Goal: Task Accomplishment & Management: Use online tool/utility

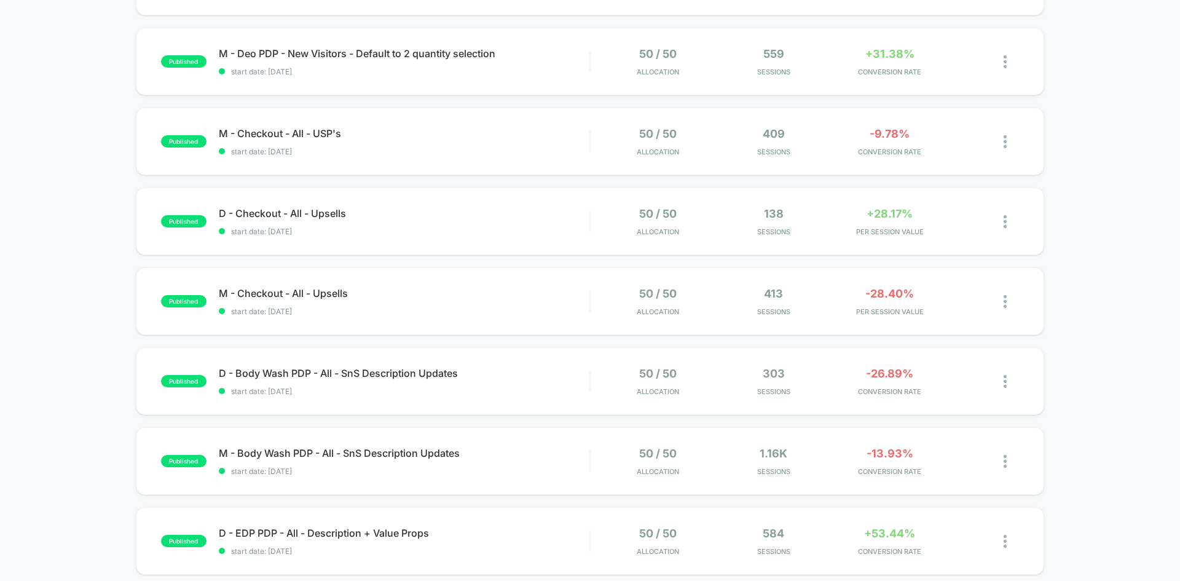
scroll to position [997, 0]
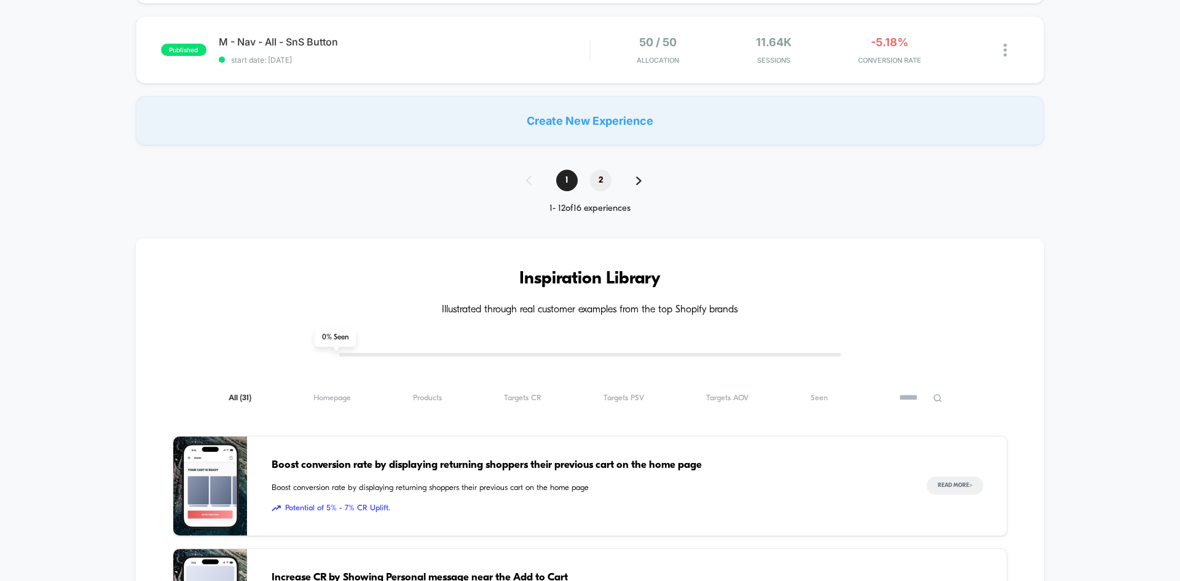
click at [608, 182] on span "2" at bounding box center [601, 181] width 22 height 22
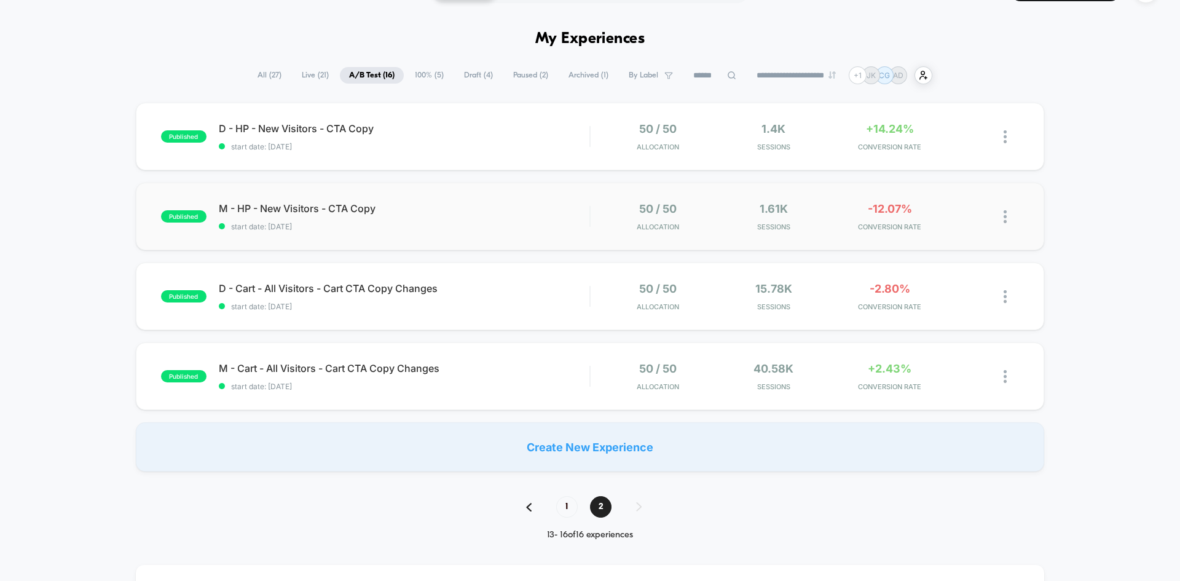
scroll to position [33, 0]
click at [385, 359] on div "published M - Cart - All Visitors - Cart CTA Copy Changes start date: [DATE] 50…" at bounding box center [590, 375] width 909 height 68
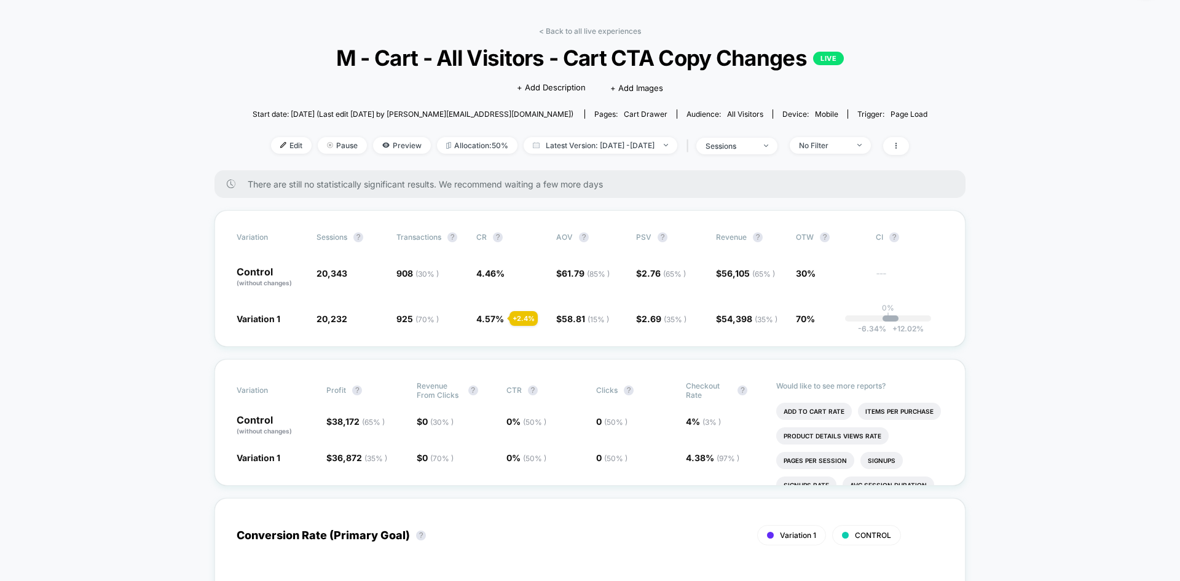
scroll to position [38, 0]
click at [271, 149] on span "Edit" at bounding box center [291, 144] width 41 height 17
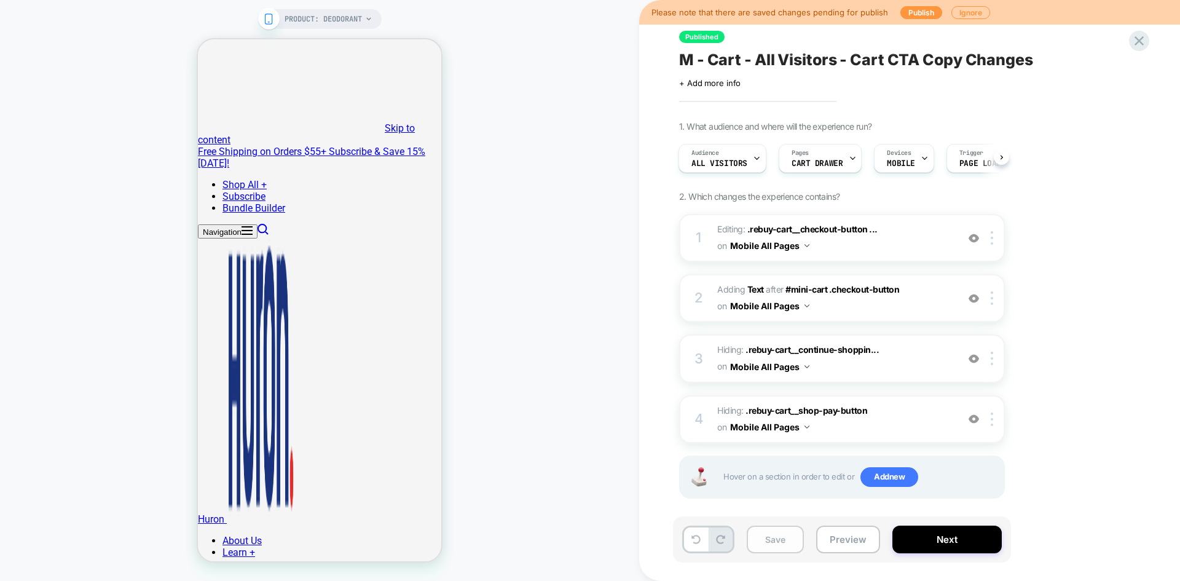
click at [781, 537] on button "Save" at bounding box center [775, 540] width 57 height 28
click at [915, 534] on button "Next" at bounding box center [947, 540] width 109 height 28
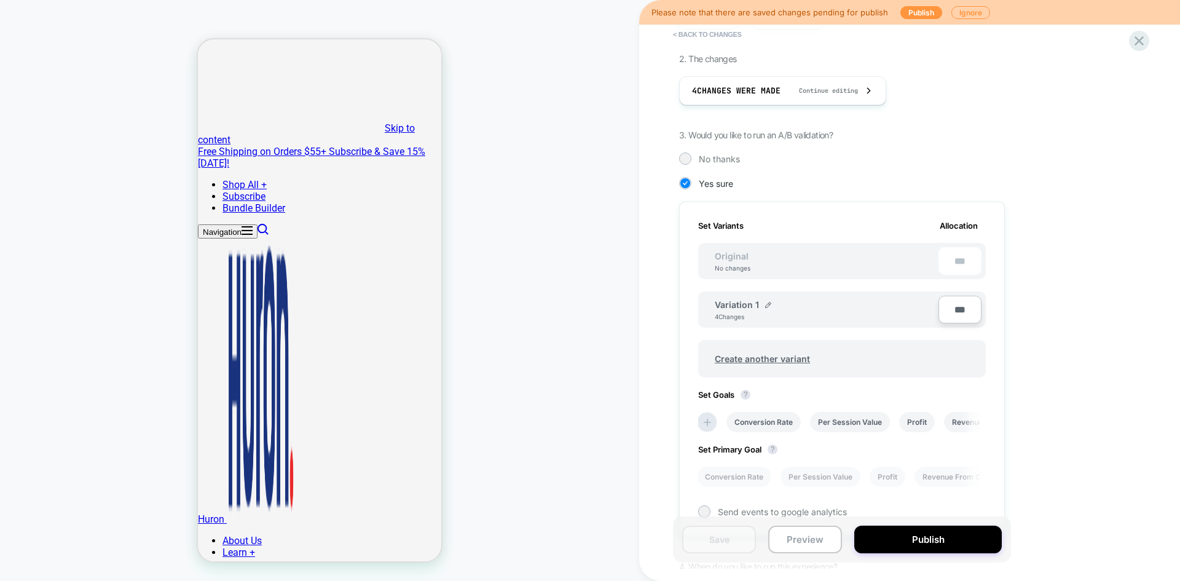
scroll to position [323, 0]
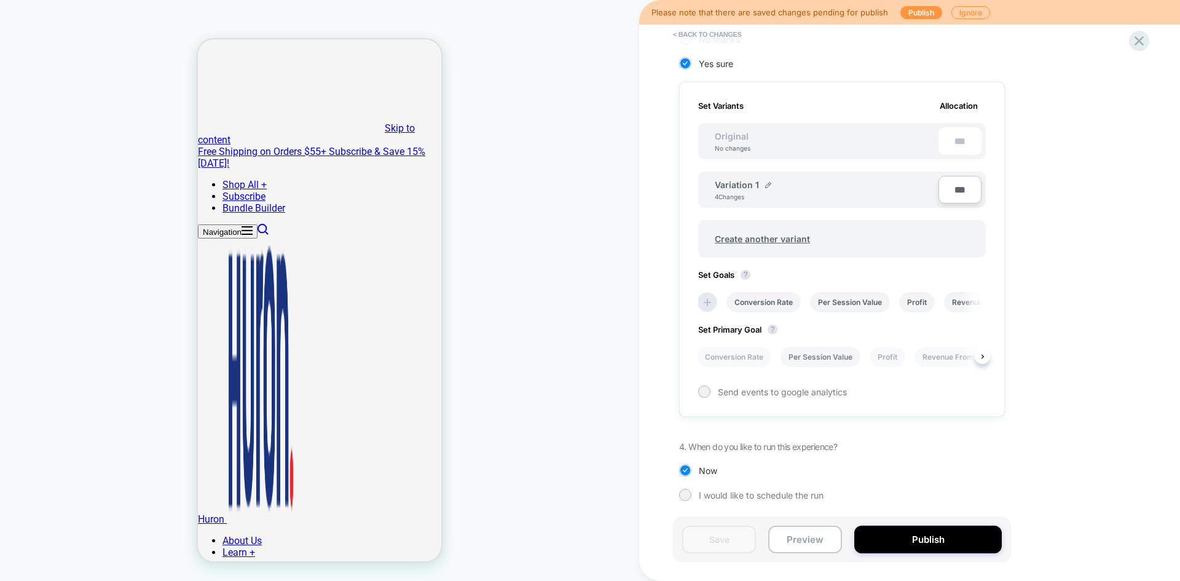
click at [829, 358] on li "Per Session Value" at bounding box center [821, 357] width 80 height 20
click at [737, 530] on button "Save" at bounding box center [719, 540] width 74 height 28
click at [921, 535] on button "Publish" at bounding box center [928, 540] width 148 height 28
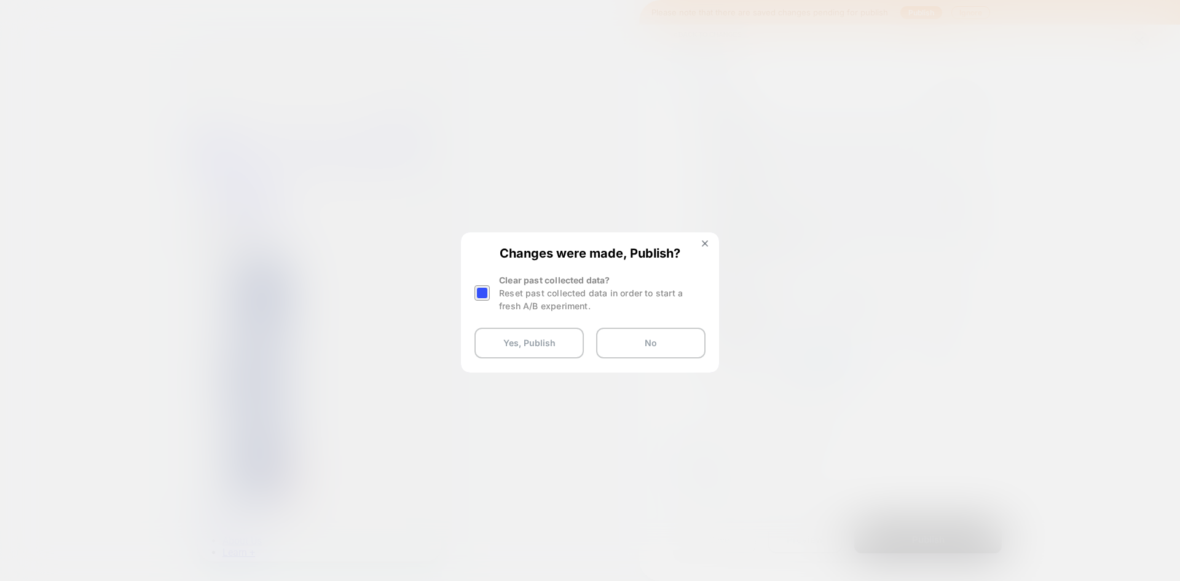
click at [489, 296] on div at bounding box center [482, 292] width 15 height 15
click at [537, 338] on button "Yes, Publish" at bounding box center [529, 343] width 109 height 31
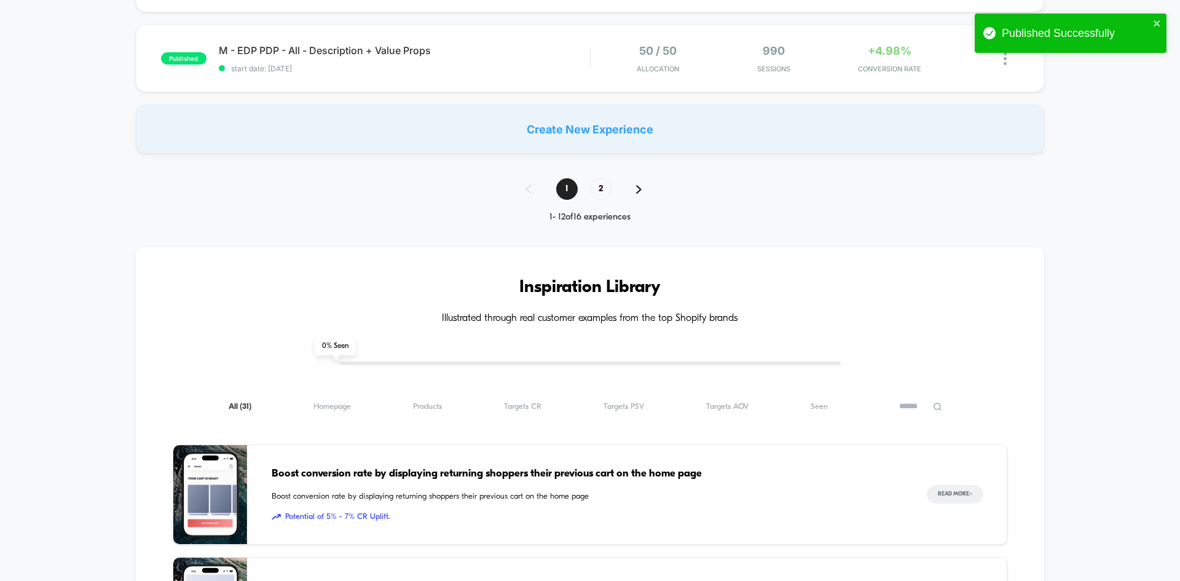
scroll to position [1025, 0]
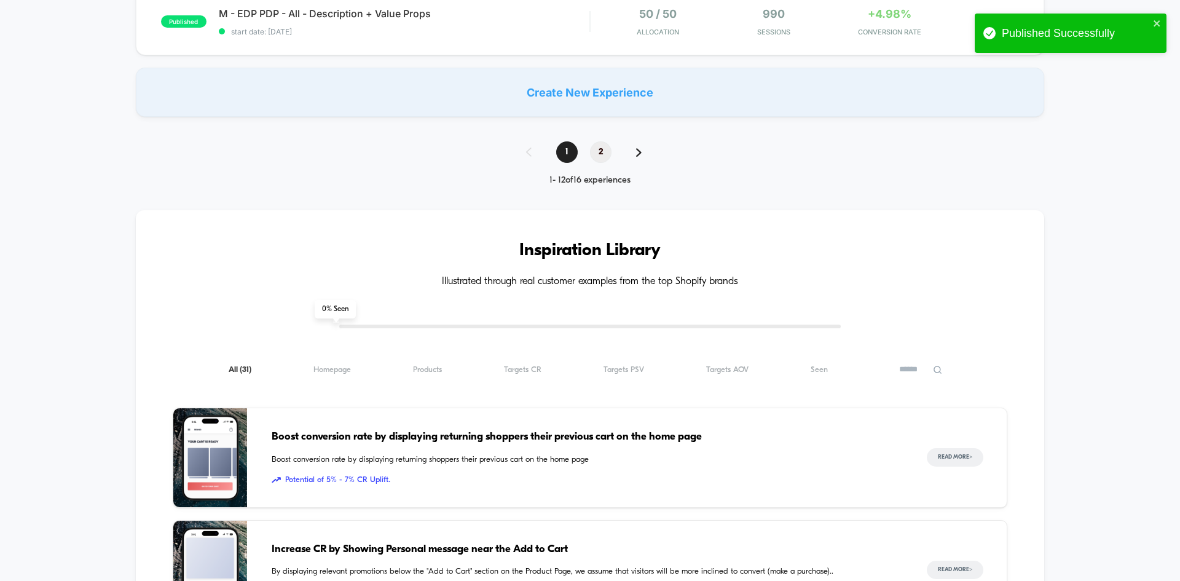
click at [598, 149] on span "2" at bounding box center [601, 152] width 22 height 22
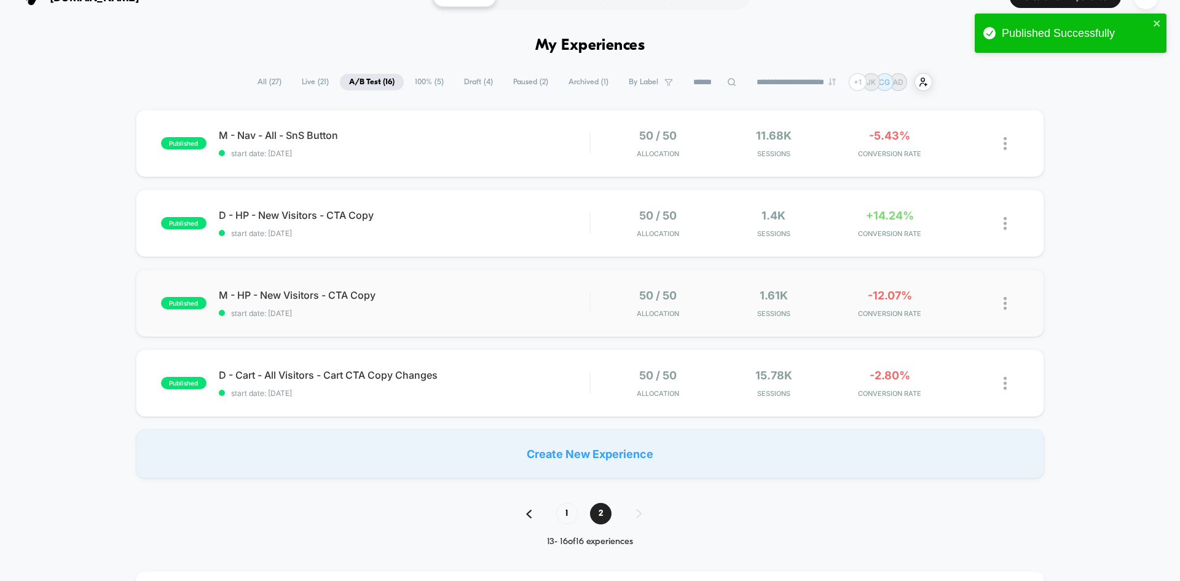
scroll to position [36, 0]
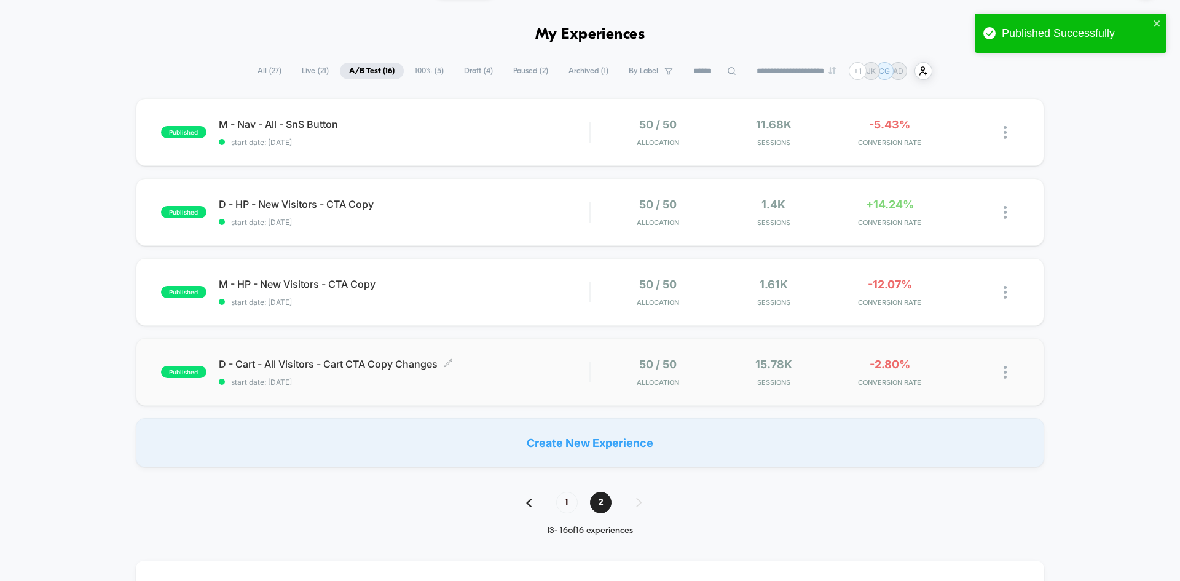
click at [392, 363] on span "D - Cart - All Visitors - Cart CTA Copy Changes Click to edit experience details" at bounding box center [404, 364] width 371 height 12
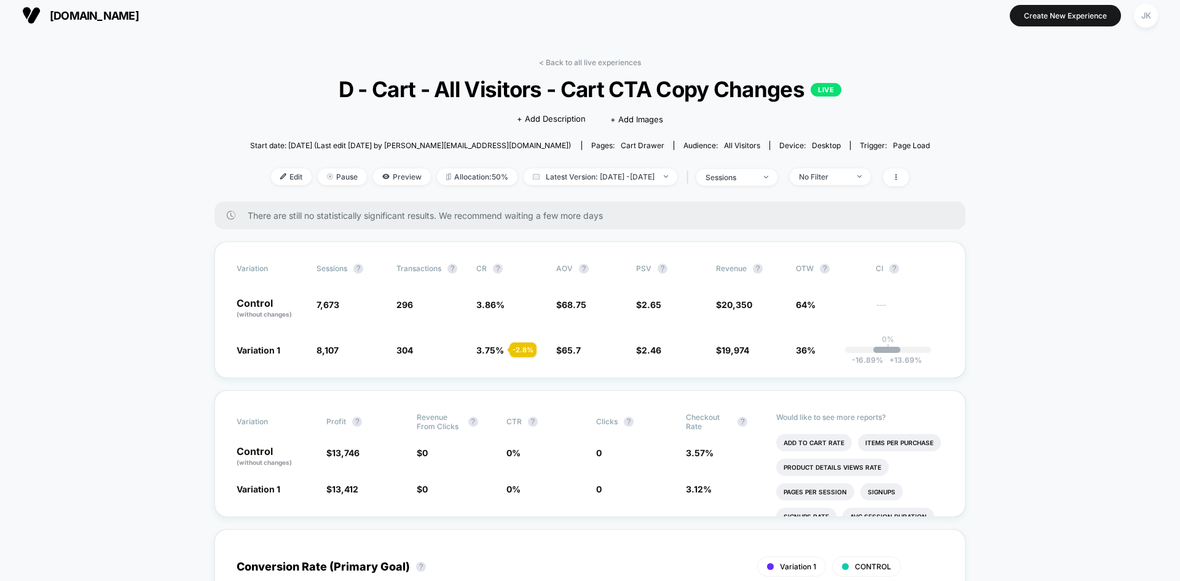
scroll to position [4, 0]
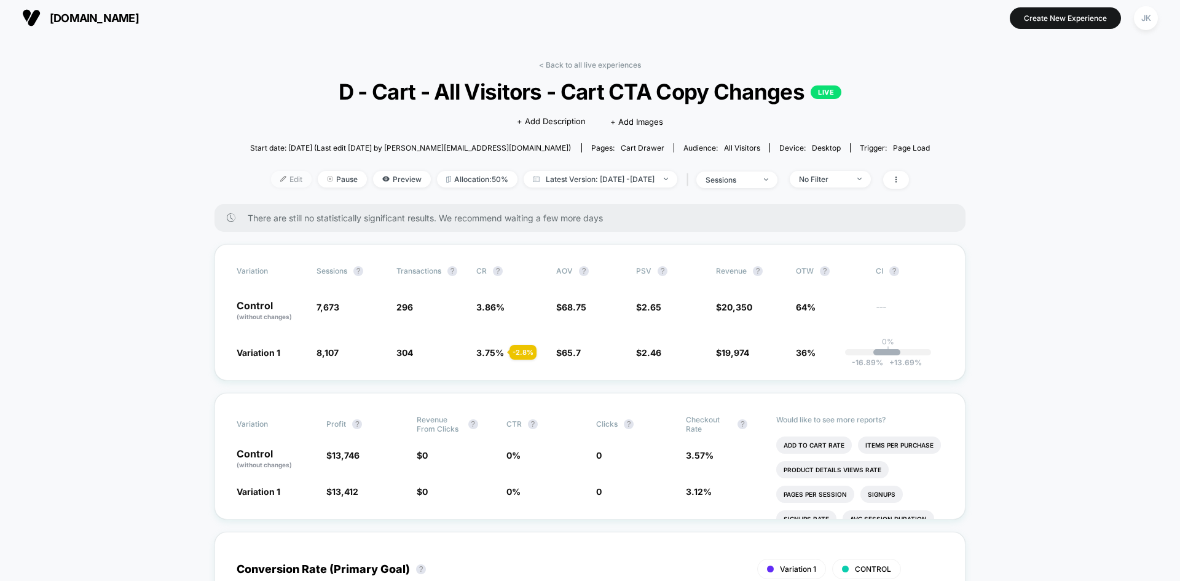
click at [275, 182] on span "Edit" at bounding box center [291, 179] width 41 height 17
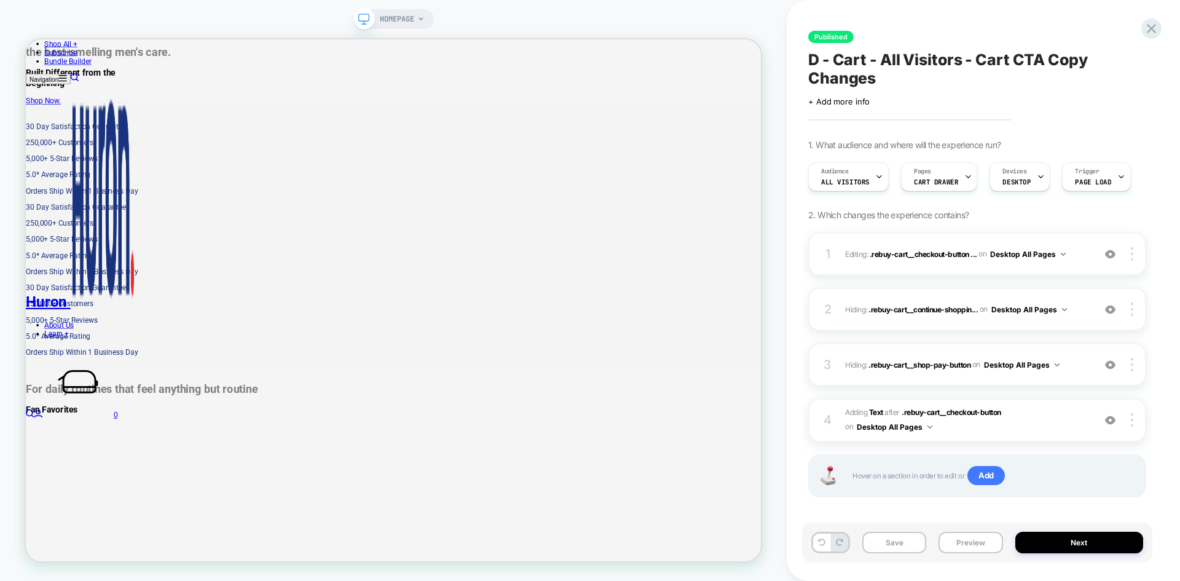
scroll to position [0, 1]
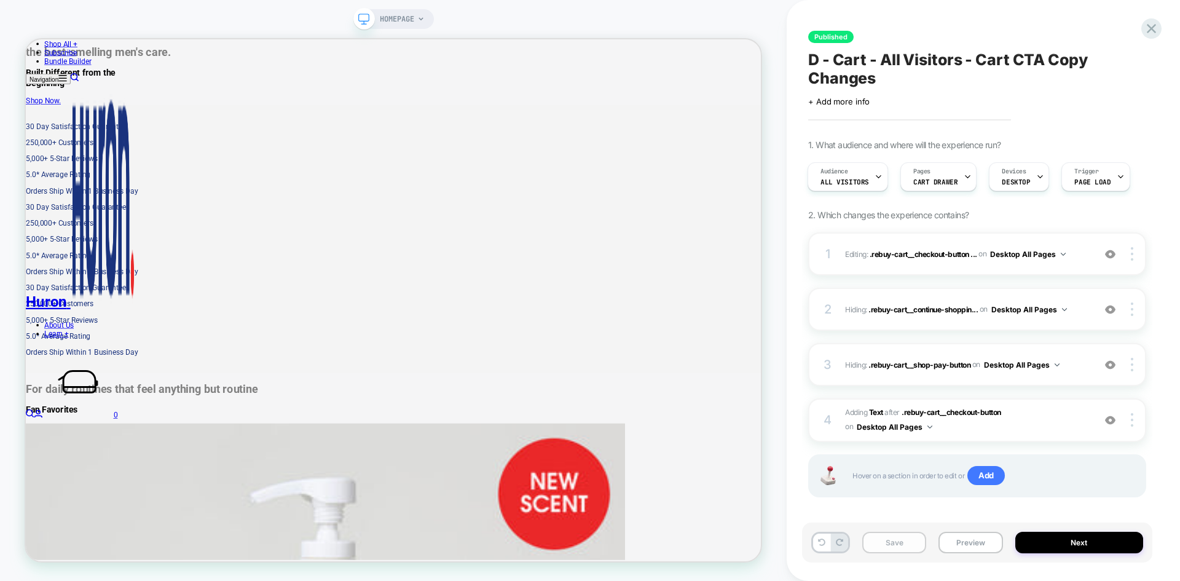
click at [902, 546] on button "Save" at bounding box center [894, 543] width 64 height 22
click at [1050, 543] on button "Next" at bounding box center [1079, 543] width 128 height 22
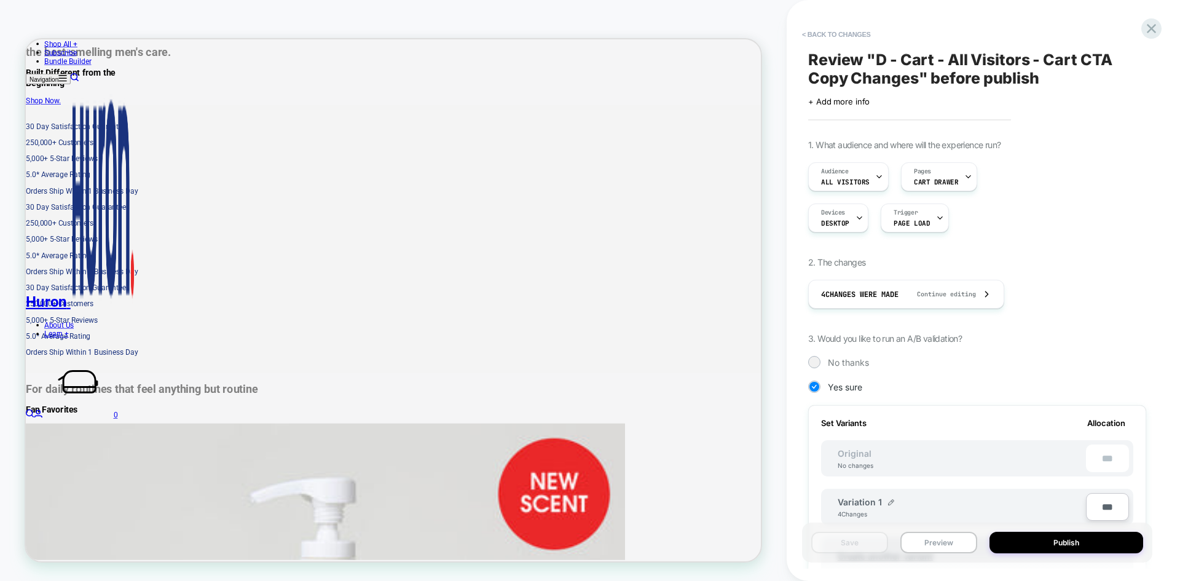
scroll to position [311, 0]
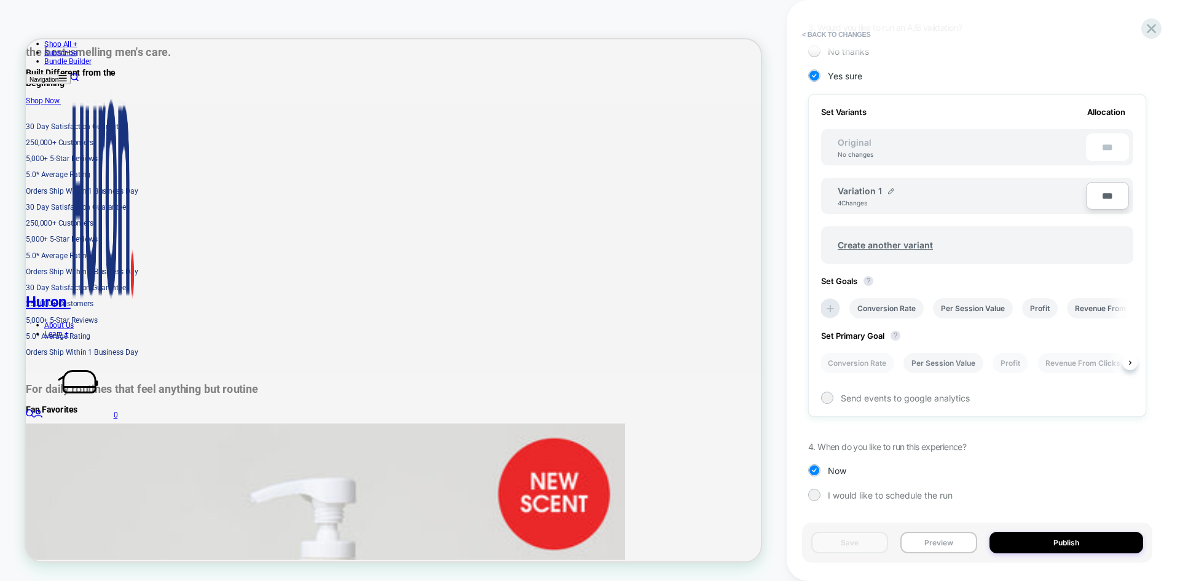
click at [953, 356] on li "Per Session Value" at bounding box center [944, 363] width 80 height 20
click at [858, 547] on button "Save" at bounding box center [849, 543] width 77 height 22
click at [1034, 542] on button "Publish" at bounding box center [1067, 543] width 154 height 22
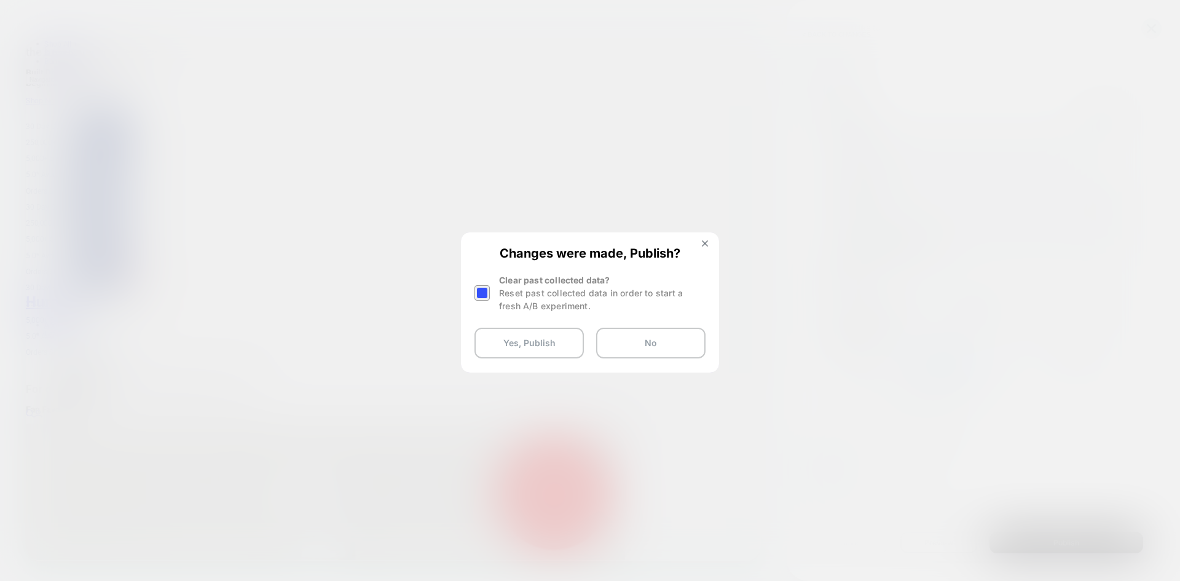
click at [538, 291] on div "Reset past collected data in order to start a fresh A/B experiment." at bounding box center [602, 299] width 207 height 26
click at [487, 294] on div at bounding box center [482, 292] width 15 height 15
click at [530, 347] on button "Yes, Publish" at bounding box center [529, 343] width 109 height 31
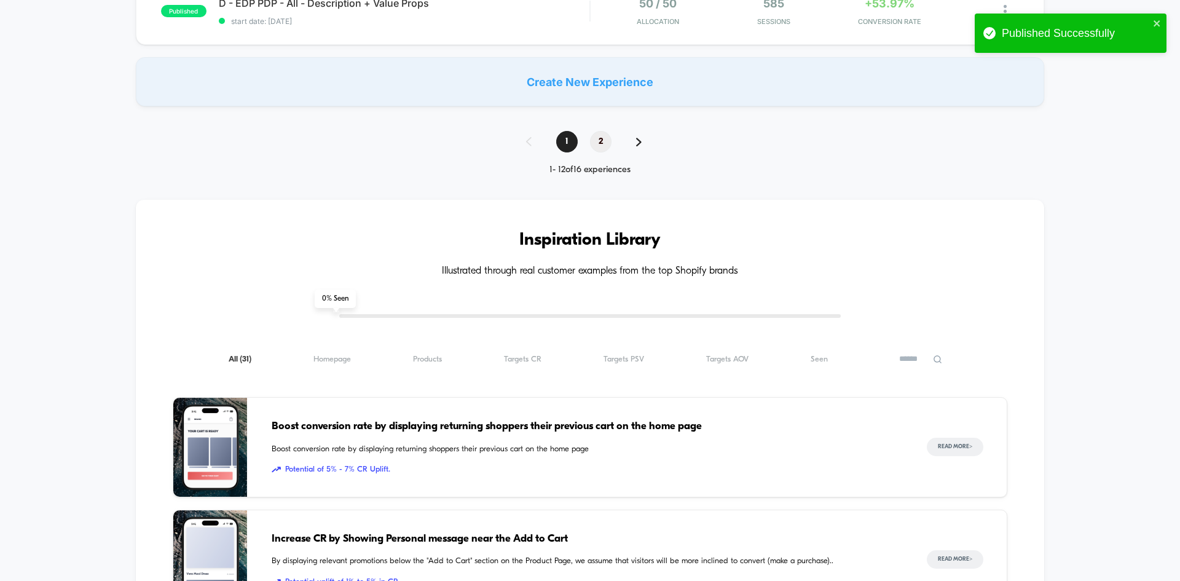
scroll to position [1035, 0]
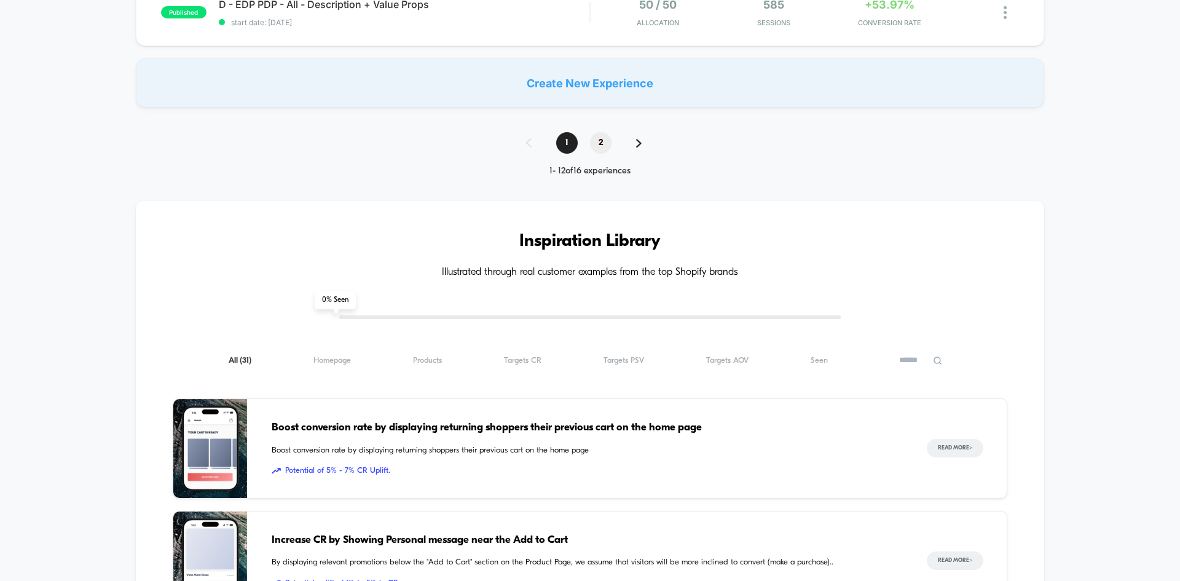
click at [600, 144] on span "2" at bounding box center [601, 143] width 22 height 22
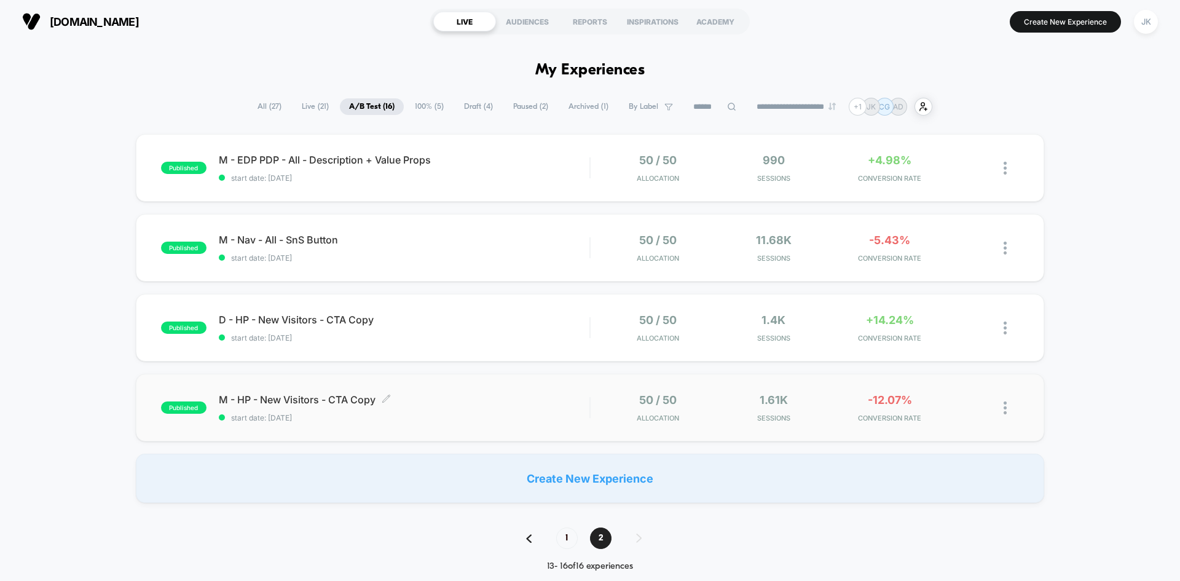
click at [299, 396] on span "M - HP - New Visitors - CTA Copy Click to edit experience details" at bounding box center [404, 399] width 371 height 12
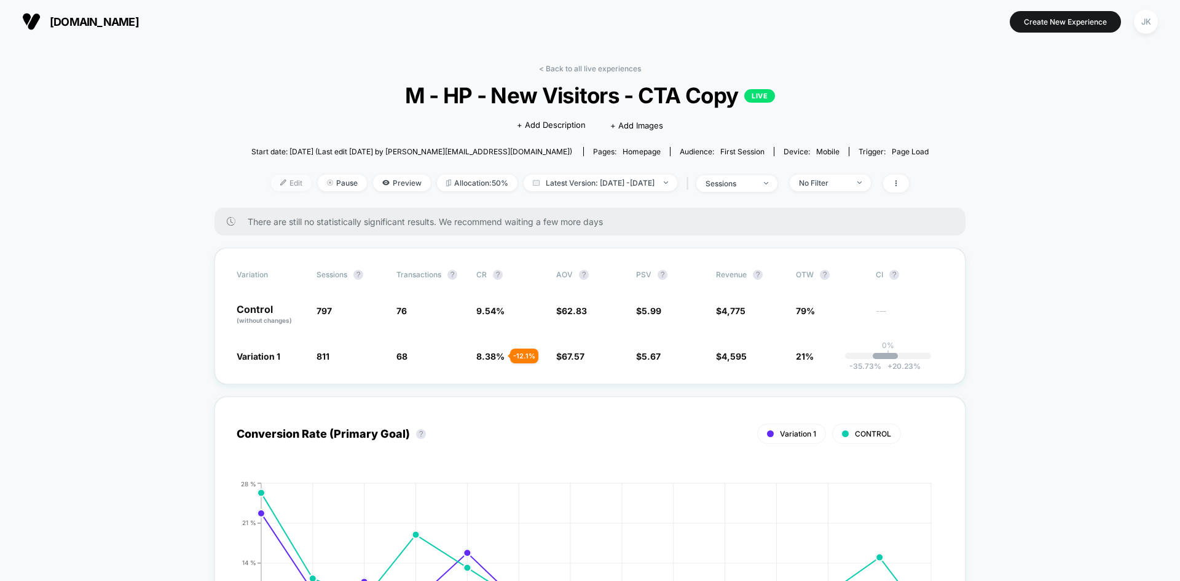
click at [273, 178] on span "Edit" at bounding box center [291, 183] width 41 height 17
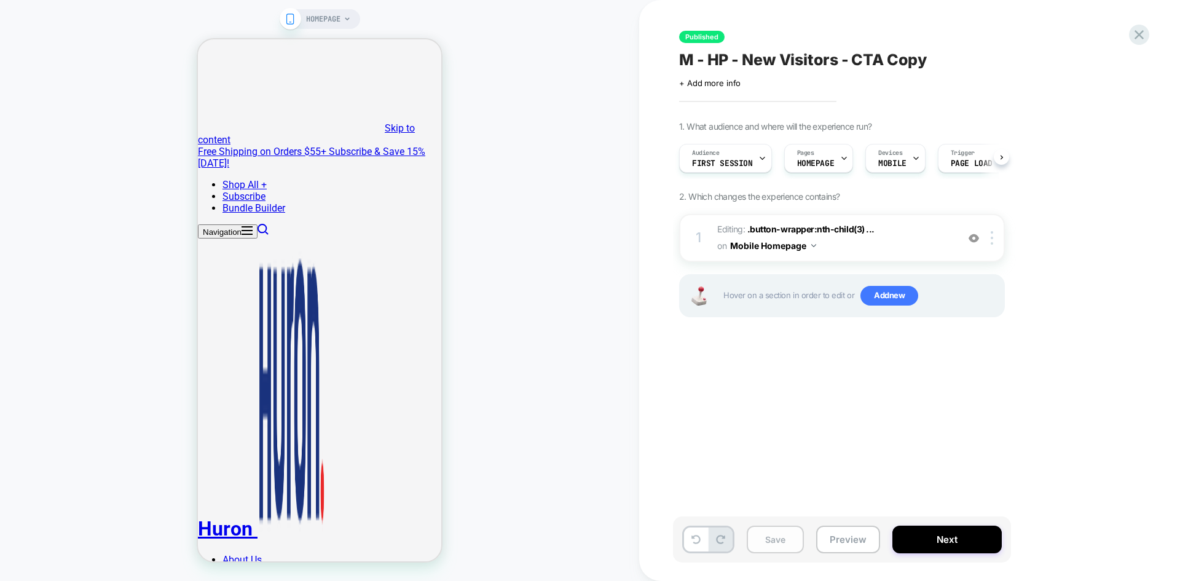
scroll to position [0, 1]
click at [763, 533] on button "Save" at bounding box center [775, 540] width 57 height 28
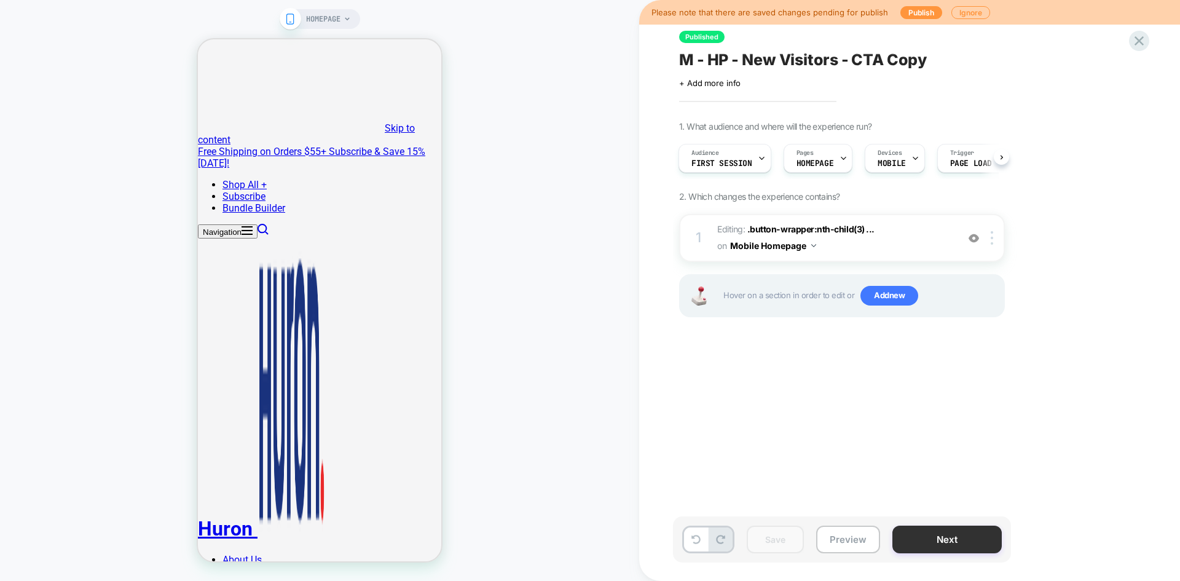
click at [916, 538] on button "Next" at bounding box center [947, 540] width 109 height 28
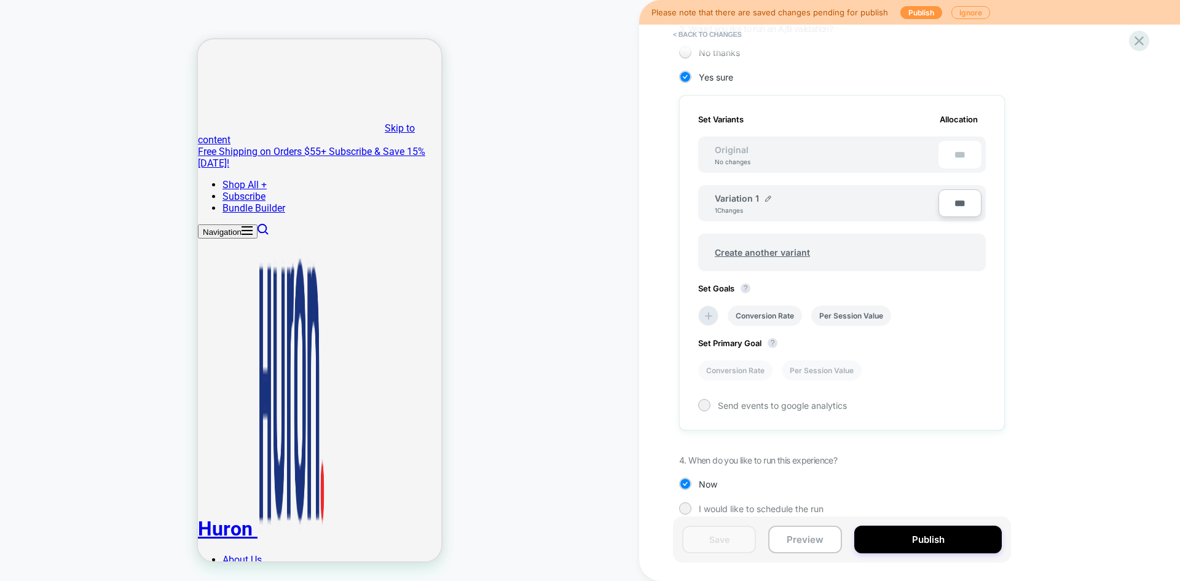
scroll to position [305, 0]
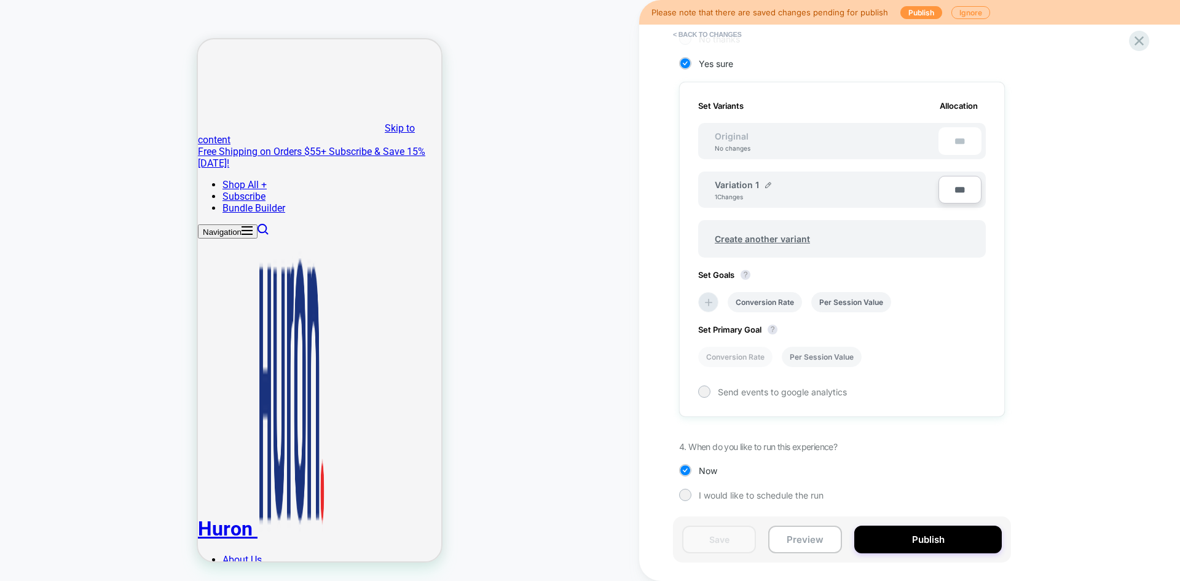
click at [805, 357] on li "Per Session Value" at bounding box center [822, 357] width 80 height 20
click at [739, 535] on button "Save" at bounding box center [719, 540] width 74 height 28
click at [893, 535] on button "Publish" at bounding box center [928, 540] width 148 height 28
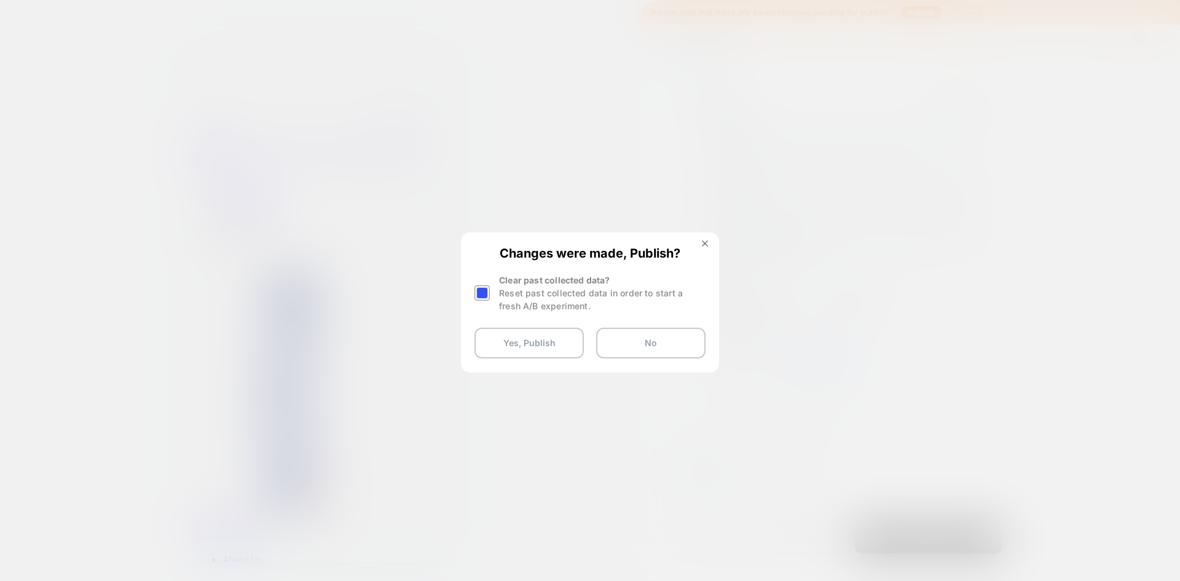
click at [529, 291] on div "Reset past collected data in order to start a fresh A/B experiment." at bounding box center [602, 299] width 207 height 26
click at [481, 295] on div at bounding box center [482, 292] width 15 height 15
click at [524, 334] on button "Yes, Publish" at bounding box center [529, 343] width 109 height 31
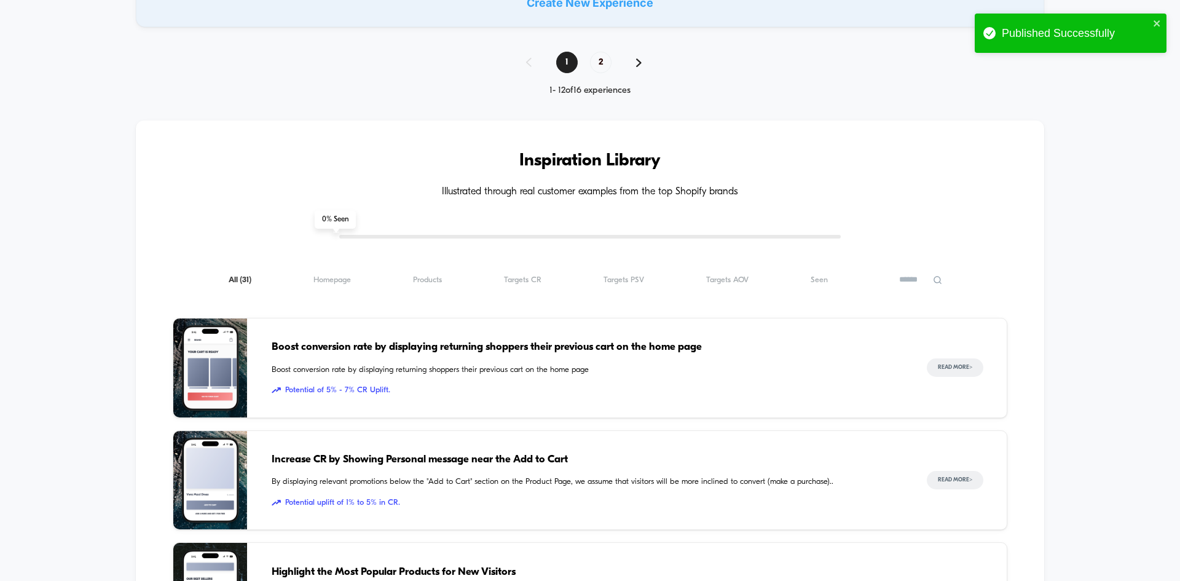
scroll to position [1114, 0]
click at [605, 66] on span "2" at bounding box center [601, 63] width 22 height 22
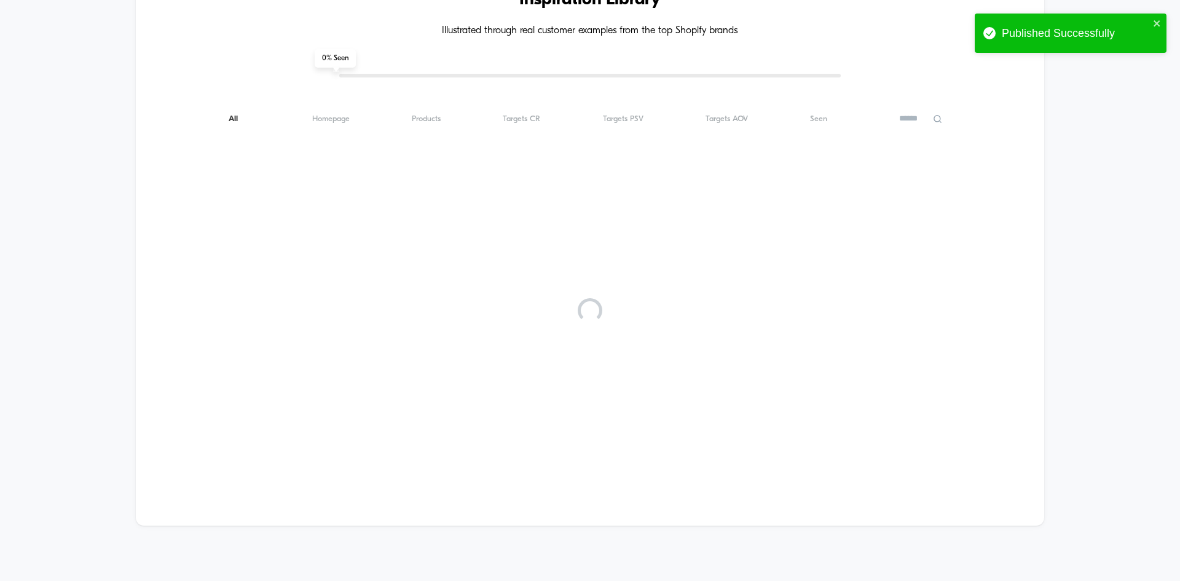
scroll to position [0, 0]
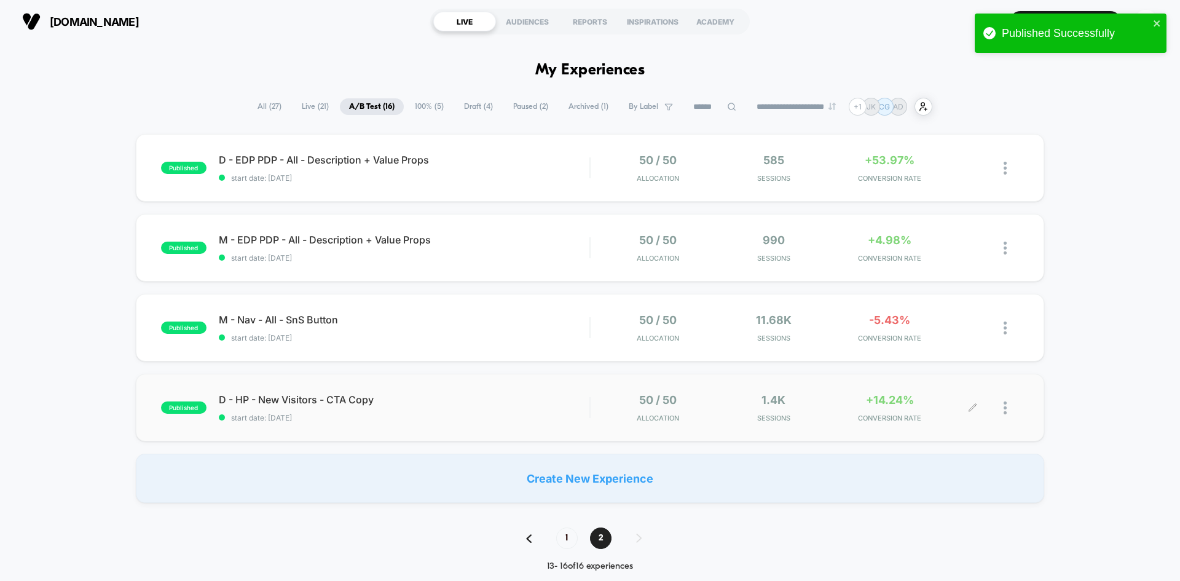
click at [971, 406] on icon at bounding box center [972, 407] width 9 height 9
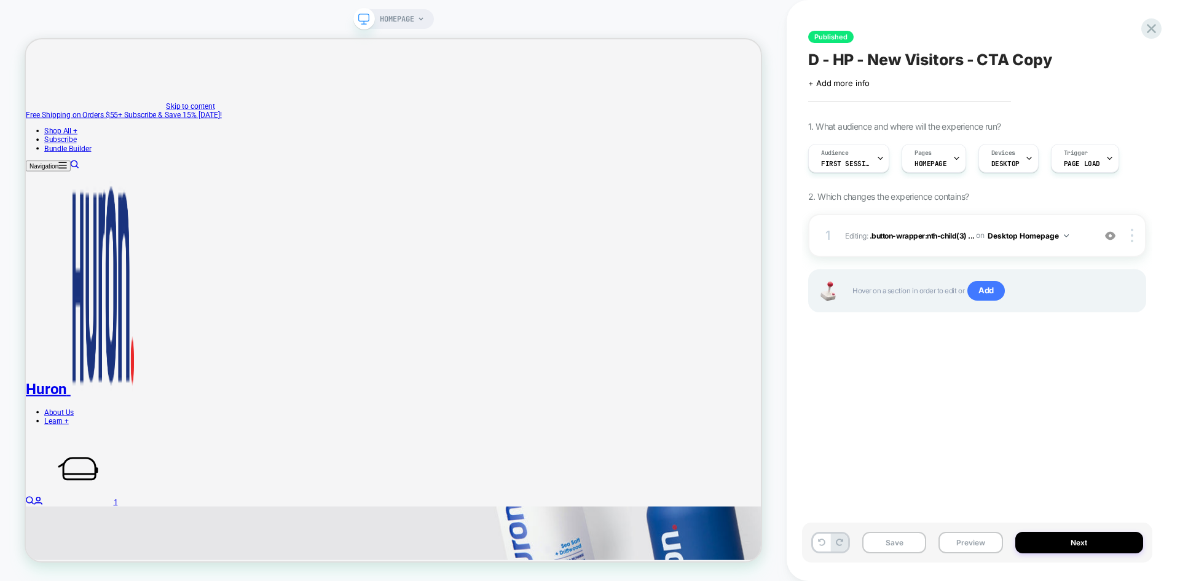
scroll to position [0, 1]
click at [900, 541] on button "Save" at bounding box center [894, 543] width 64 height 22
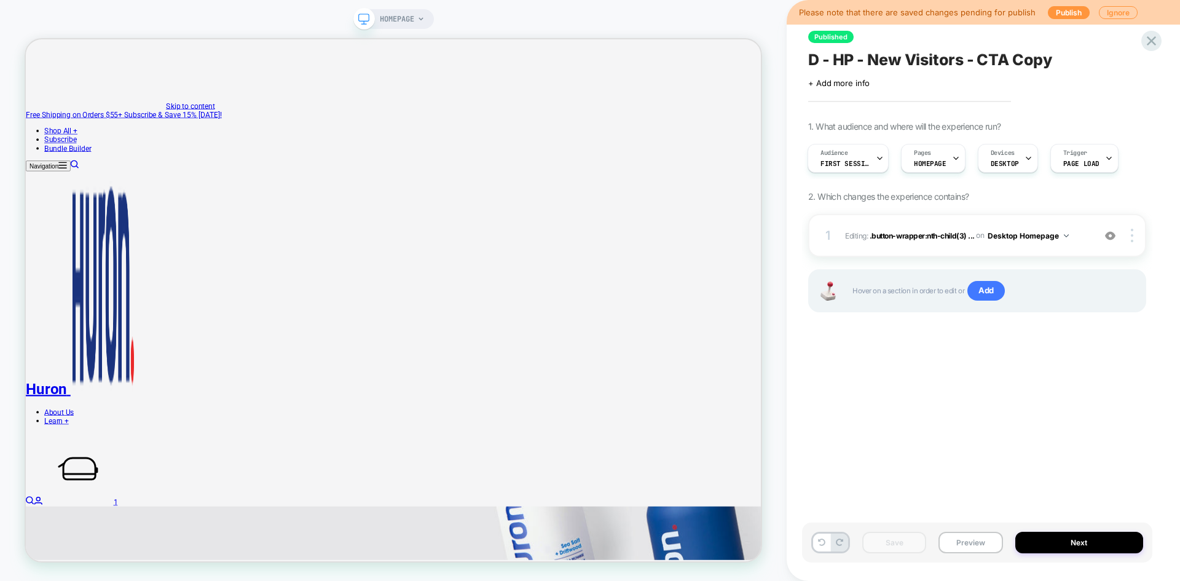
click at [1072, 530] on div "Save Preview Next" at bounding box center [977, 542] width 350 height 40
click at [1070, 535] on button "Next" at bounding box center [1079, 543] width 128 height 22
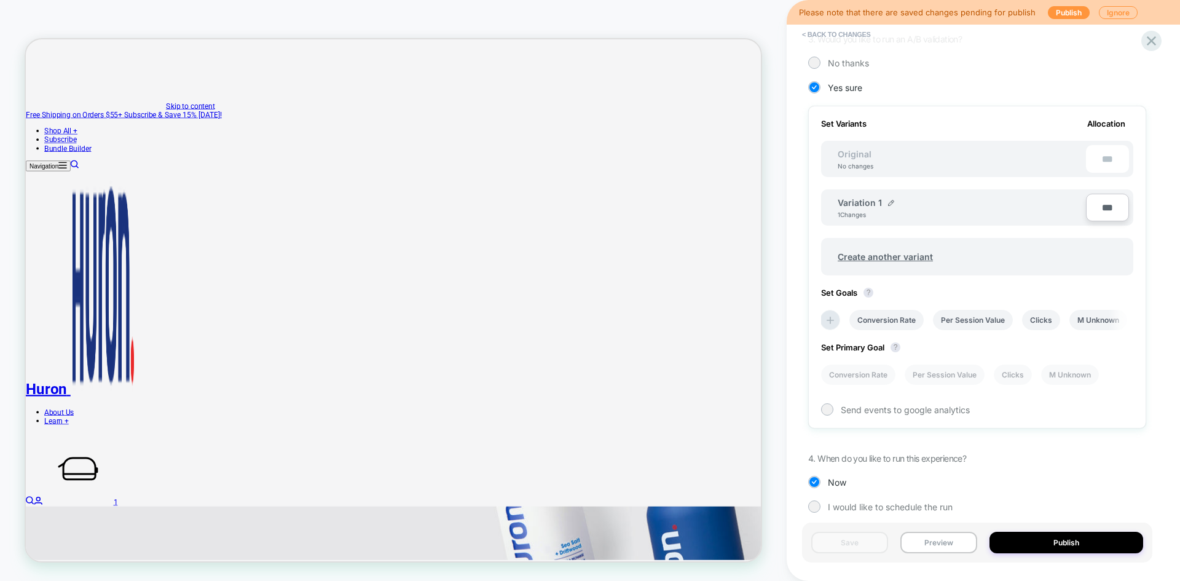
scroll to position [311, 0]
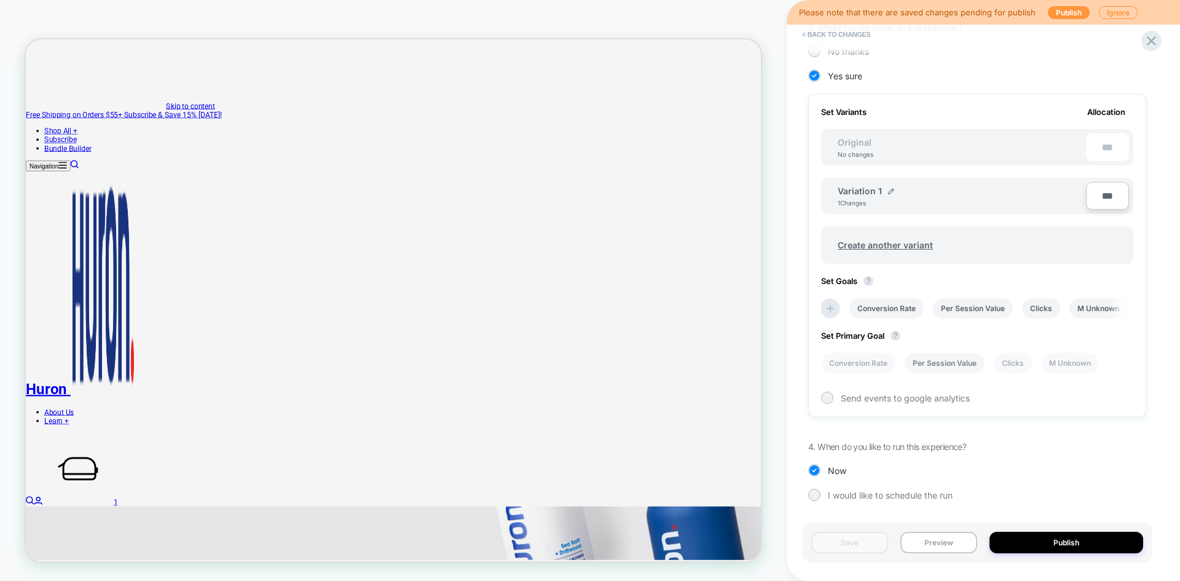
click at [949, 362] on li "Per Session Value" at bounding box center [945, 363] width 80 height 20
click at [858, 541] on button "Save" at bounding box center [849, 543] width 77 height 22
click at [1042, 533] on button "Publish" at bounding box center [1067, 543] width 154 height 22
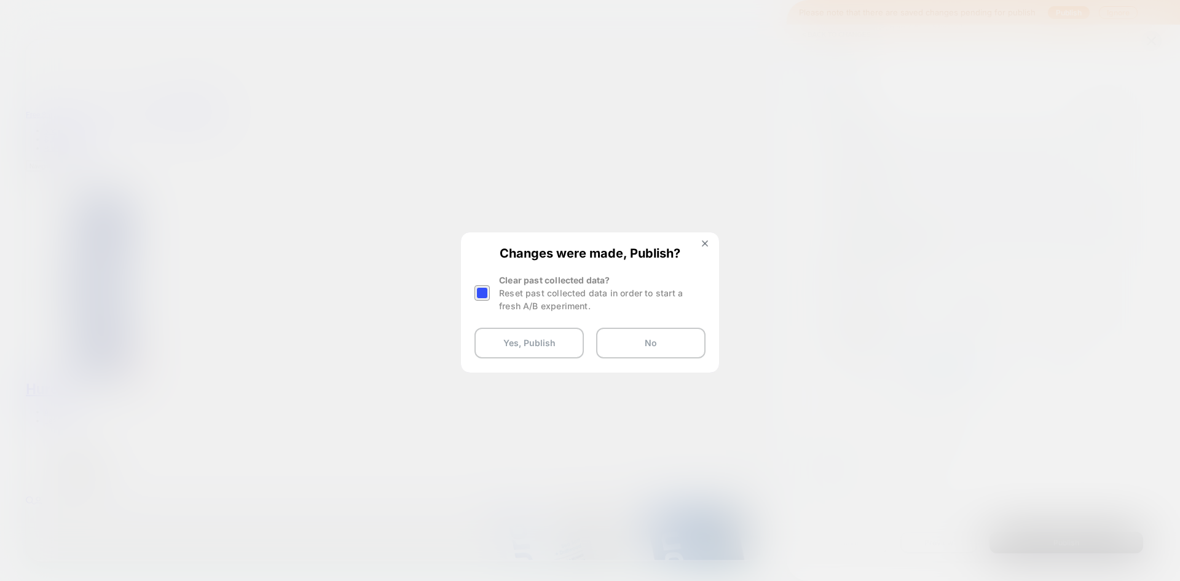
click at [489, 295] on div at bounding box center [482, 292] width 15 height 15
click at [542, 342] on button "Yes, Publish" at bounding box center [529, 343] width 109 height 31
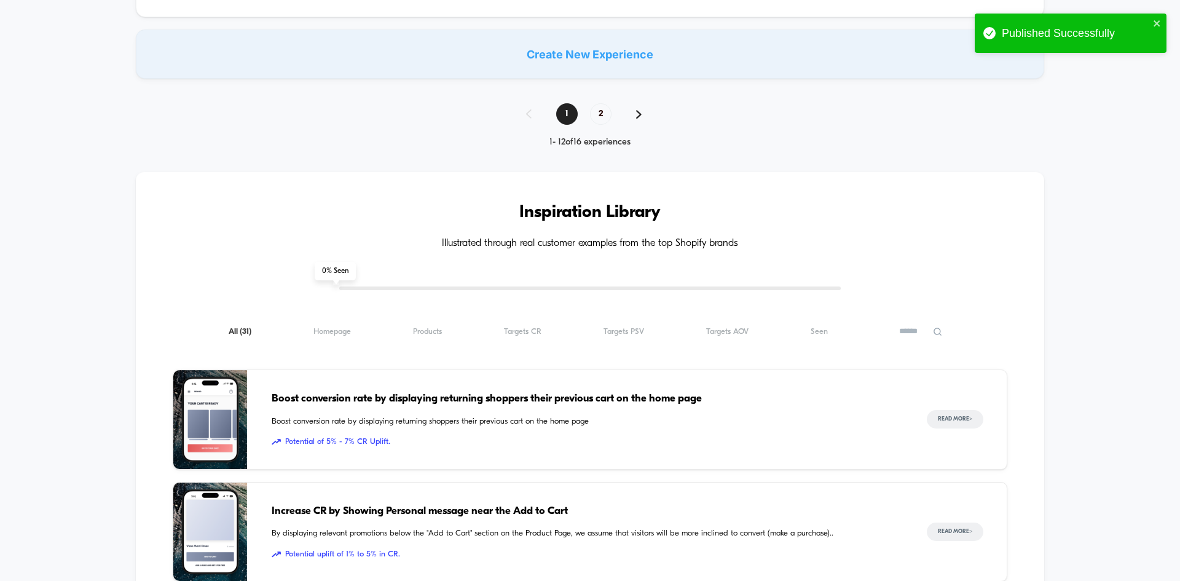
scroll to position [1063, 0]
click at [602, 110] on span "2" at bounding box center [601, 115] width 22 height 22
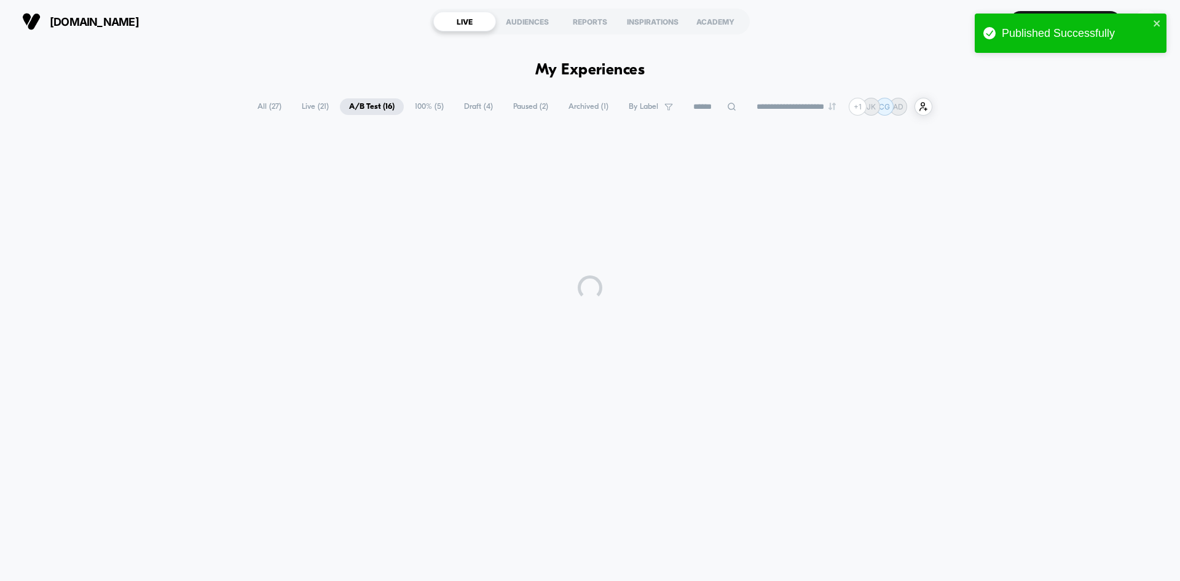
scroll to position [0, 0]
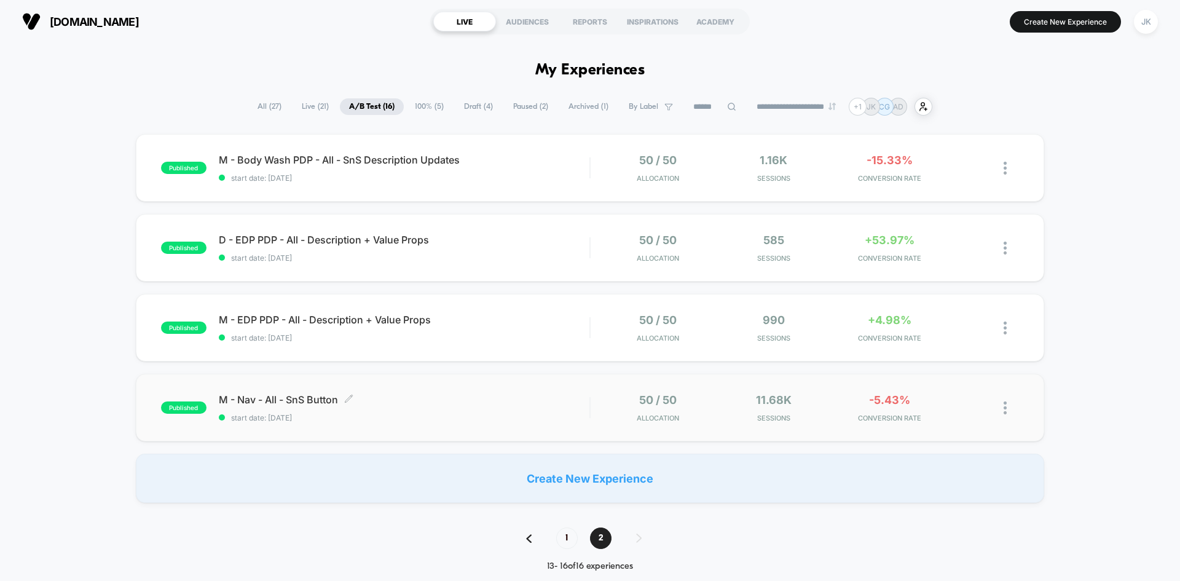
click at [278, 396] on span "M - Nav - All - SnS Button Click to edit experience details" at bounding box center [404, 399] width 371 height 12
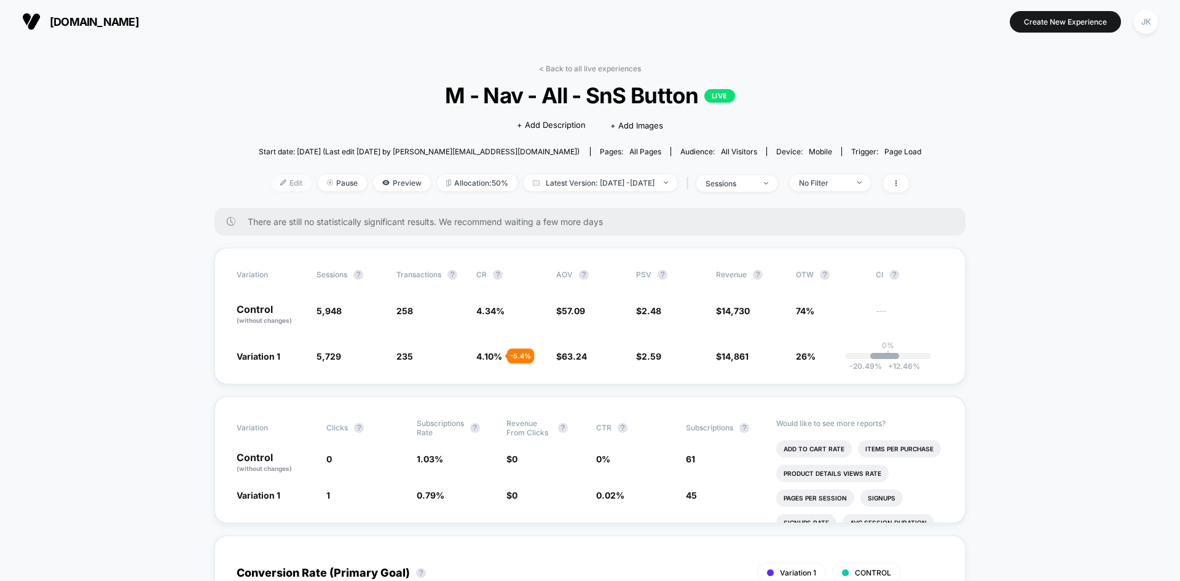
click at [271, 183] on span "Edit" at bounding box center [291, 183] width 41 height 17
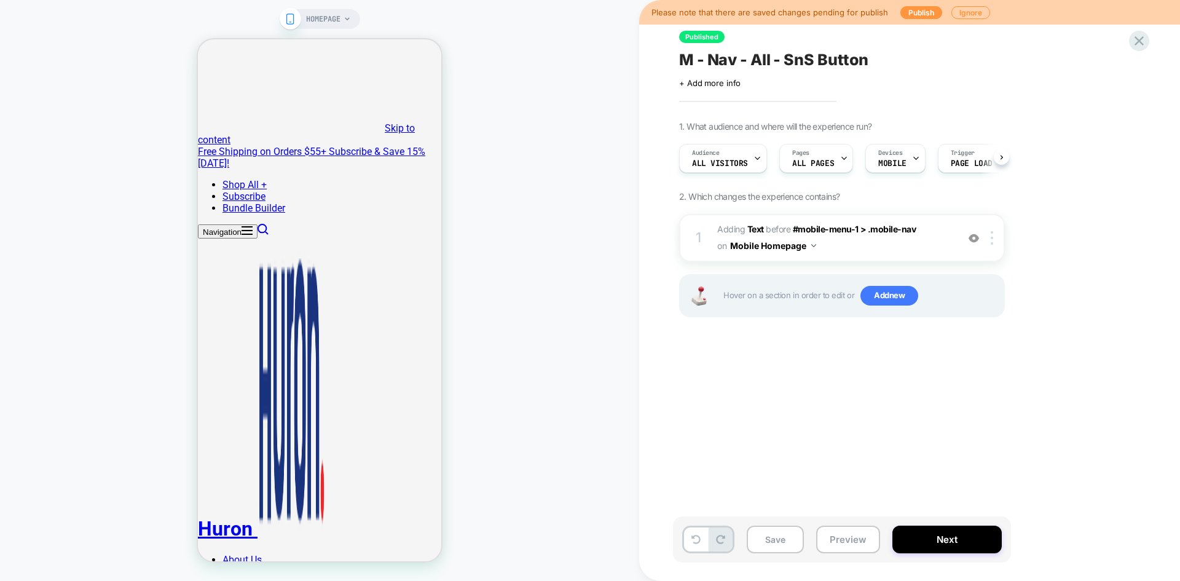
scroll to position [0, 1]
click at [773, 541] on button "Save" at bounding box center [775, 540] width 57 height 28
click at [927, 544] on button "Next" at bounding box center [947, 540] width 109 height 28
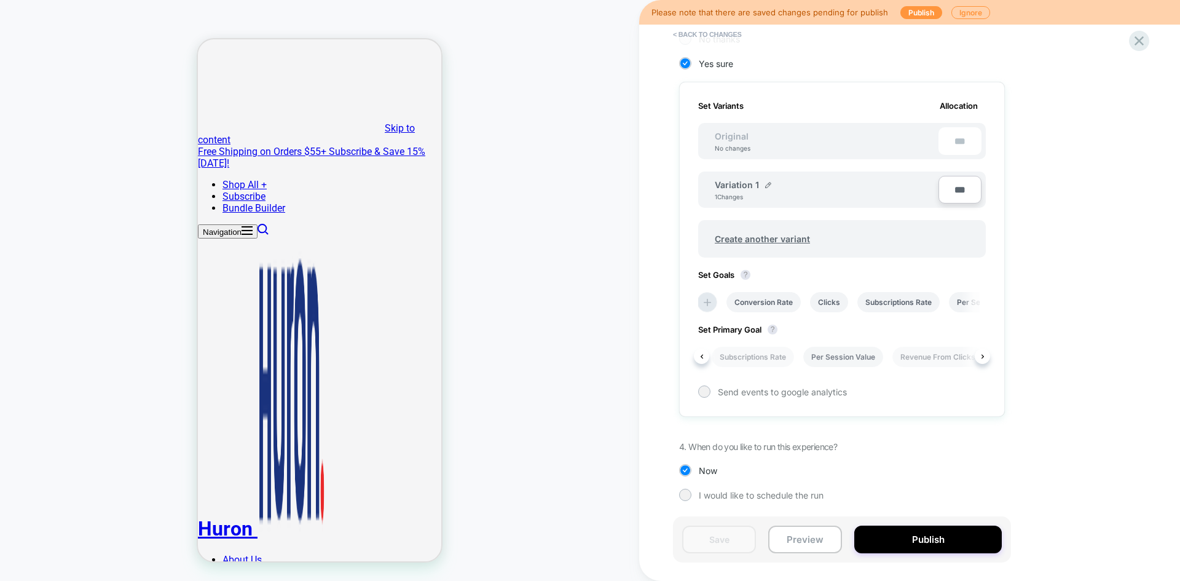
scroll to position [0, 118]
click at [845, 357] on li "Per Session Value" at bounding box center [843, 357] width 80 height 20
click at [707, 541] on button "Save" at bounding box center [719, 540] width 74 height 28
click at [869, 548] on button "Publish" at bounding box center [928, 540] width 148 height 28
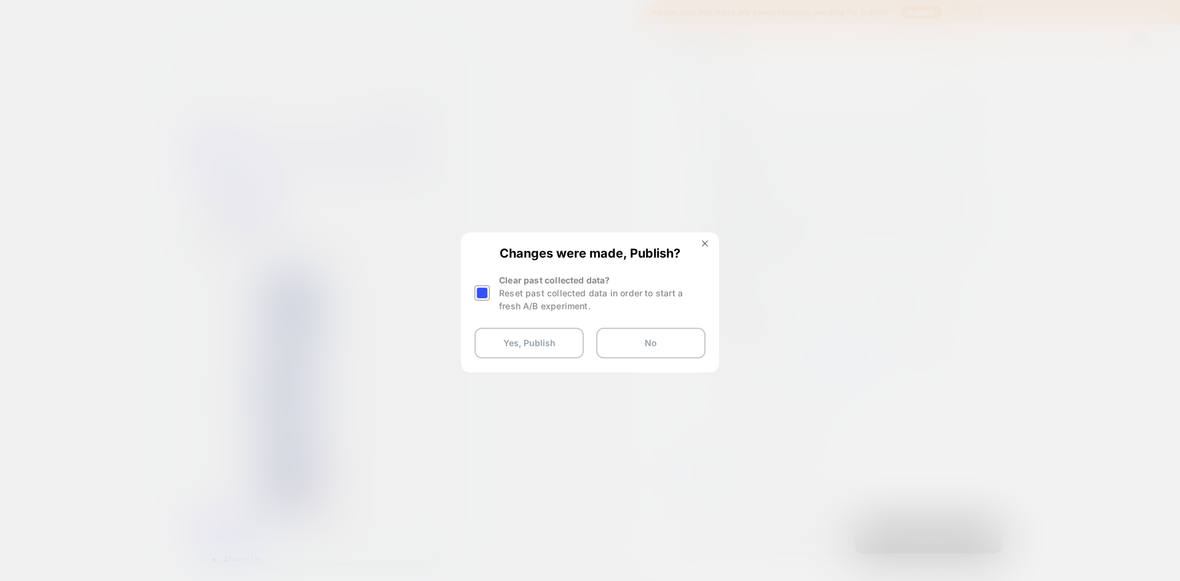
click at [525, 298] on div "Reset past collected data in order to start a fresh A/B experiment." at bounding box center [602, 299] width 207 height 26
click at [487, 291] on div at bounding box center [482, 292] width 15 height 15
click at [534, 342] on button "Yes, Publish" at bounding box center [529, 343] width 109 height 31
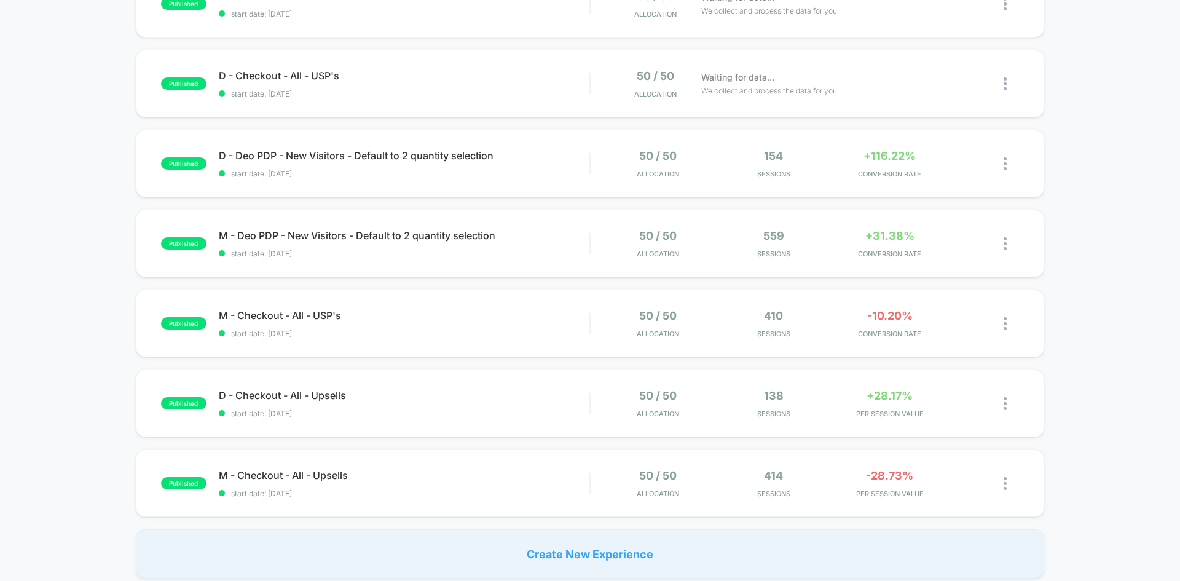
scroll to position [628, 0]
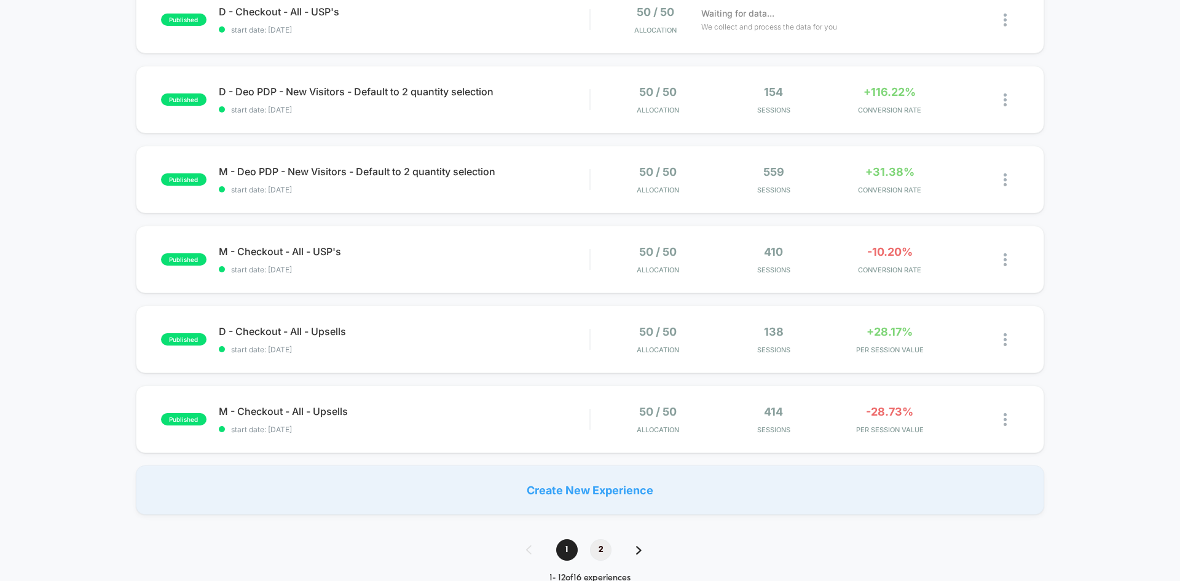
click at [597, 553] on span "2" at bounding box center [601, 550] width 22 height 22
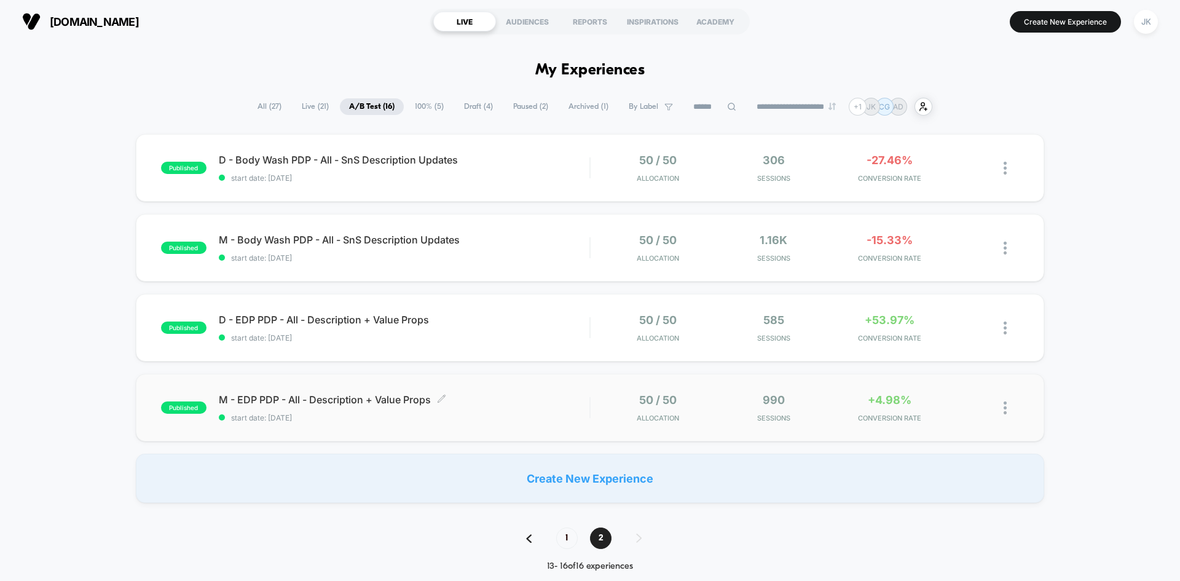
click at [357, 399] on span "M - EDP PDP - All - Description + Value Props Click to edit experience details" at bounding box center [404, 399] width 371 height 12
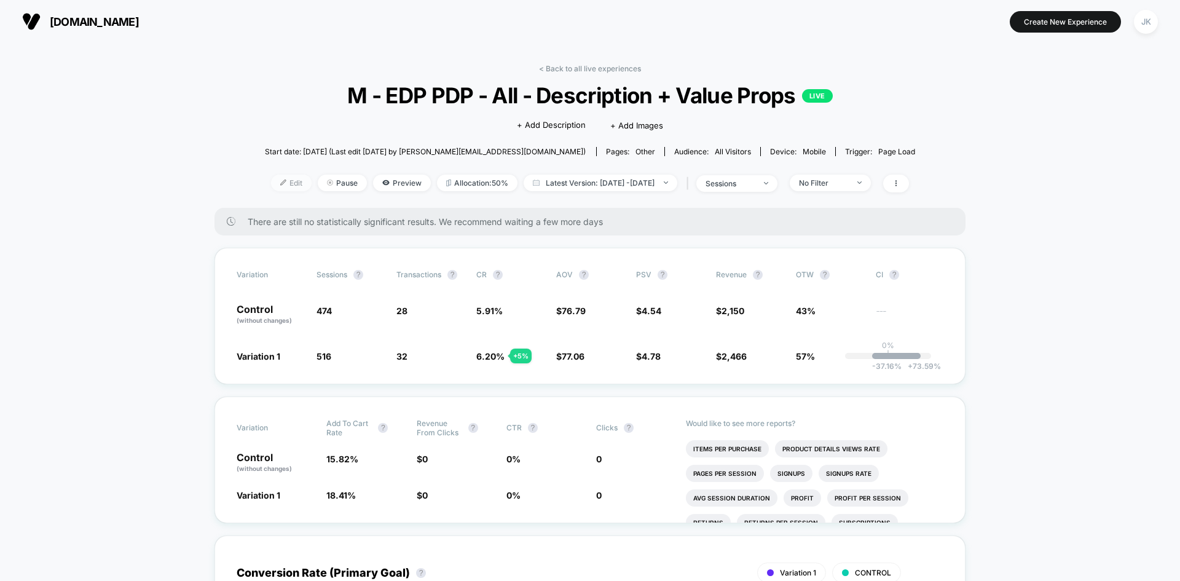
click at [271, 186] on span "Edit" at bounding box center [291, 183] width 41 height 17
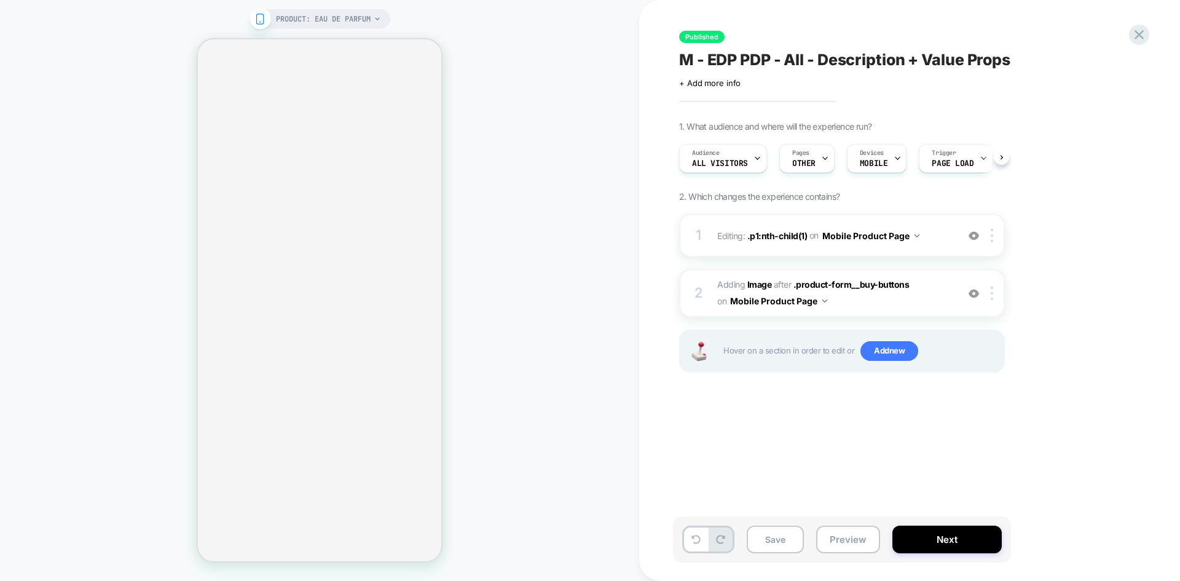
scroll to position [0, 1]
click at [776, 526] on button "Save" at bounding box center [775, 540] width 57 height 28
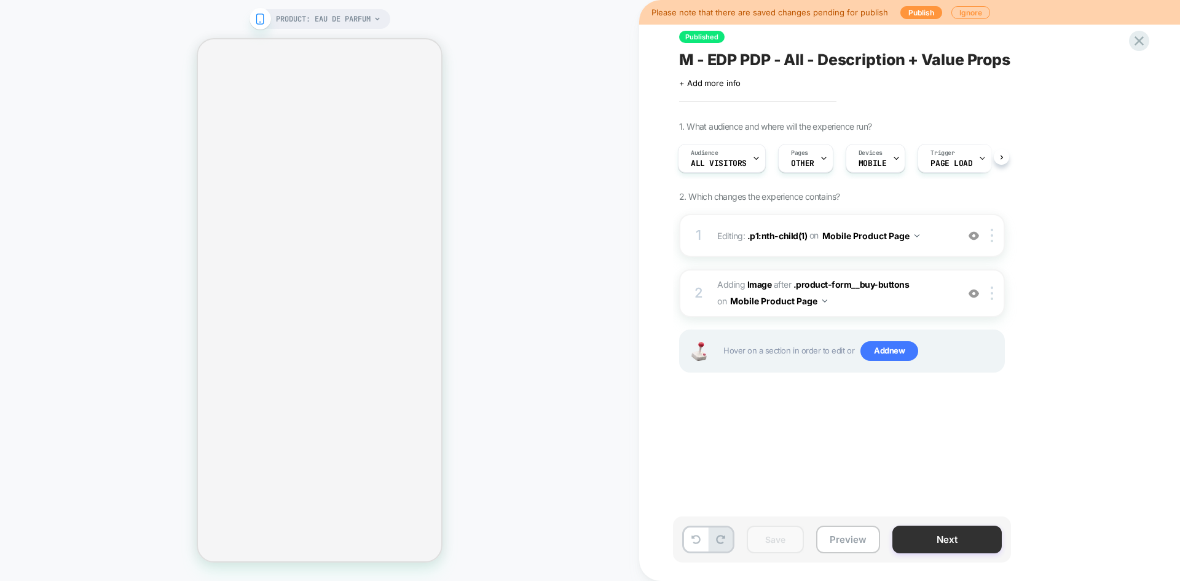
click at [925, 529] on button "Next" at bounding box center [947, 540] width 109 height 28
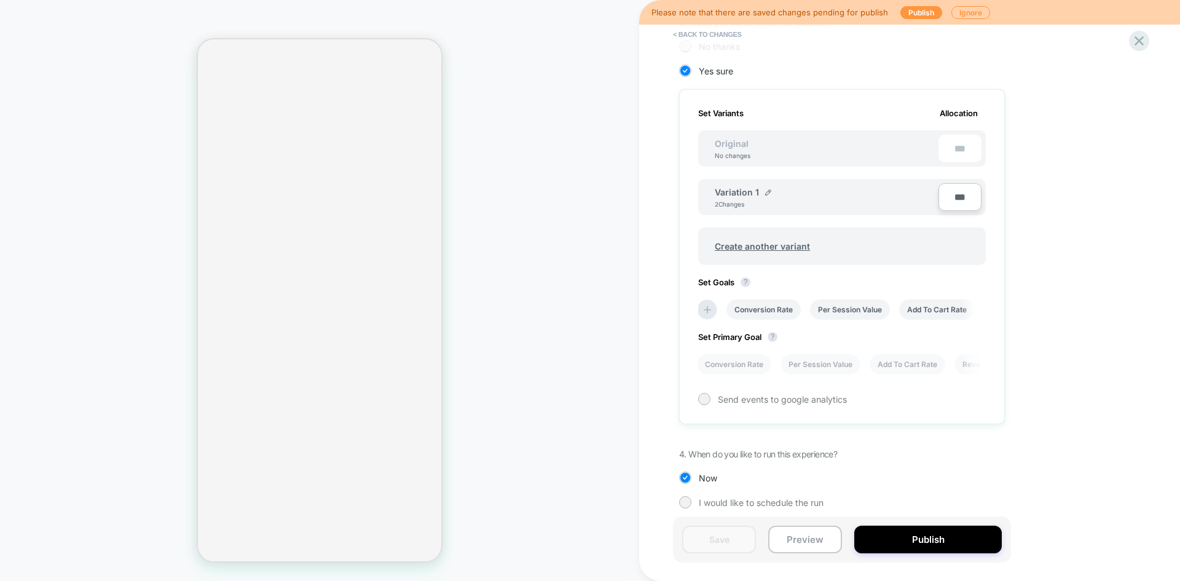
scroll to position [323, 0]
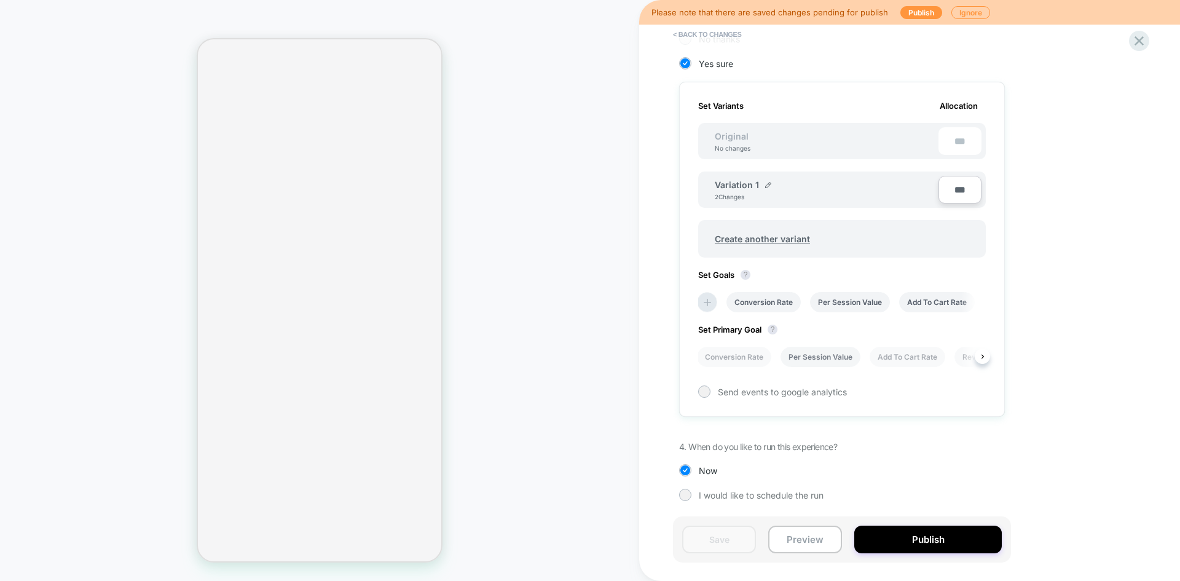
click at [820, 359] on li "Per Session Value" at bounding box center [821, 357] width 80 height 20
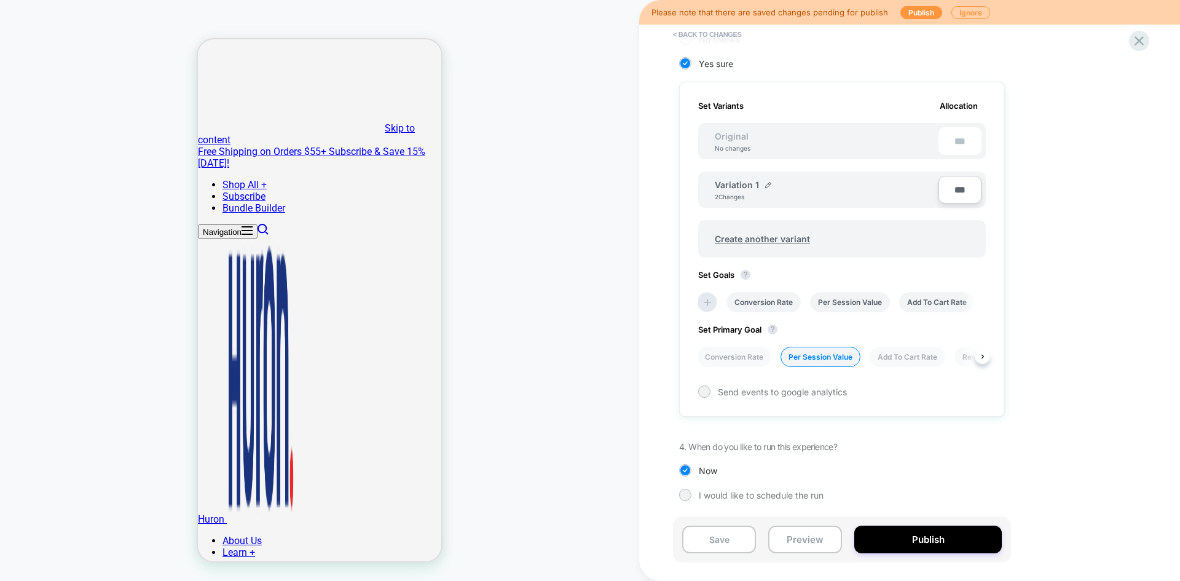
scroll to position [0, 0]
click at [720, 534] on button "Save" at bounding box center [719, 540] width 74 height 28
click at [910, 538] on button "Publish" at bounding box center [928, 540] width 148 height 28
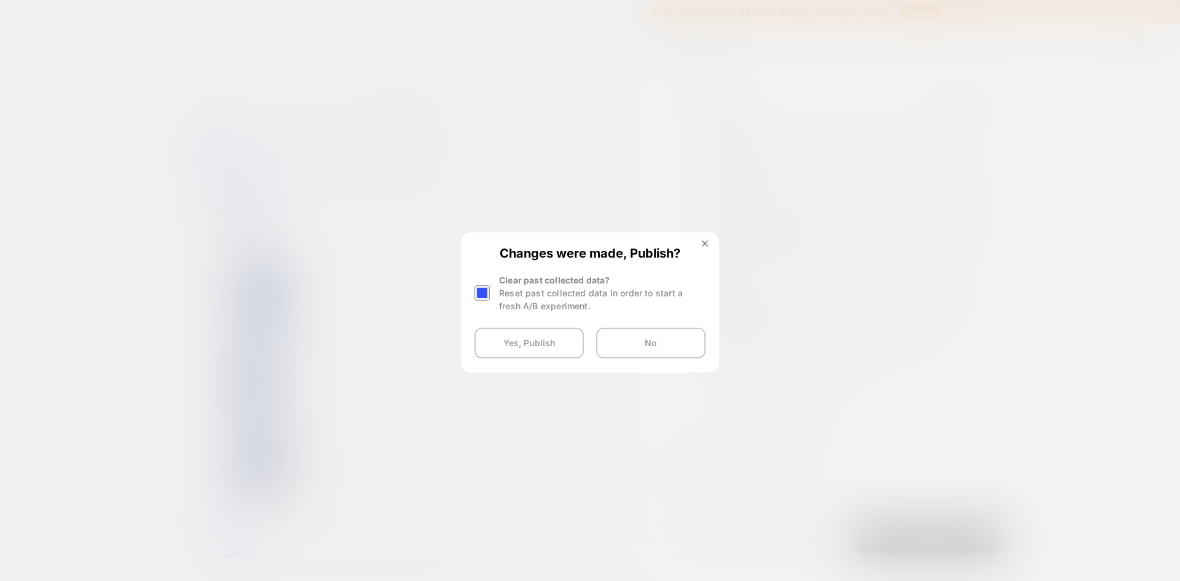
click at [487, 292] on div at bounding box center [482, 292] width 15 height 15
click at [532, 345] on button "Yes, Publish" at bounding box center [529, 343] width 109 height 31
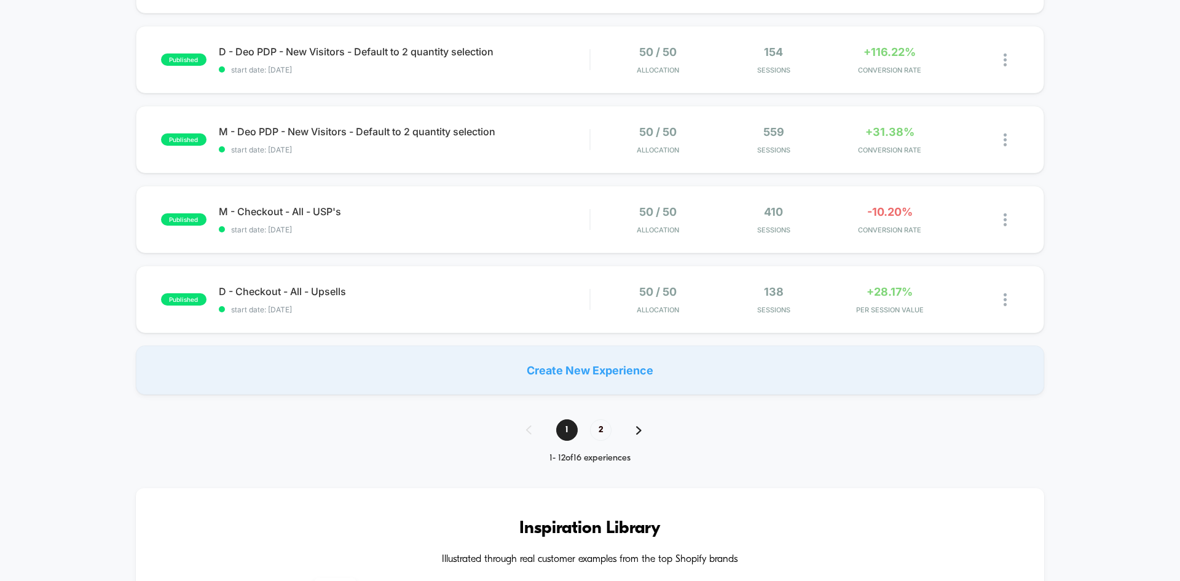
scroll to position [766, 0]
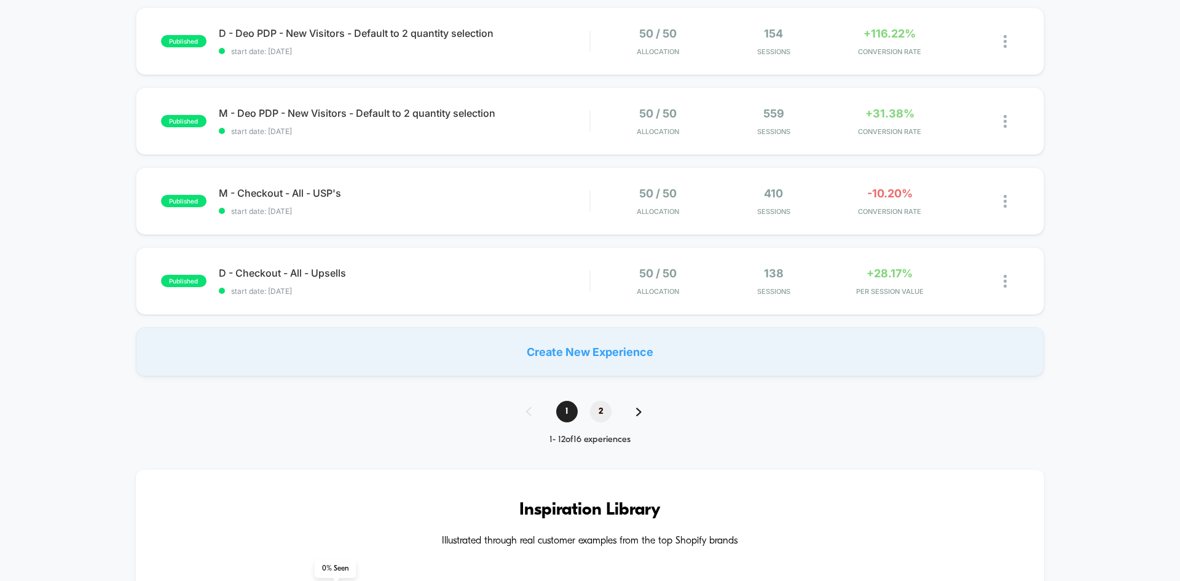
click at [607, 416] on span "2" at bounding box center [601, 412] width 22 height 22
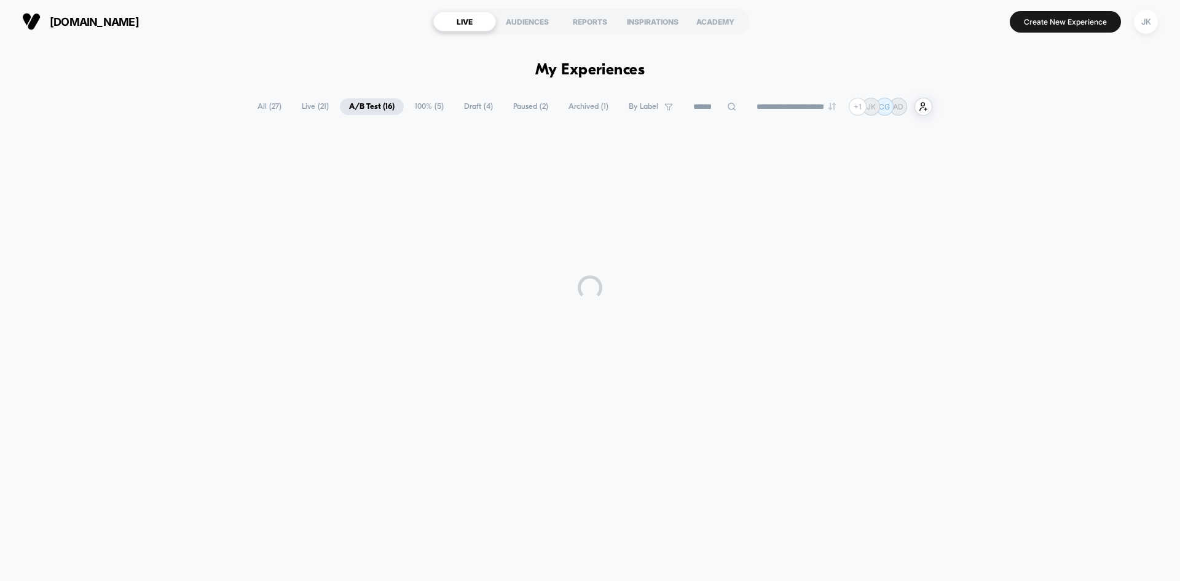
scroll to position [0, 0]
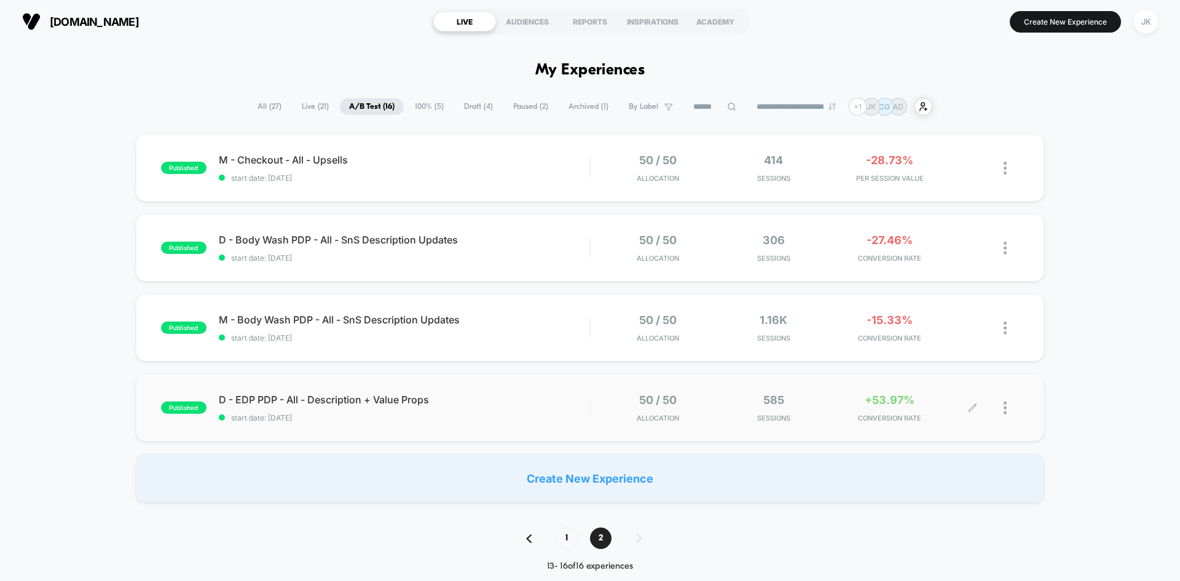
click at [971, 407] on icon at bounding box center [972, 407] width 9 height 9
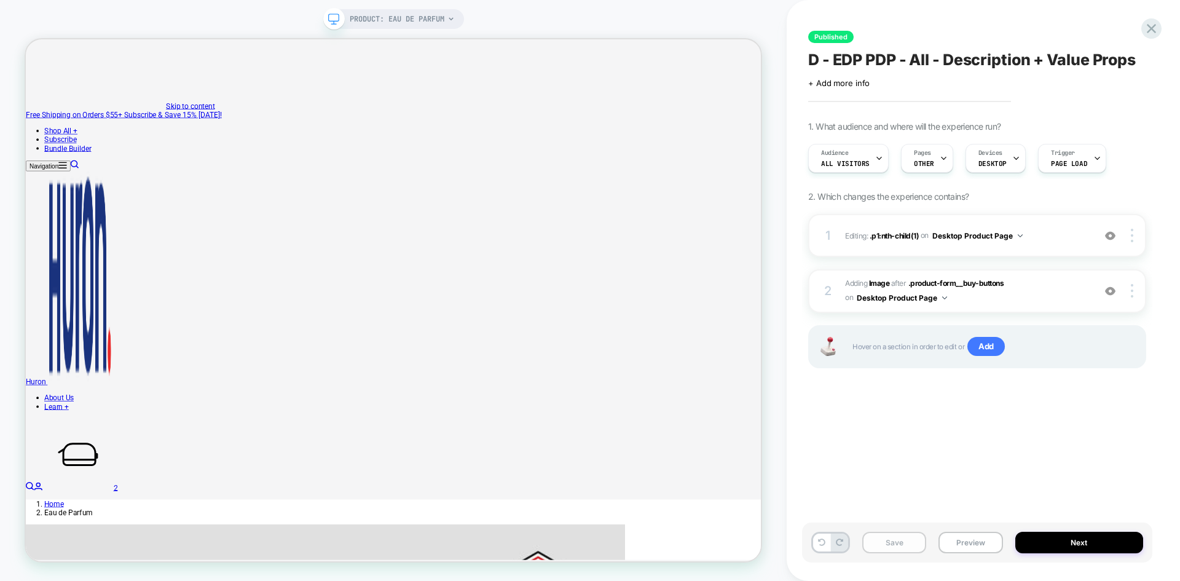
click at [880, 545] on button "Save" at bounding box center [894, 543] width 64 height 22
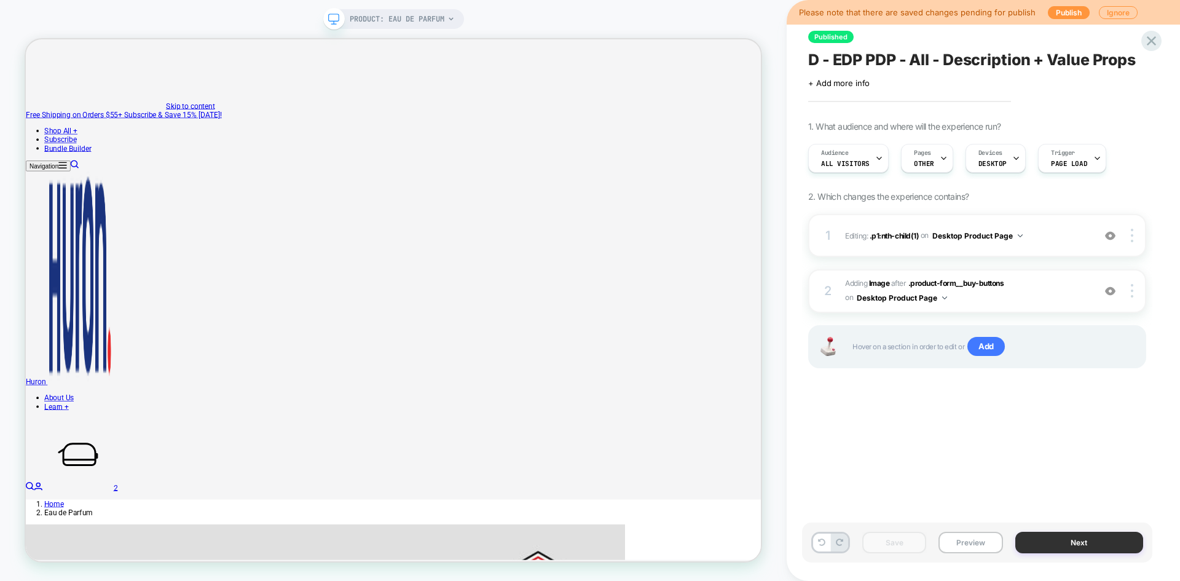
click at [1066, 550] on button "Next" at bounding box center [1079, 543] width 128 height 22
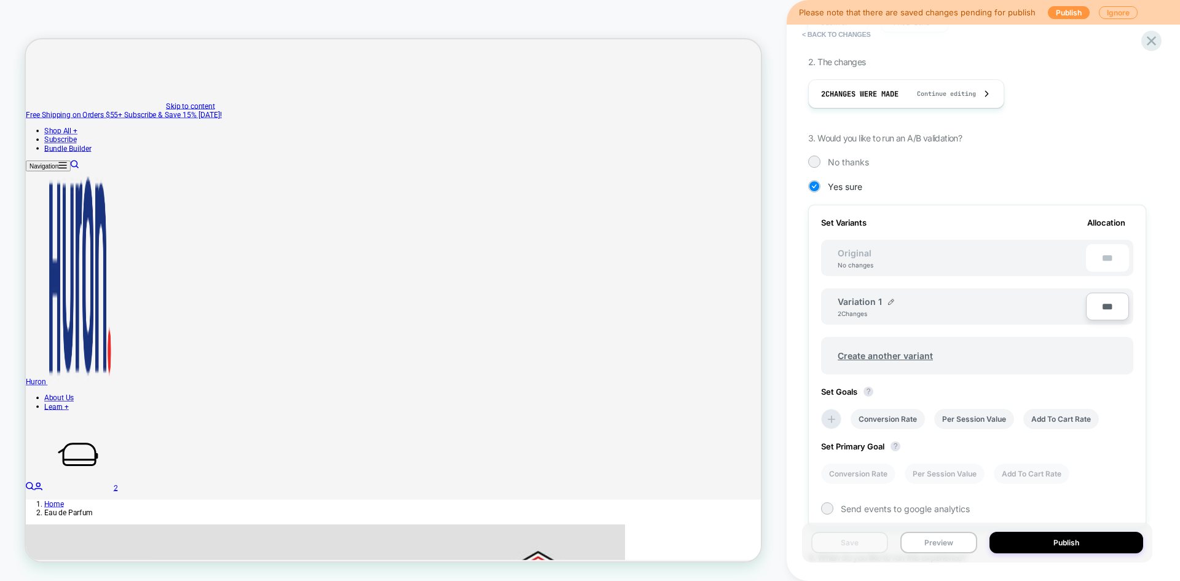
scroll to position [311, 0]
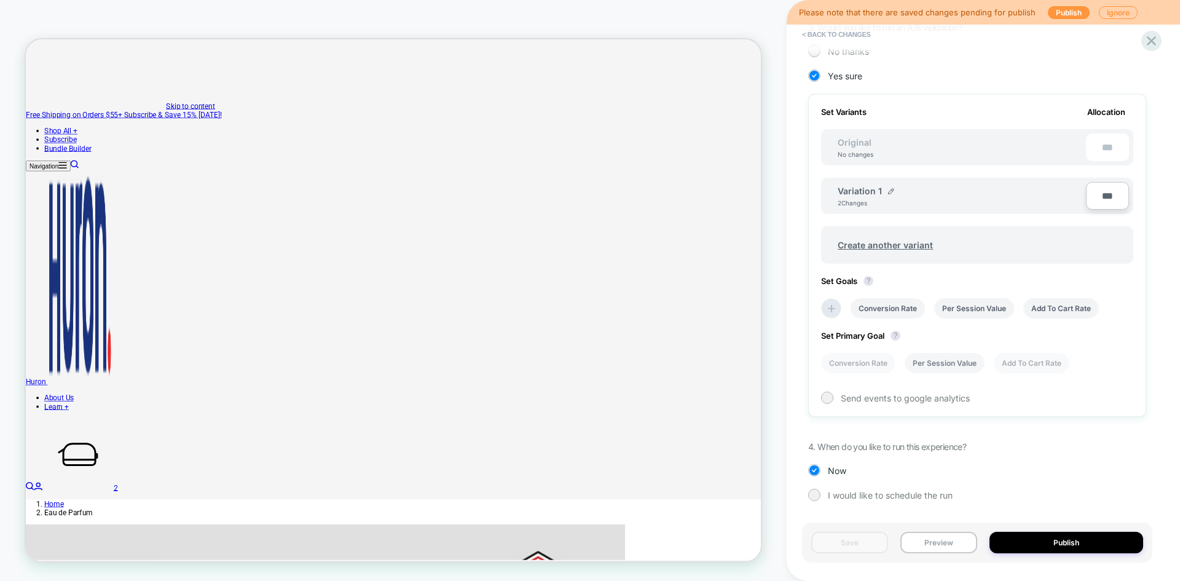
click at [939, 365] on li "Per Session Value" at bounding box center [945, 363] width 80 height 20
click at [858, 542] on button "Save" at bounding box center [849, 543] width 77 height 22
click at [1009, 546] on button "Publish" at bounding box center [1067, 543] width 154 height 22
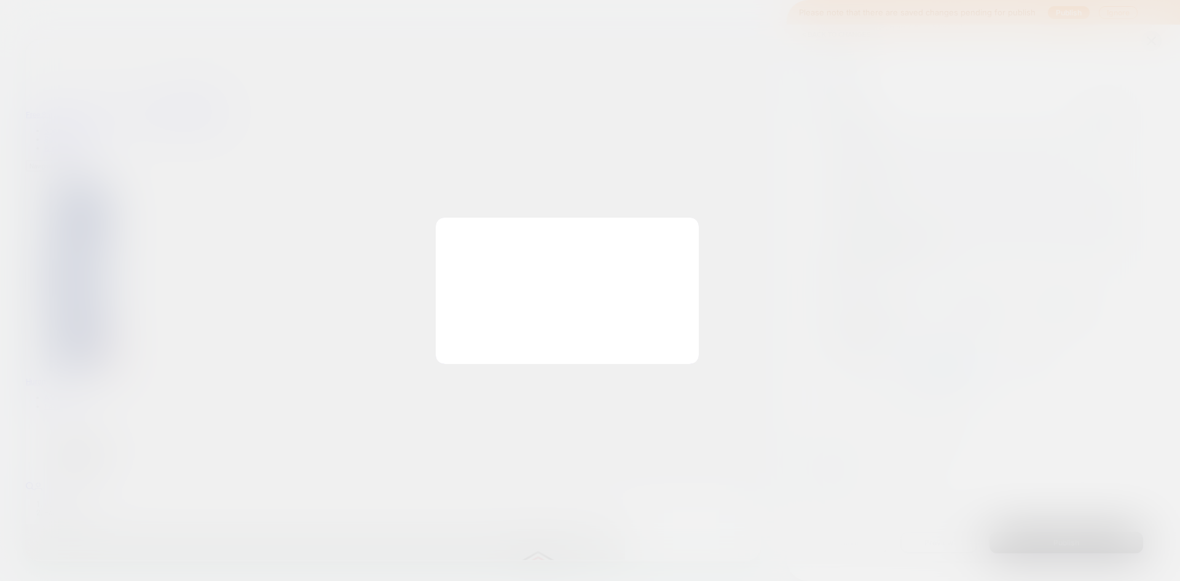
click at [802, 354] on div "Review " D - EDP PDP - All - Description + Value Props " before publish Click t…" at bounding box center [977, 290] width 350 height 556
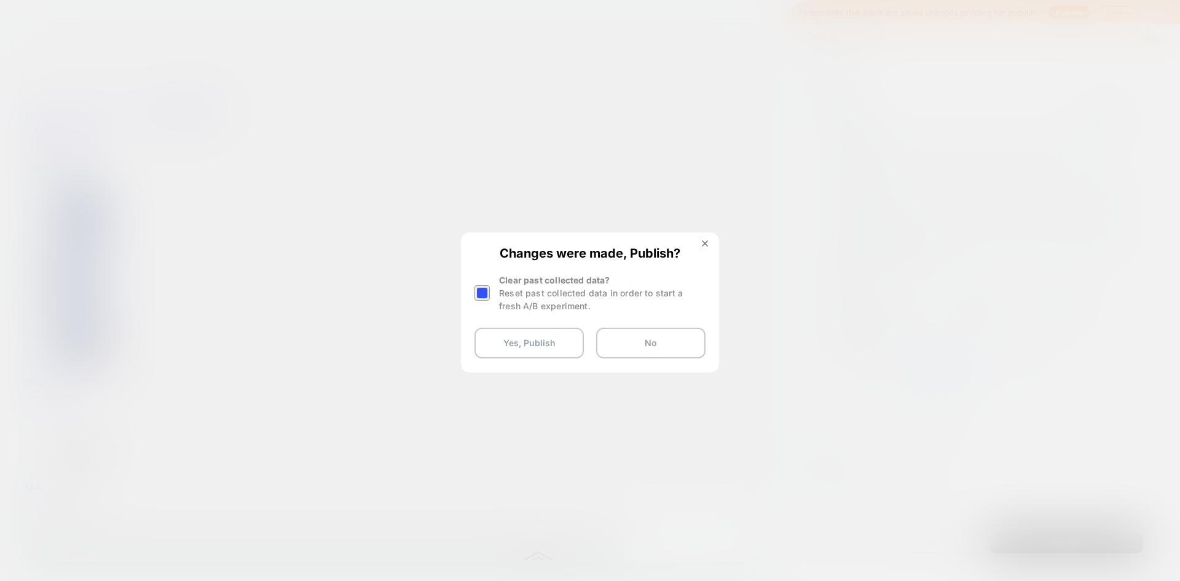
click at [479, 287] on div at bounding box center [482, 292] width 15 height 15
click at [526, 349] on button "Yes, Publish" at bounding box center [529, 343] width 109 height 31
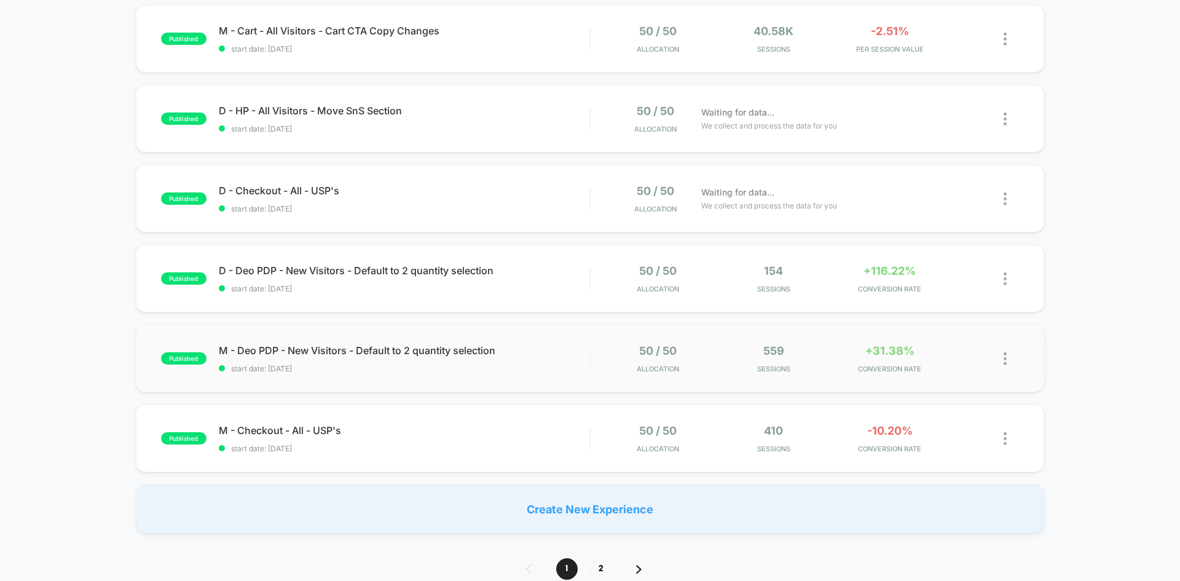
scroll to position [617, 0]
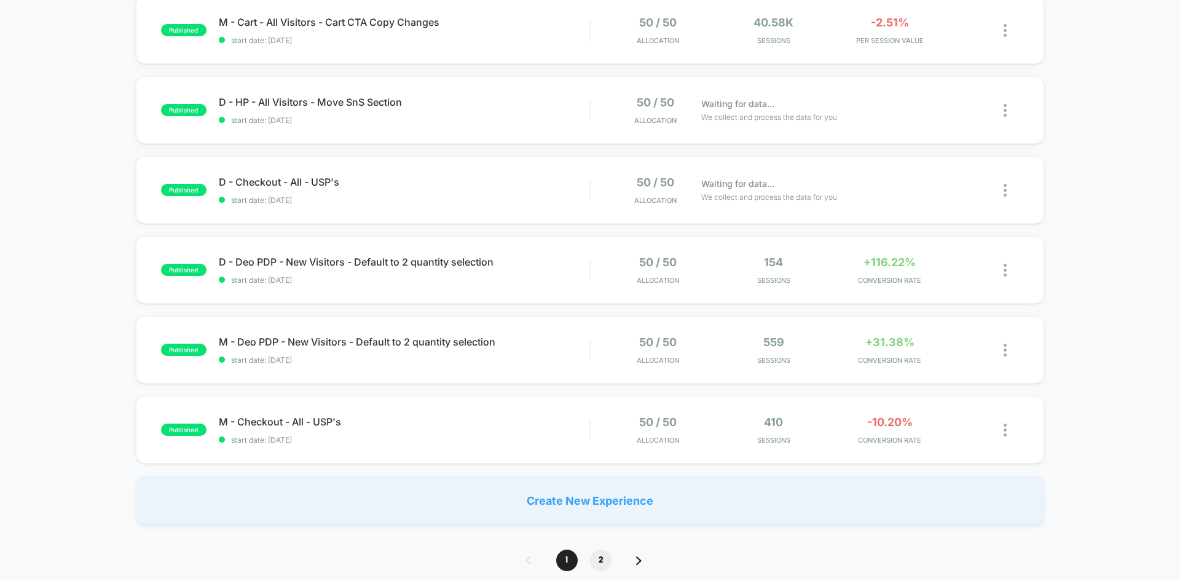
click at [601, 561] on span "2" at bounding box center [601, 561] width 22 height 22
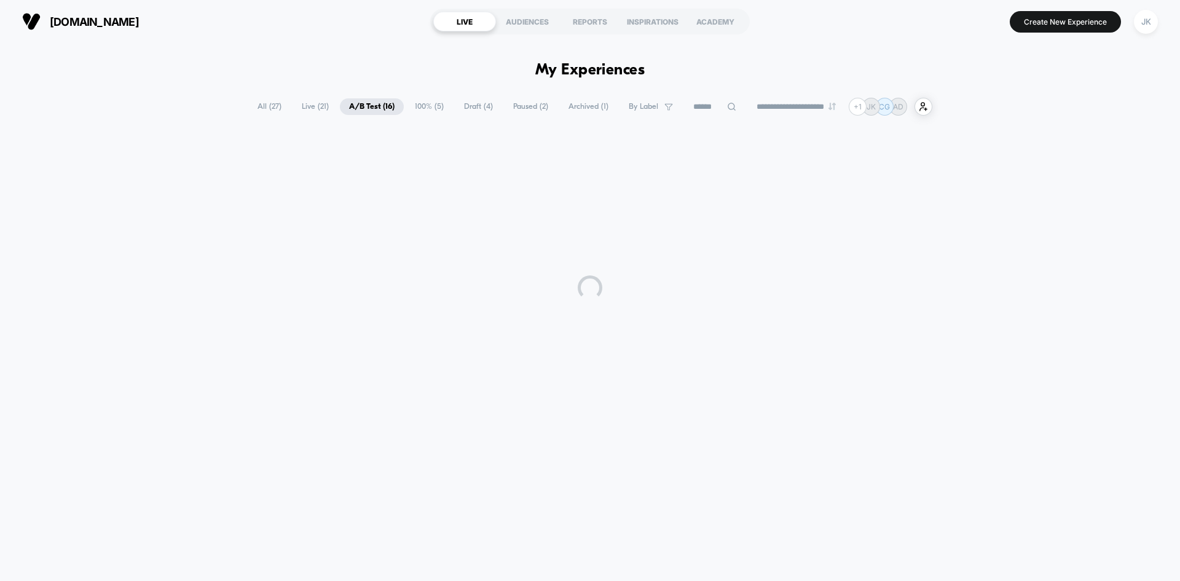
scroll to position [0, 0]
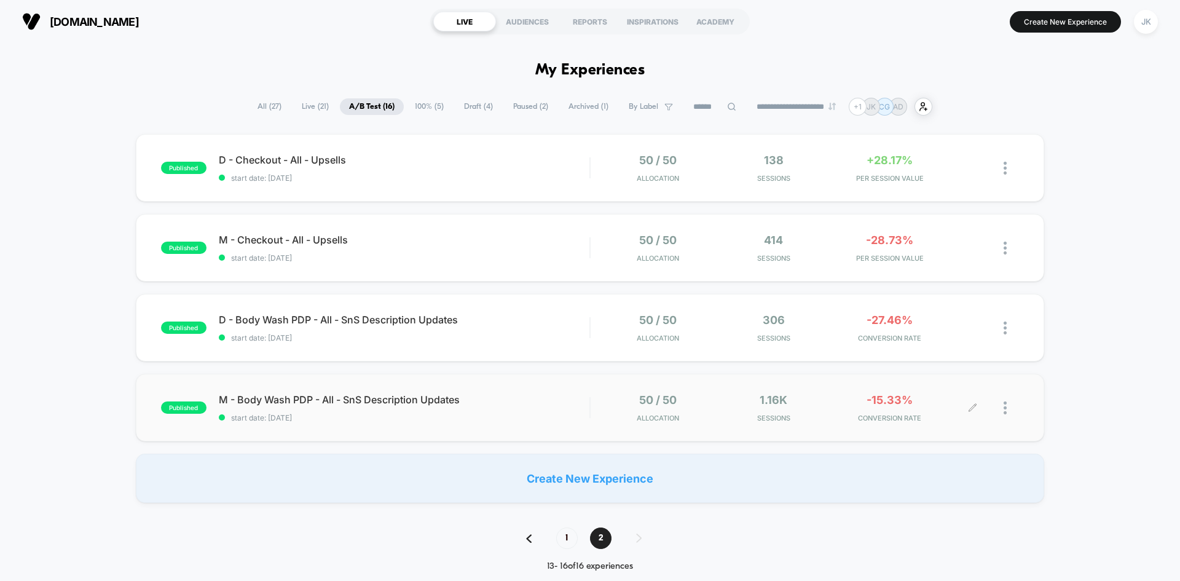
click at [969, 406] on icon at bounding box center [972, 407] width 9 height 9
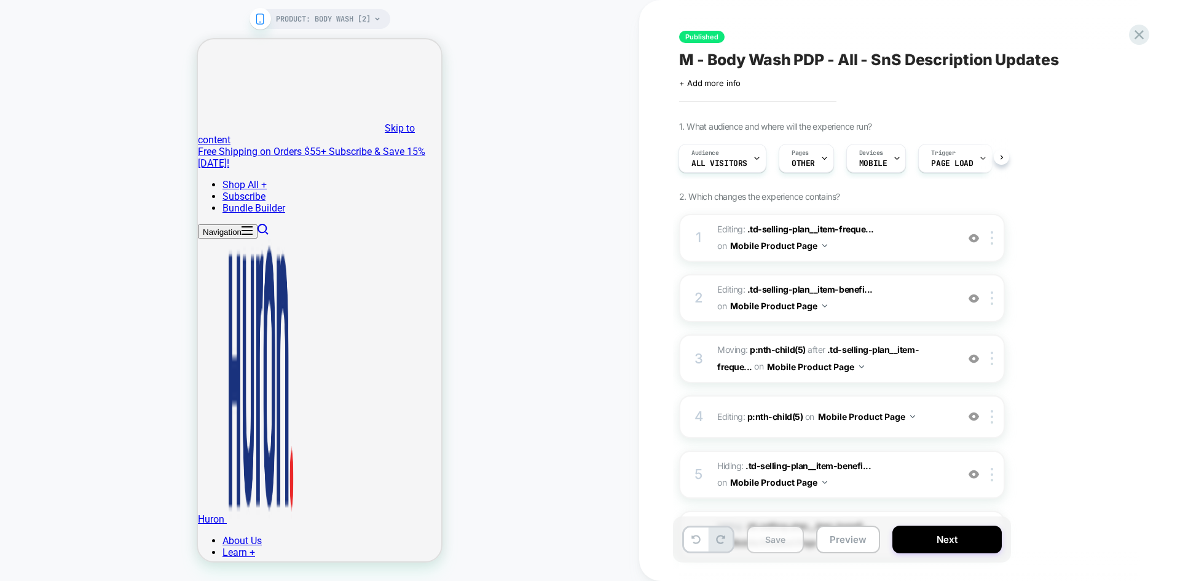
click at [784, 543] on button "Save" at bounding box center [775, 540] width 57 height 28
click at [947, 545] on button "Next" at bounding box center [947, 540] width 109 height 28
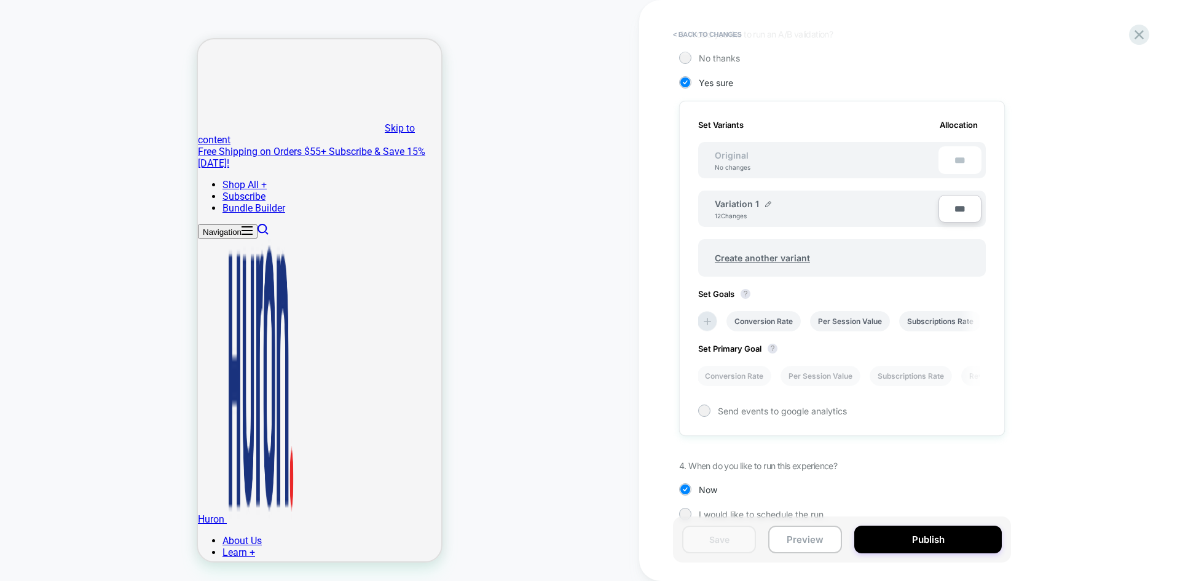
scroll to position [323, 0]
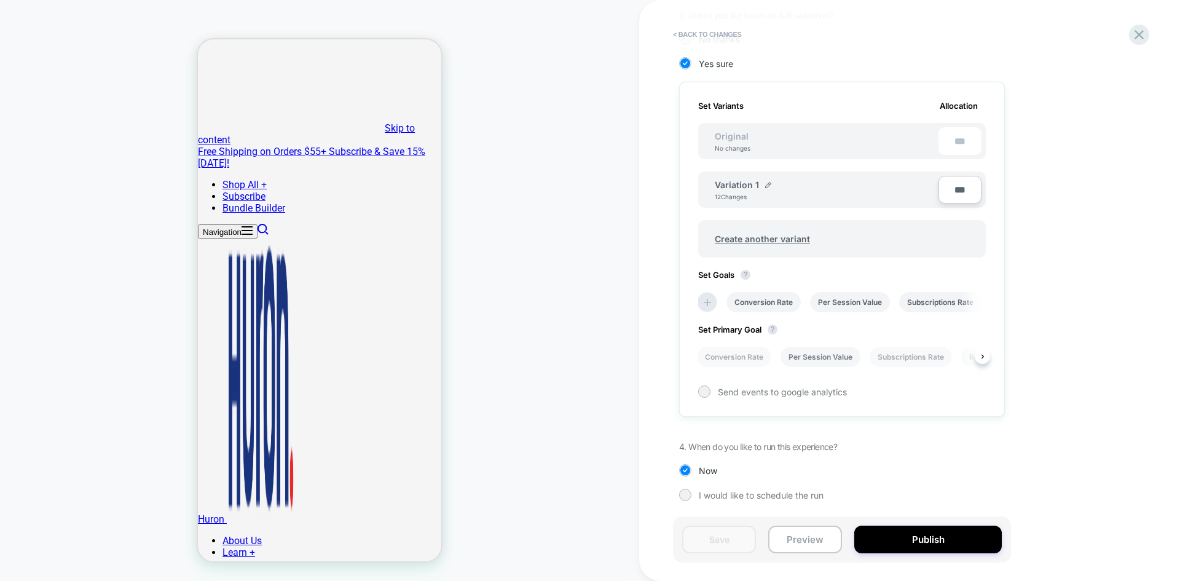
click at [831, 362] on li "Per Session Value" at bounding box center [821, 357] width 80 height 20
click at [729, 545] on button "Save" at bounding box center [719, 540] width 74 height 28
click at [920, 548] on button "Publish" at bounding box center [928, 540] width 148 height 28
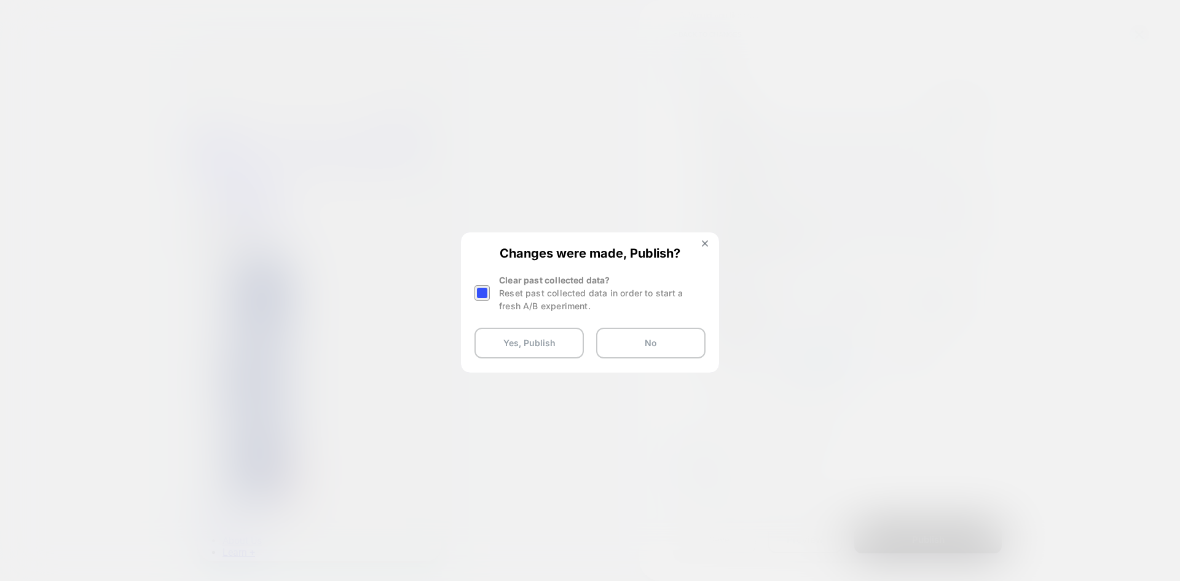
click at [483, 289] on div at bounding box center [482, 292] width 15 height 15
click at [532, 334] on button "Yes, Publish" at bounding box center [529, 343] width 109 height 31
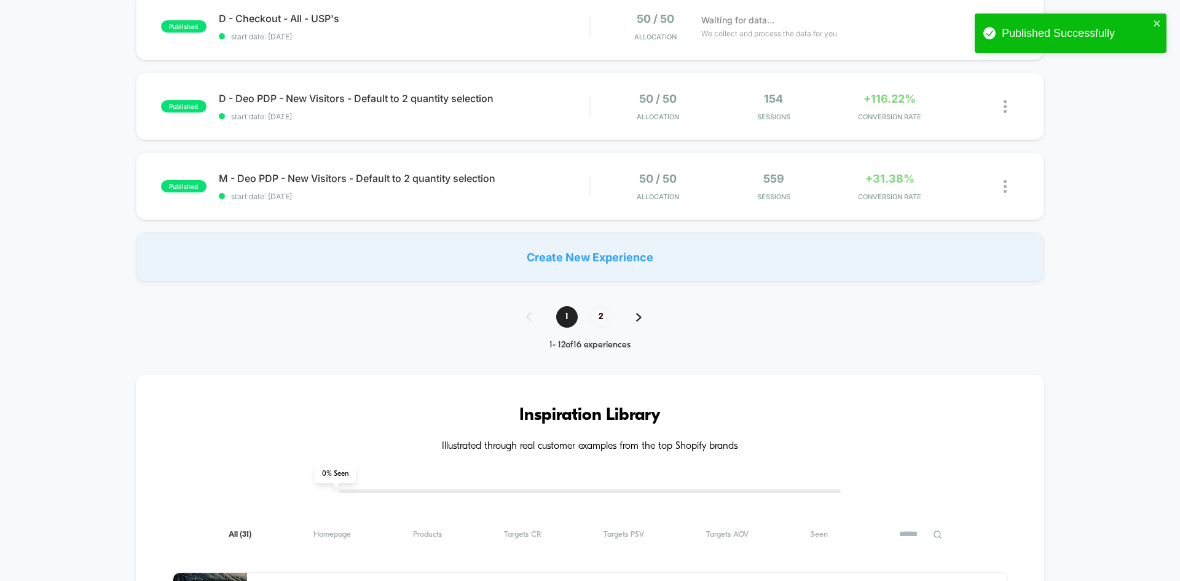
scroll to position [859, 0]
click at [597, 318] on span "2" at bounding box center [601, 318] width 22 height 22
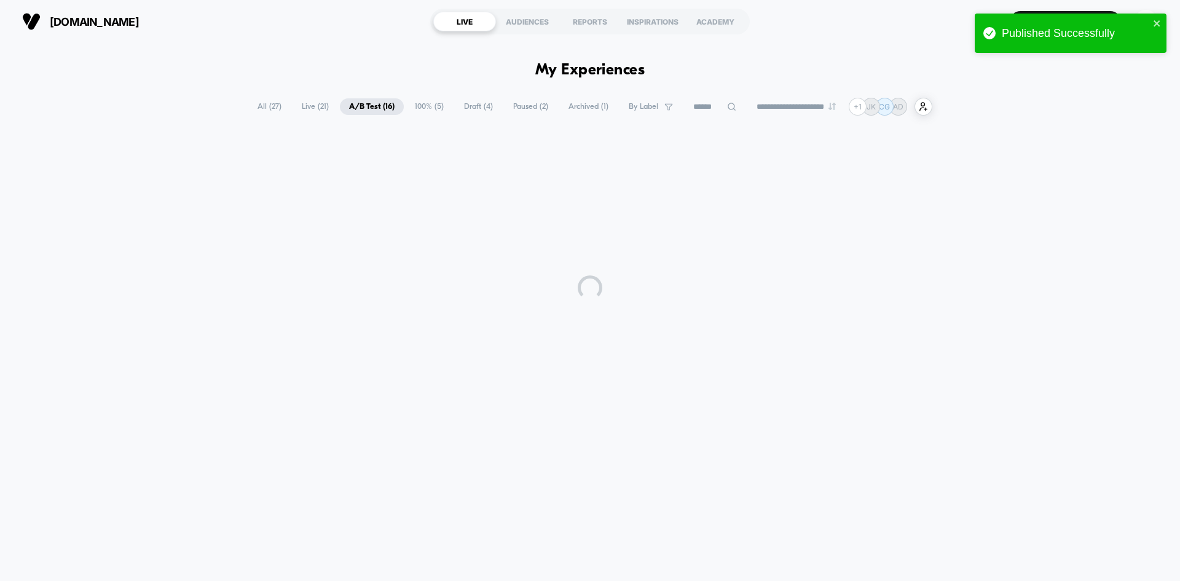
scroll to position [0, 0]
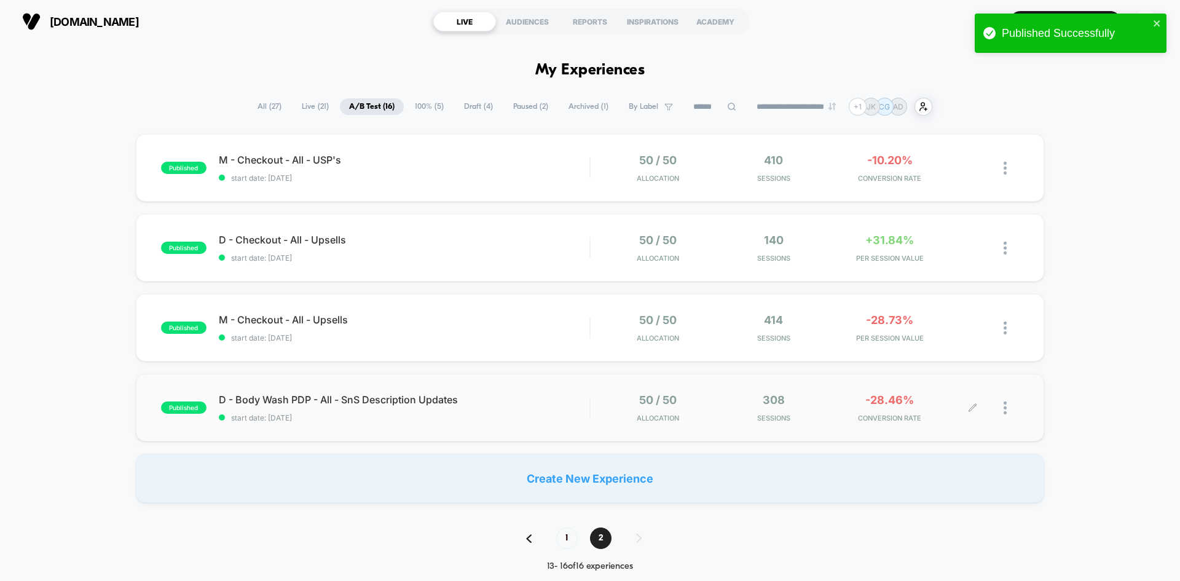
click at [971, 408] on icon at bounding box center [972, 407] width 7 height 7
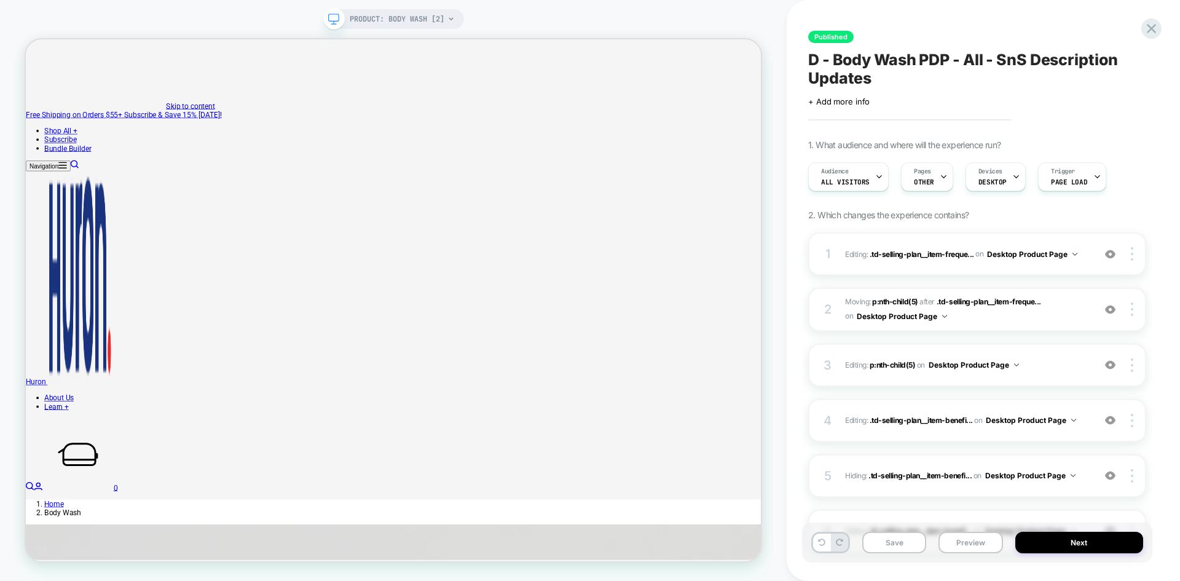
click at [892, 545] on button "Save" at bounding box center [894, 543] width 64 height 22
click at [1071, 540] on button "Next" at bounding box center [1079, 543] width 128 height 22
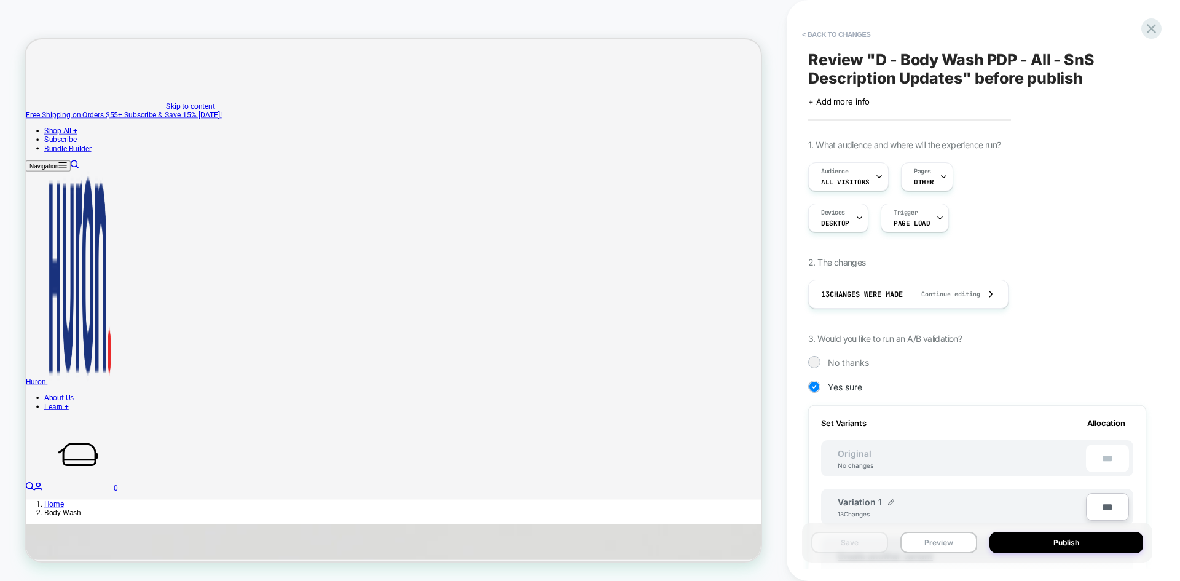
scroll to position [311, 0]
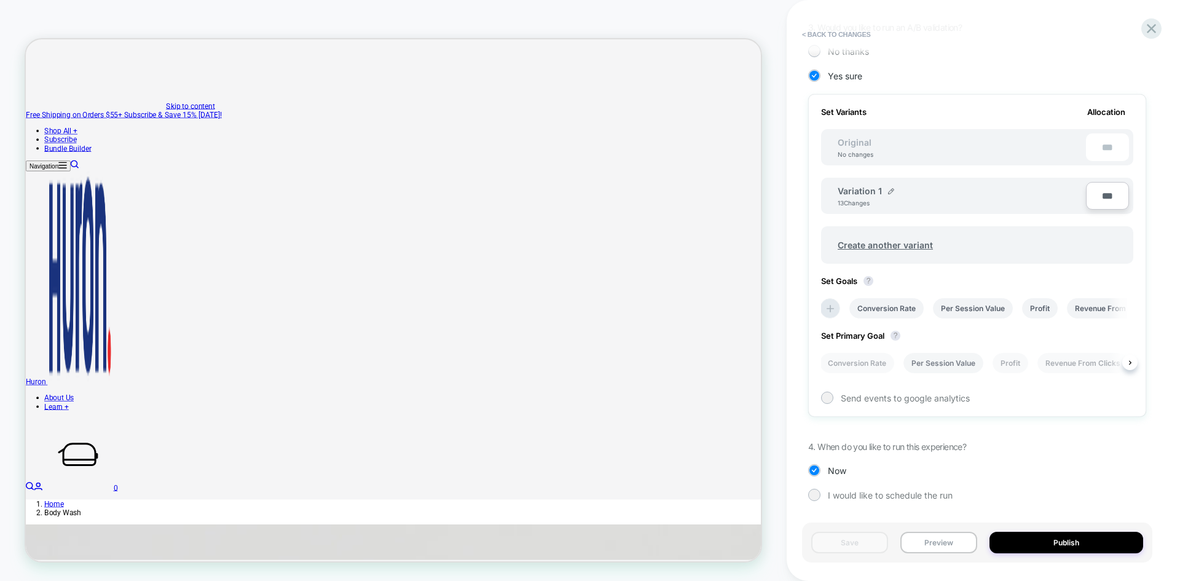
click at [943, 363] on li "Per Session Value" at bounding box center [944, 363] width 80 height 20
click at [864, 543] on button "Save" at bounding box center [849, 543] width 77 height 22
click at [1040, 540] on button "Publish" at bounding box center [1067, 543] width 154 height 22
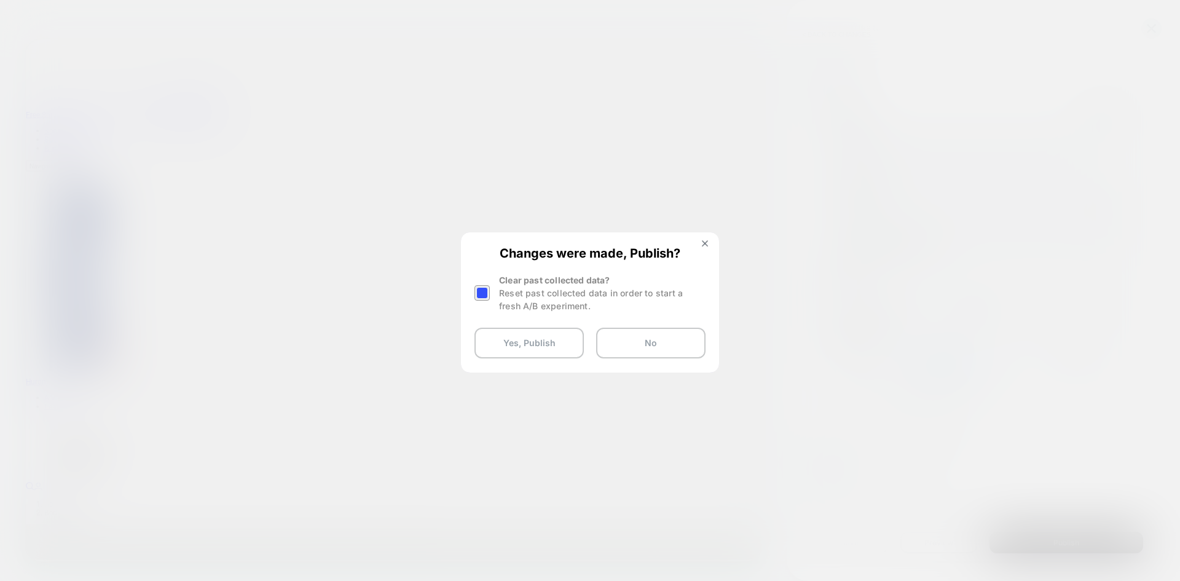
click at [484, 291] on div at bounding box center [482, 292] width 15 height 15
click at [520, 335] on button "Yes, Publish" at bounding box center [529, 343] width 109 height 31
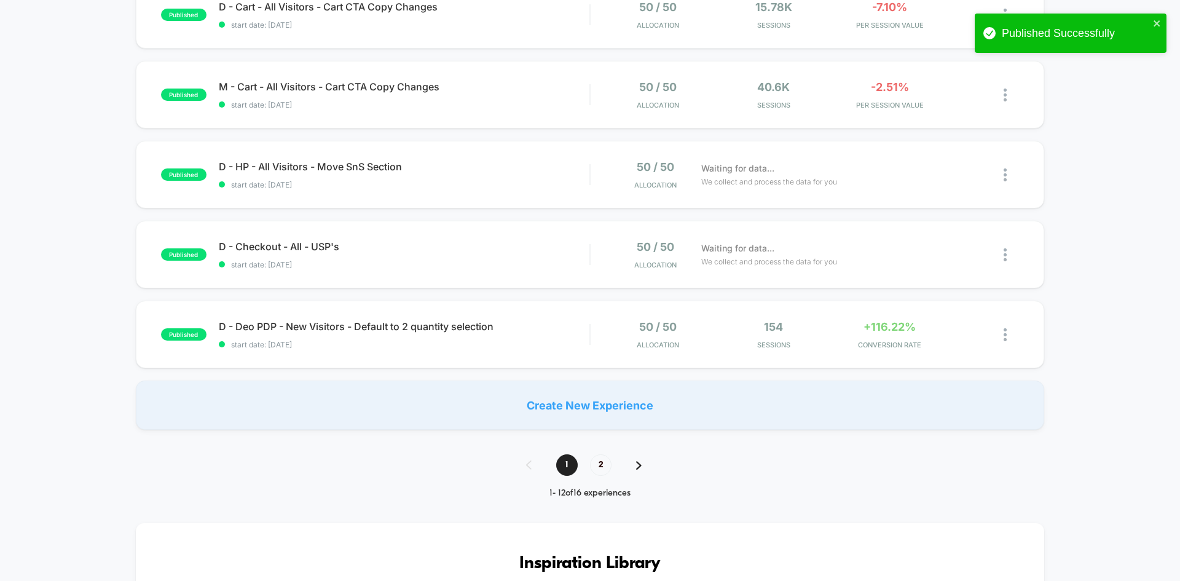
scroll to position [713, 0]
click at [599, 462] on span "2" at bounding box center [601, 465] width 22 height 22
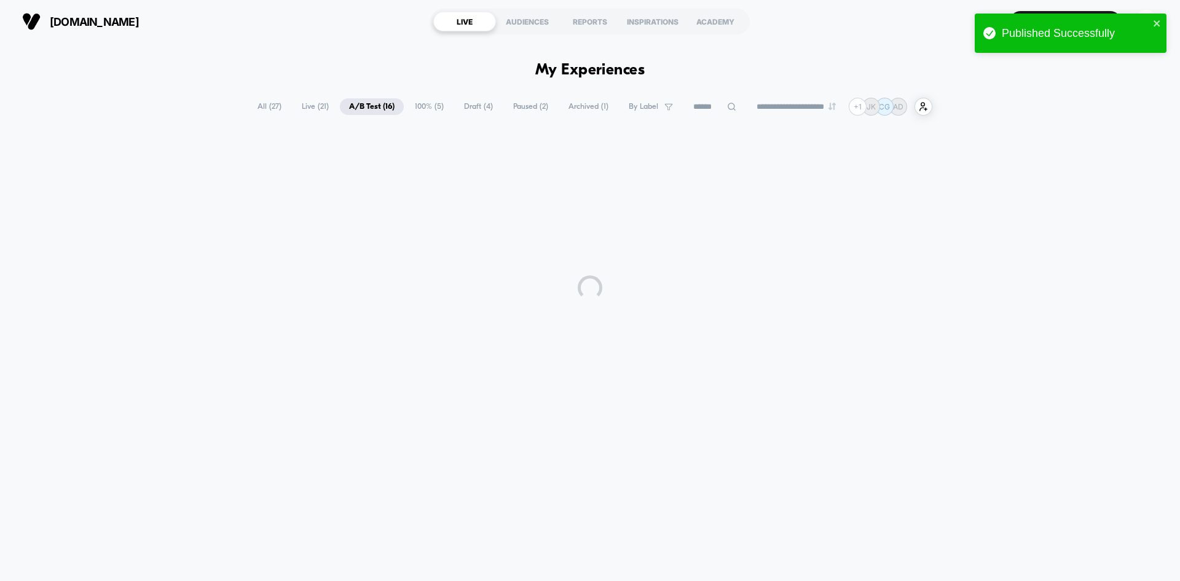
scroll to position [0, 0]
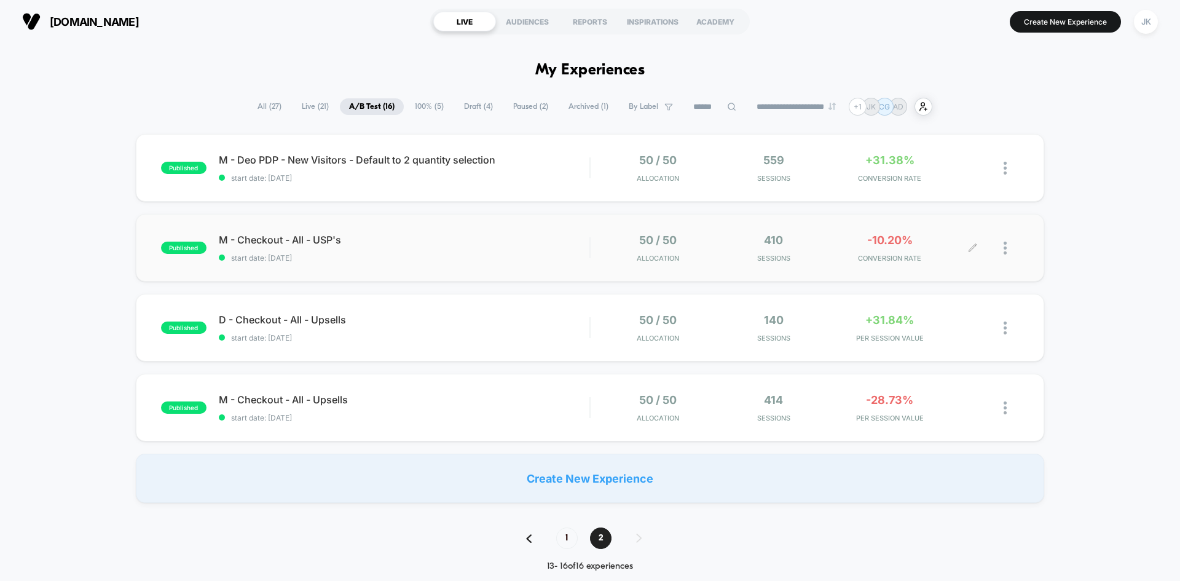
click at [972, 247] on icon at bounding box center [972, 247] width 9 height 9
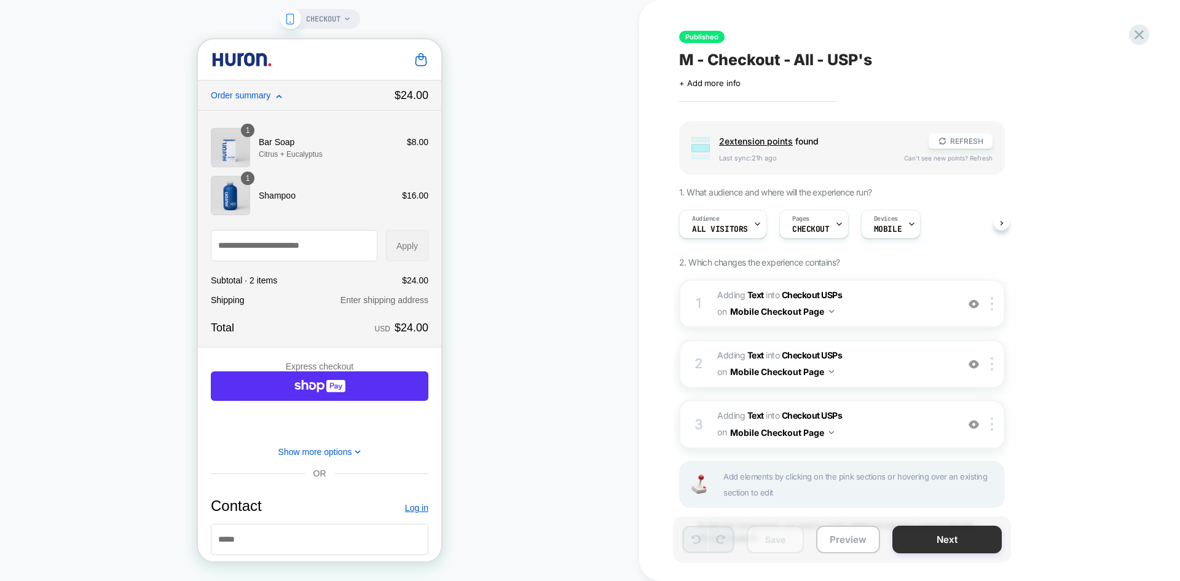
click at [910, 540] on button "Next" at bounding box center [947, 540] width 109 height 28
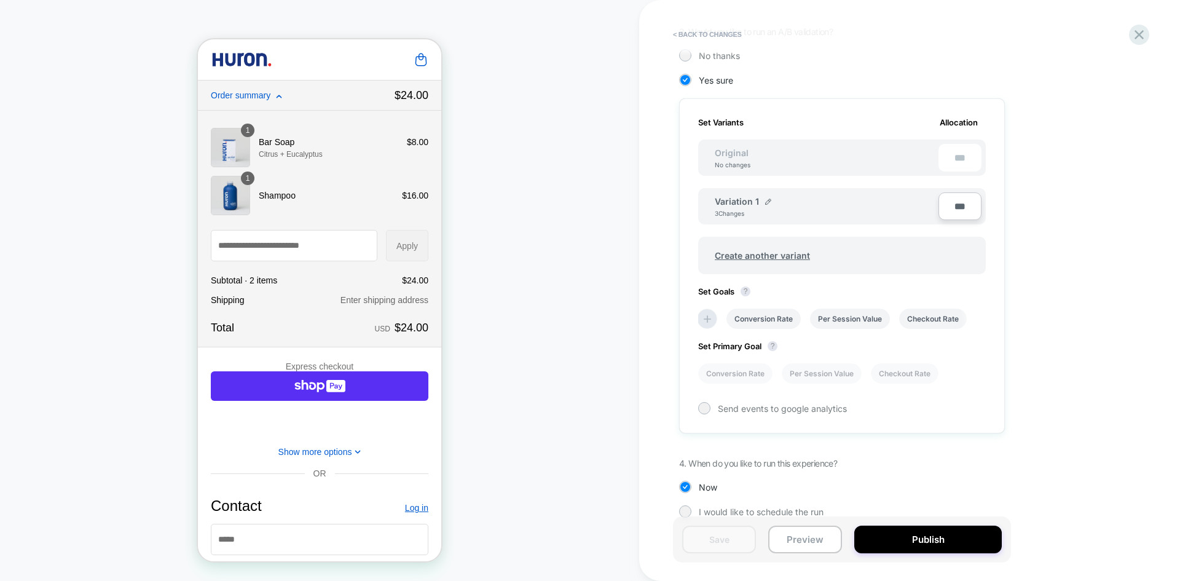
scroll to position [305, 0]
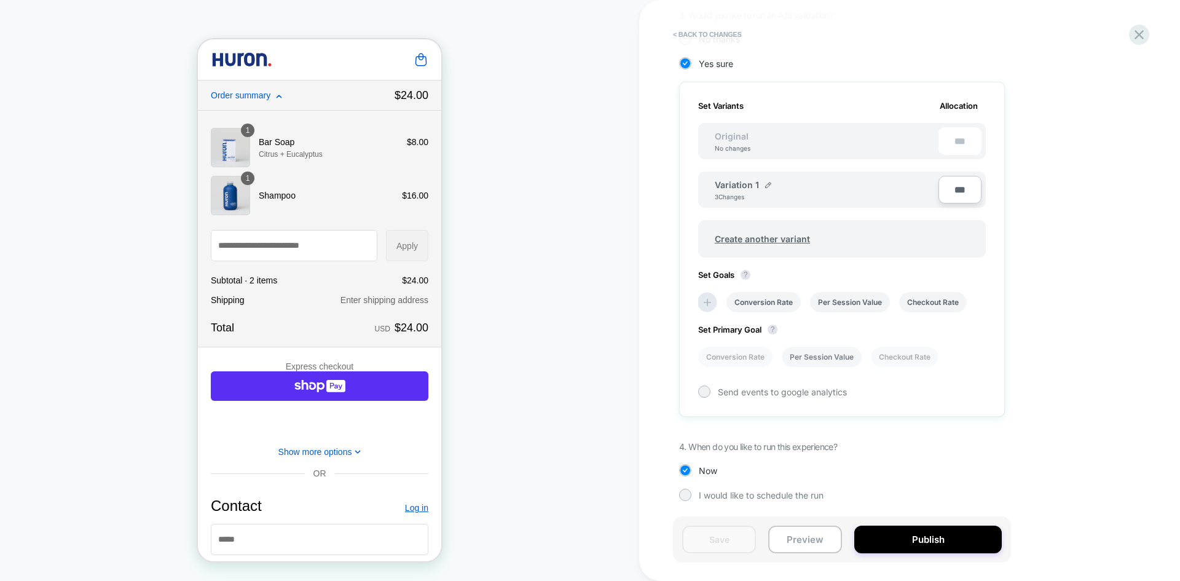
click at [833, 353] on li "Per Session Value" at bounding box center [822, 357] width 80 height 20
click at [725, 532] on button "Save" at bounding box center [719, 540] width 74 height 28
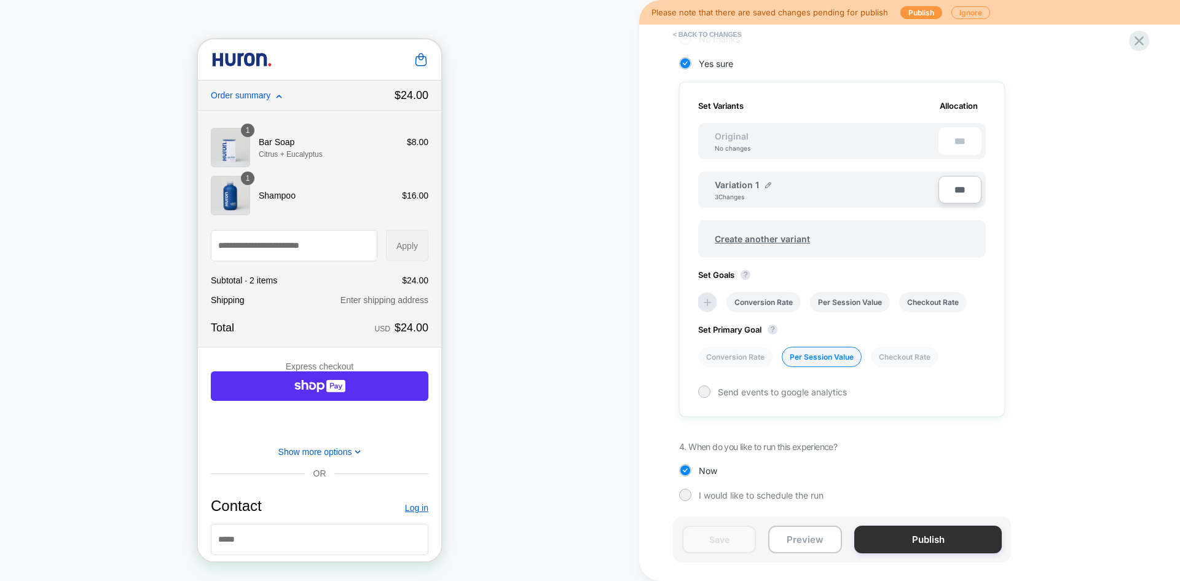
click at [897, 543] on button "Publish" at bounding box center [928, 540] width 148 height 28
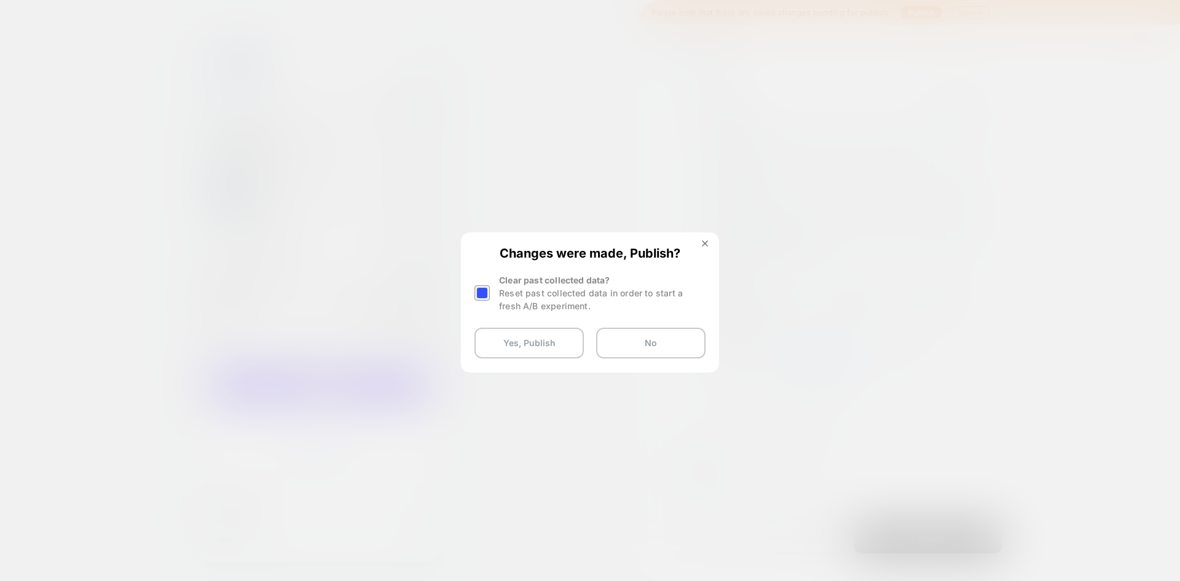
click at [475, 294] on div at bounding box center [482, 292] width 15 height 15
click at [522, 334] on button "Yes, Publish" at bounding box center [529, 343] width 109 height 31
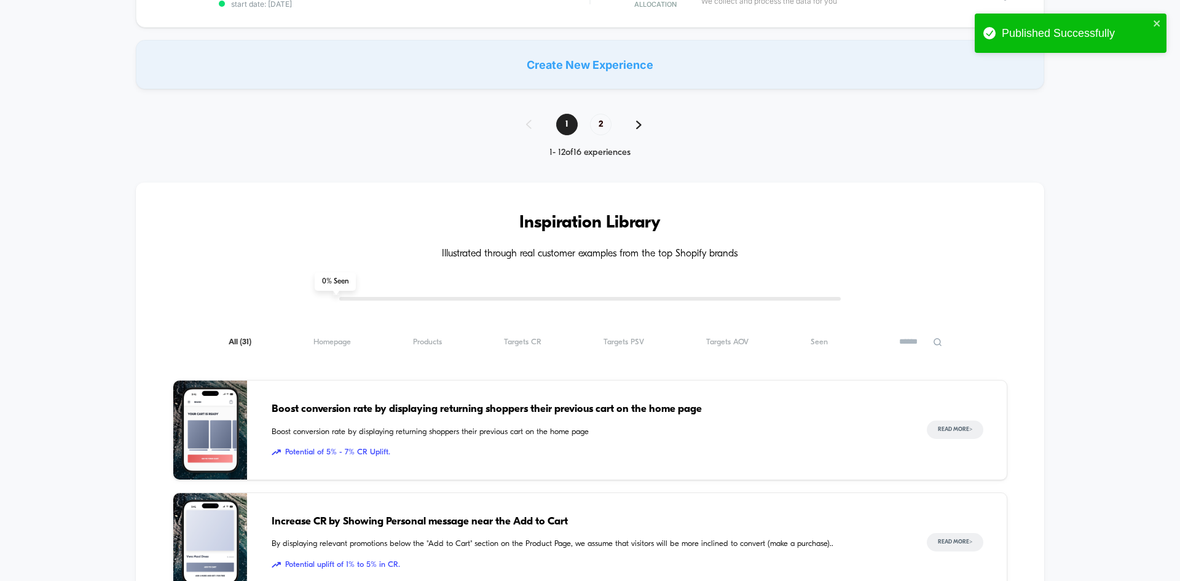
scroll to position [1054, 0]
click at [602, 128] on span "2" at bounding box center [601, 124] width 22 height 22
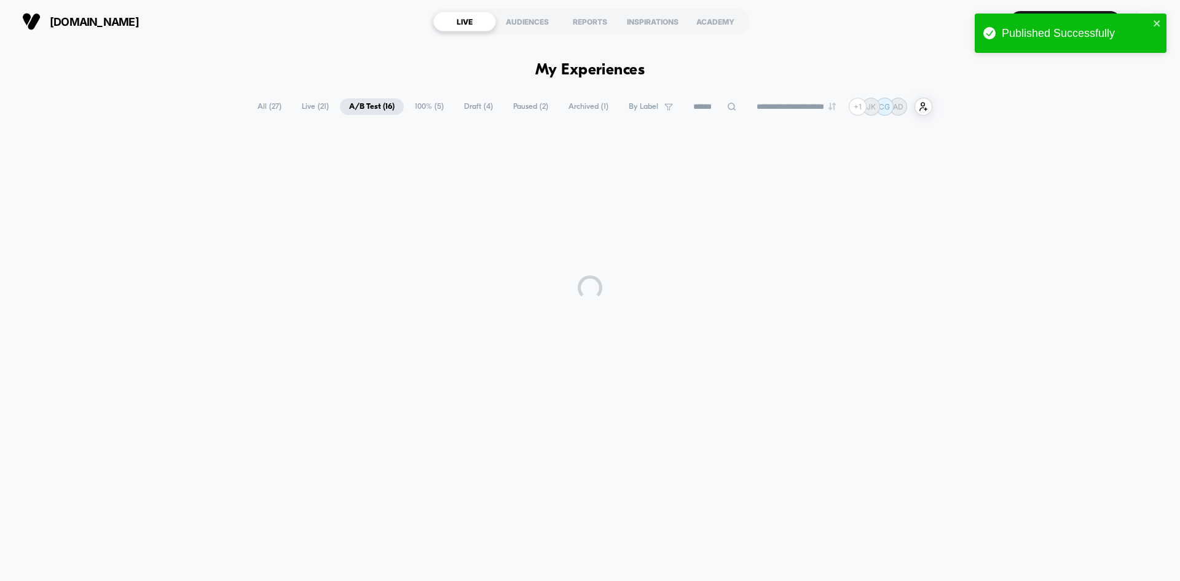
scroll to position [0, 0]
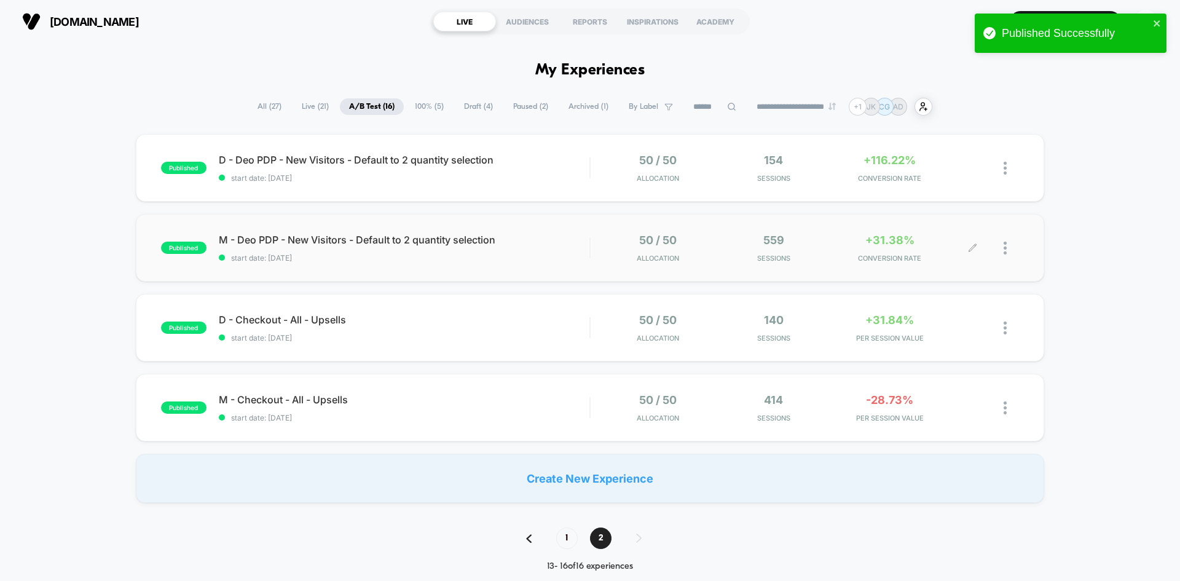
click at [976, 251] on icon at bounding box center [972, 247] width 9 height 9
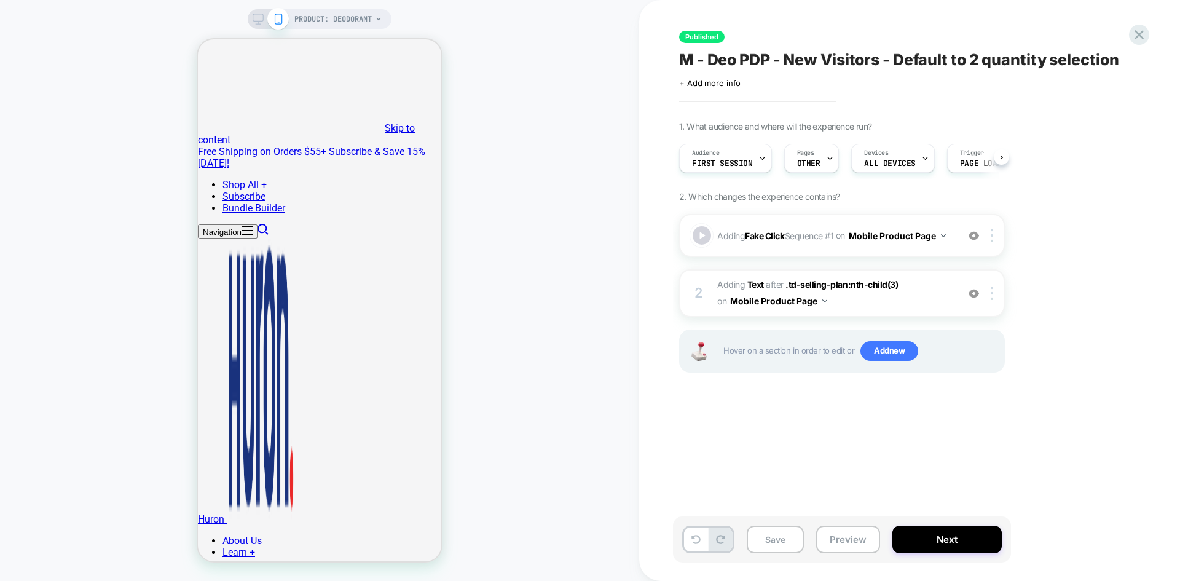
scroll to position [0, 1]
click at [775, 540] on button "Save" at bounding box center [775, 540] width 57 height 28
click at [936, 538] on button "Next" at bounding box center [947, 540] width 109 height 28
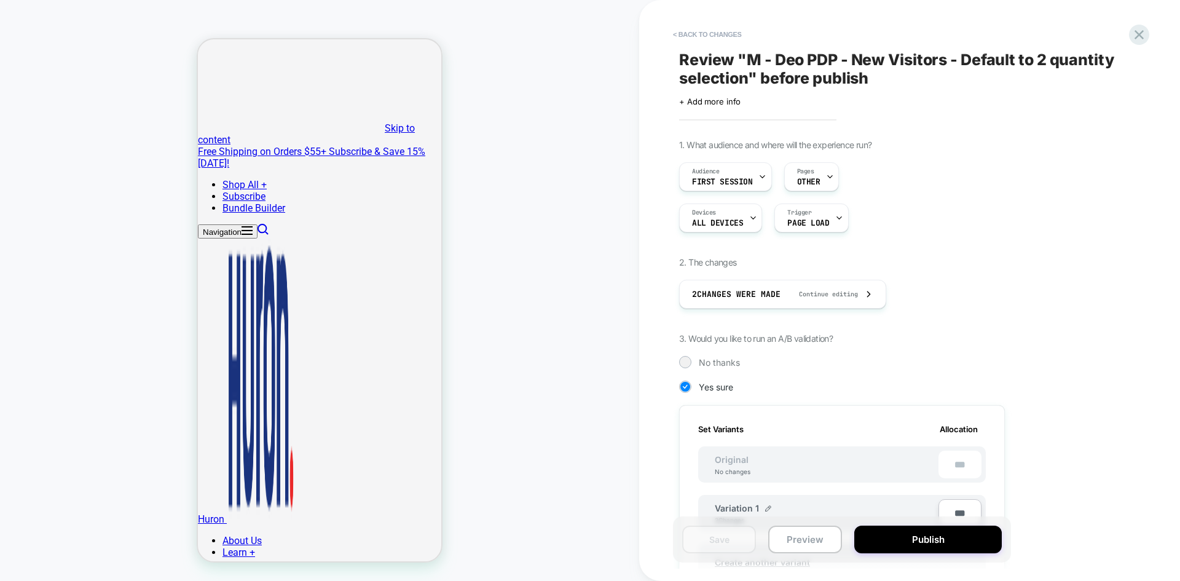
scroll to position [323, 0]
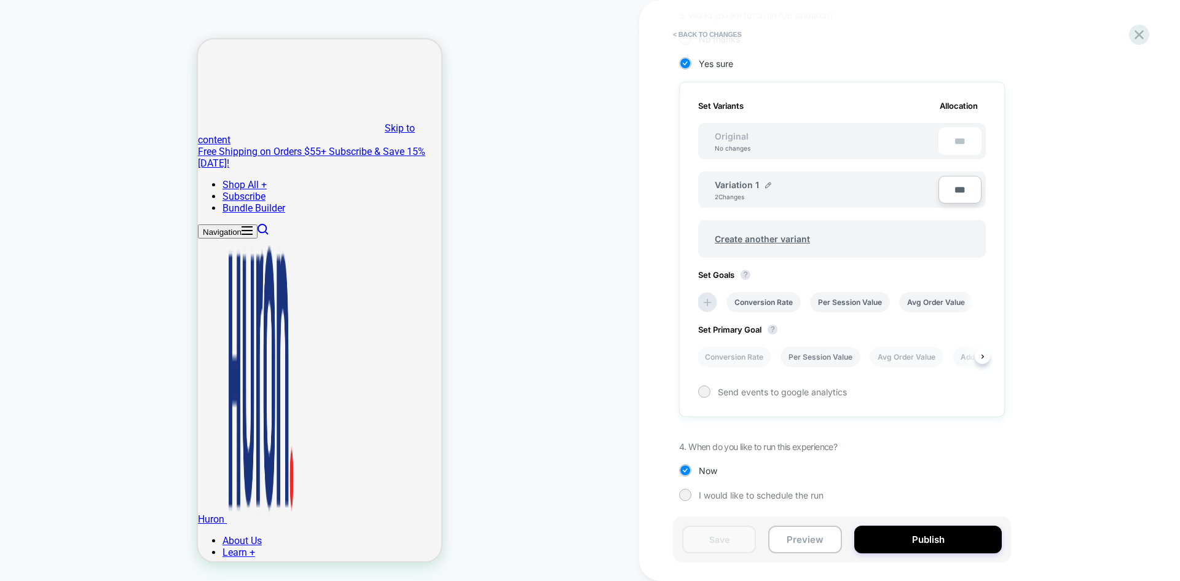
click at [835, 355] on li "Per Session Value" at bounding box center [821, 357] width 80 height 20
click at [719, 543] on button "Save" at bounding box center [719, 540] width 74 height 28
click at [896, 538] on button "Publish" at bounding box center [928, 540] width 148 height 28
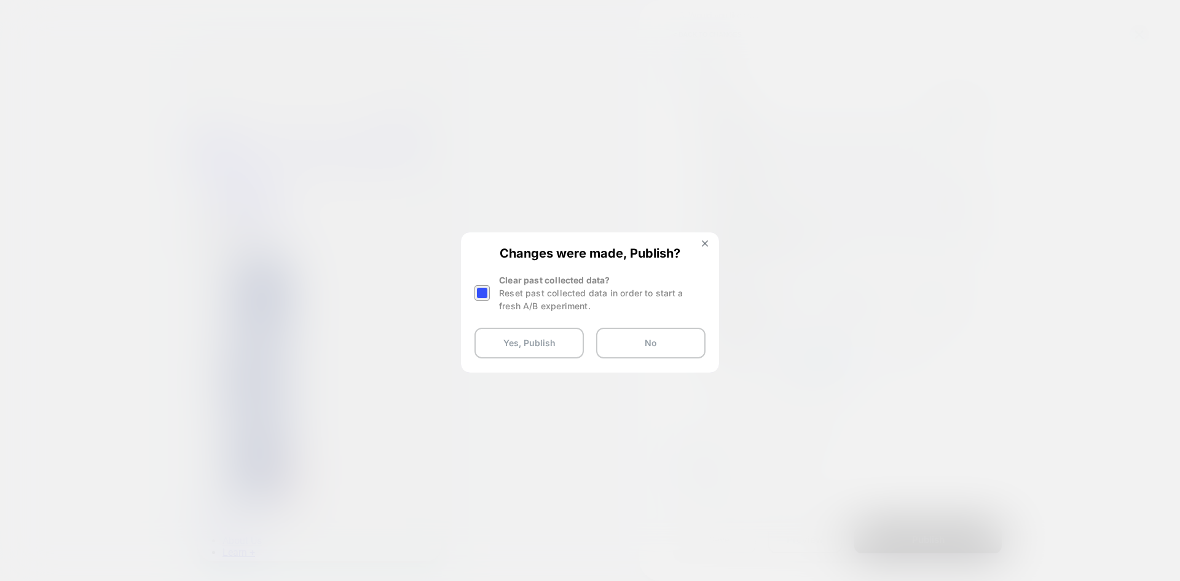
click at [484, 293] on div at bounding box center [482, 292] width 15 height 15
click at [537, 352] on button "Yes, Publish" at bounding box center [529, 343] width 109 height 31
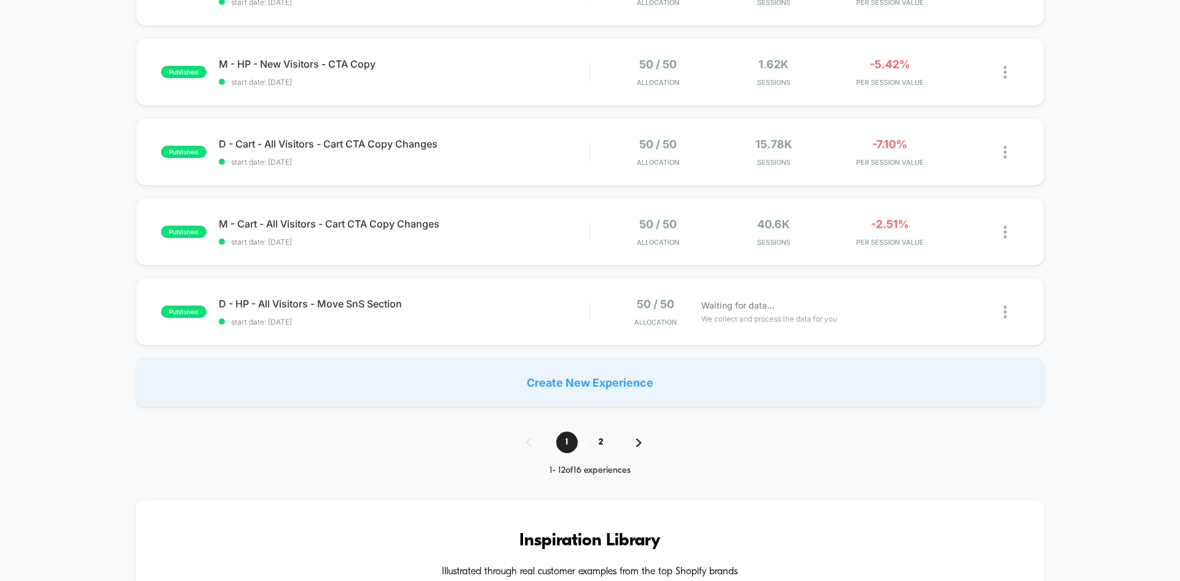
scroll to position [736, 0]
click at [599, 441] on span "2" at bounding box center [601, 442] width 22 height 22
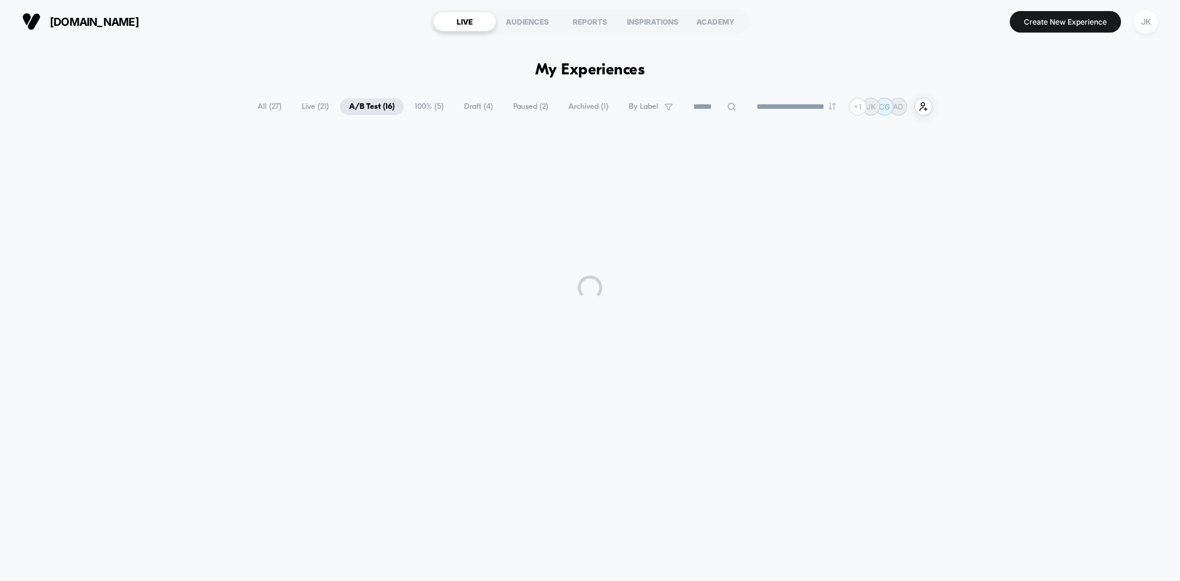
scroll to position [0, 0]
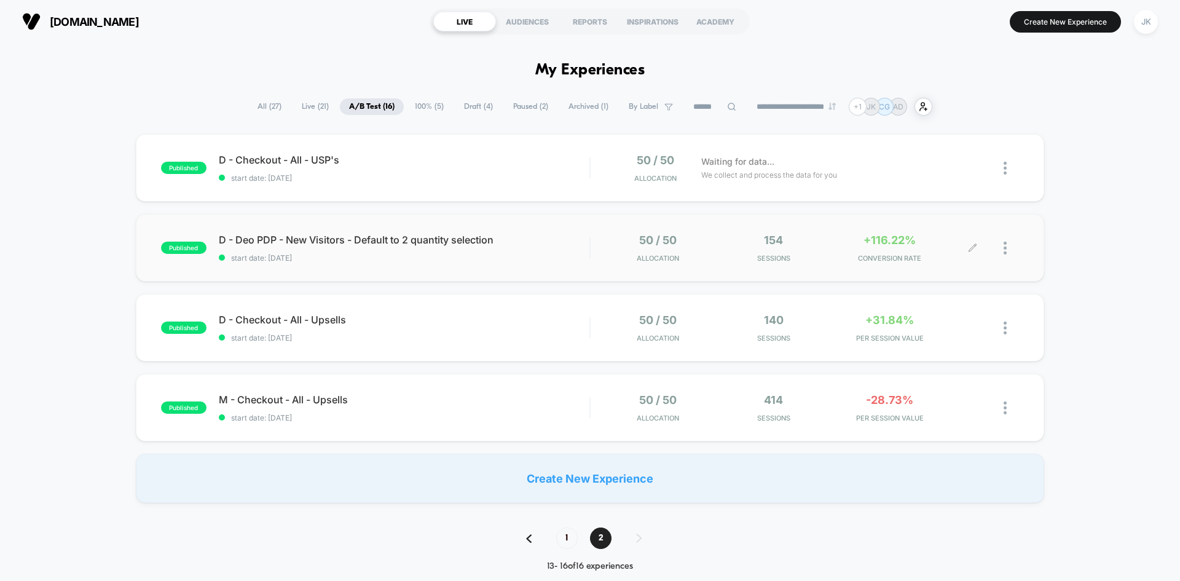
click at [977, 248] on icon at bounding box center [972, 247] width 9 height 9
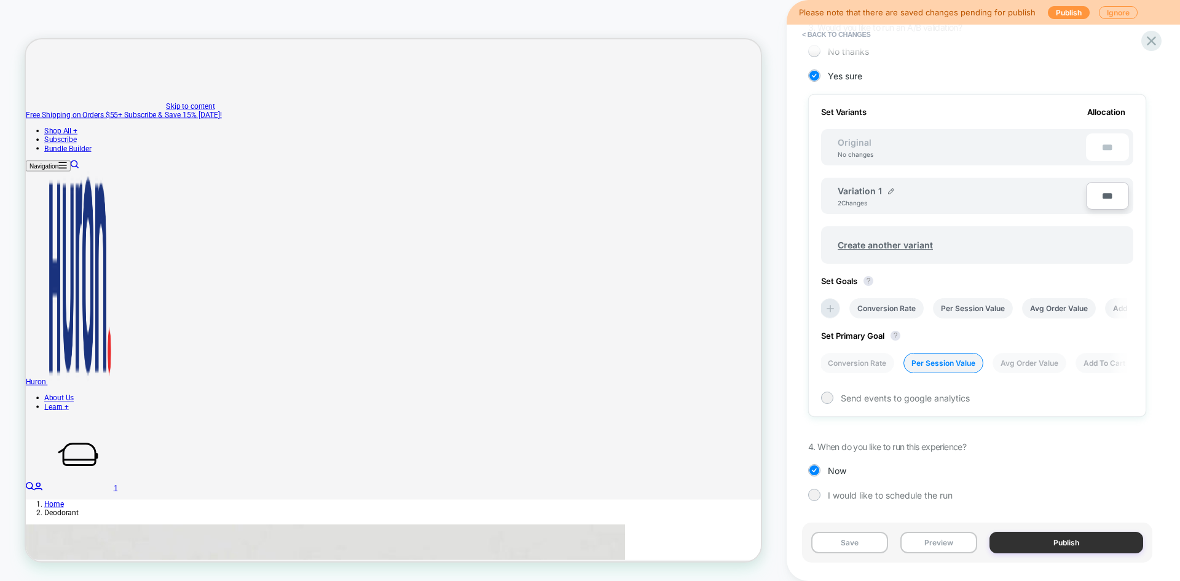
click at [1027, 549] on button "Publish" at bounding box center [1067, 543] width 154 height 22
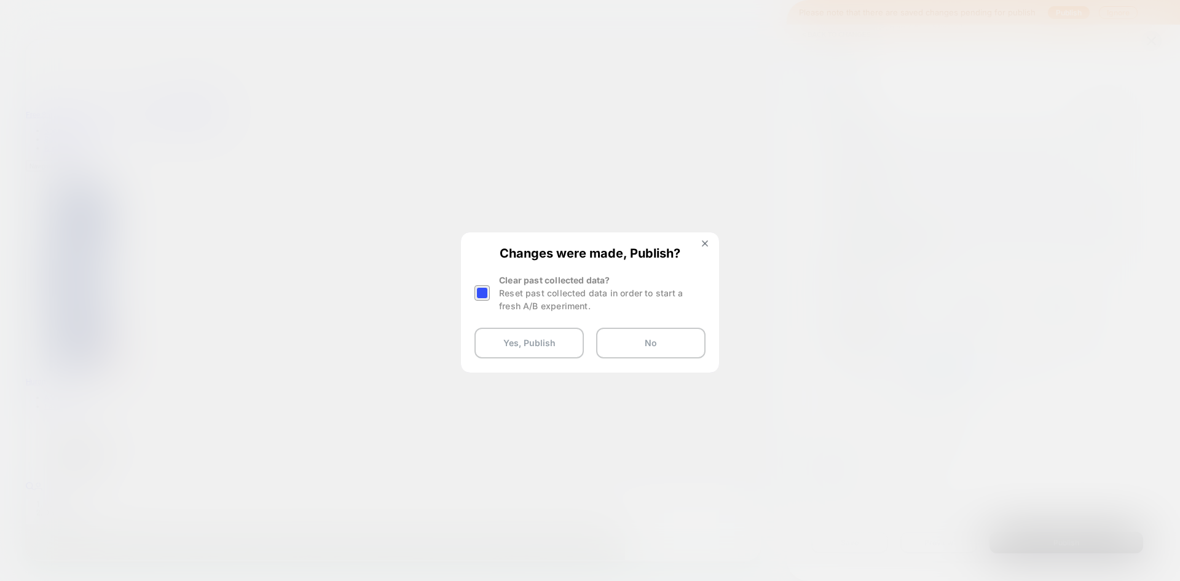
click at [0, 0] on div at bounding box center [0, 0] width 0 height 0
click at [0, 0] on button "Yes, Publish" at bounding box center [0, 0] width 0 height 0
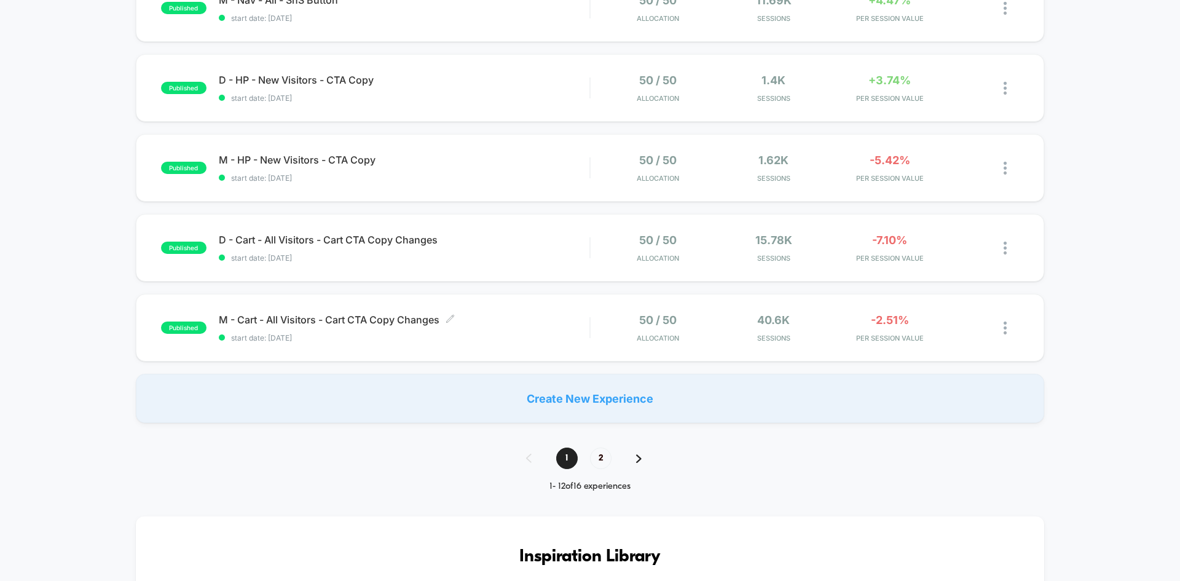
scroll to position [720, 0]
click at [593, 451] on span "2" at bounding box center [601, 458] width 22 height 22
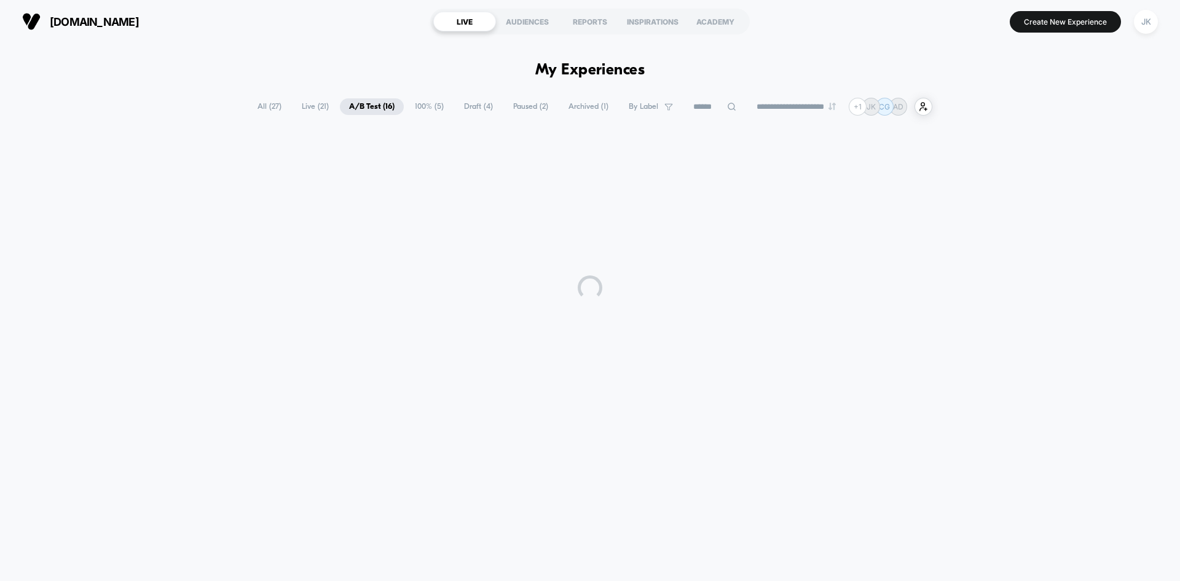
scroll to position [0, 0]
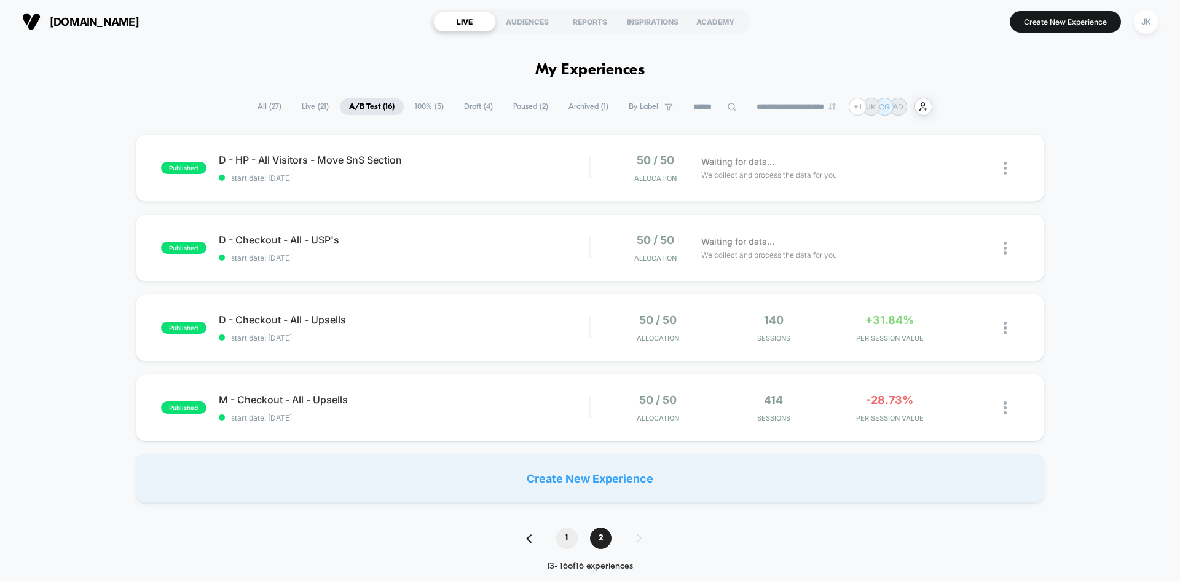
click at [574, 538] on span "1" at bounding box center [567, 538] width 22 height 22
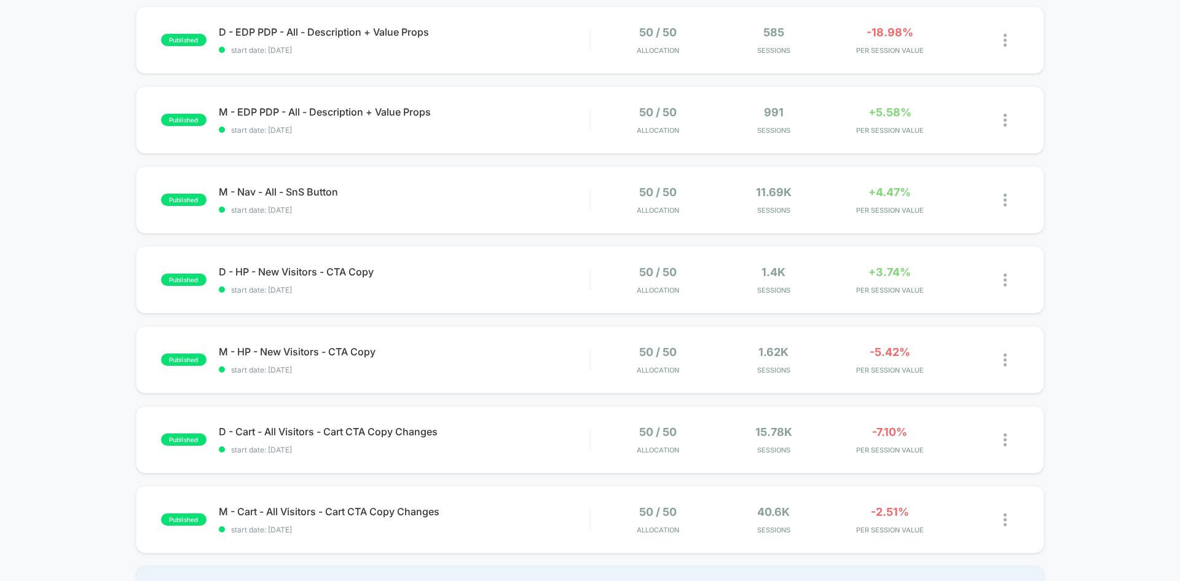
scroll to position [528, 0]
click at [372, 355] on span "M - HP - New Visitors - CTA Copy Click to edit experience details" at bounding box center [404, 351] width 371 height 12
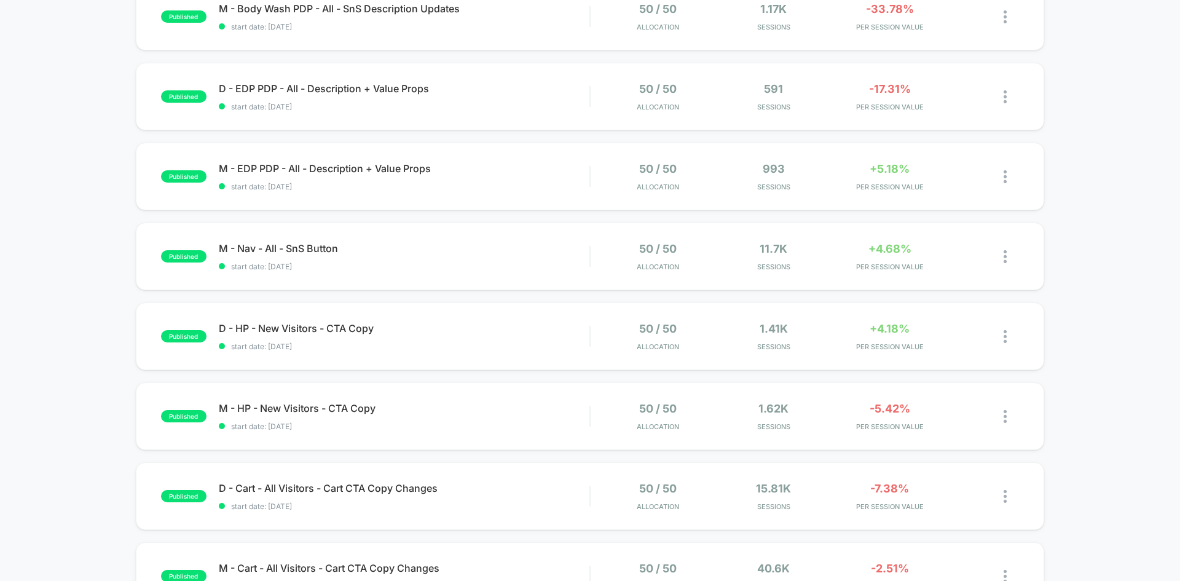
scroll to position [472, 0]
click at [300, 245] on span "M - Nav - All - SnS Button Click to edit experience details" at bounding box center [404, 247] width 371 height 12
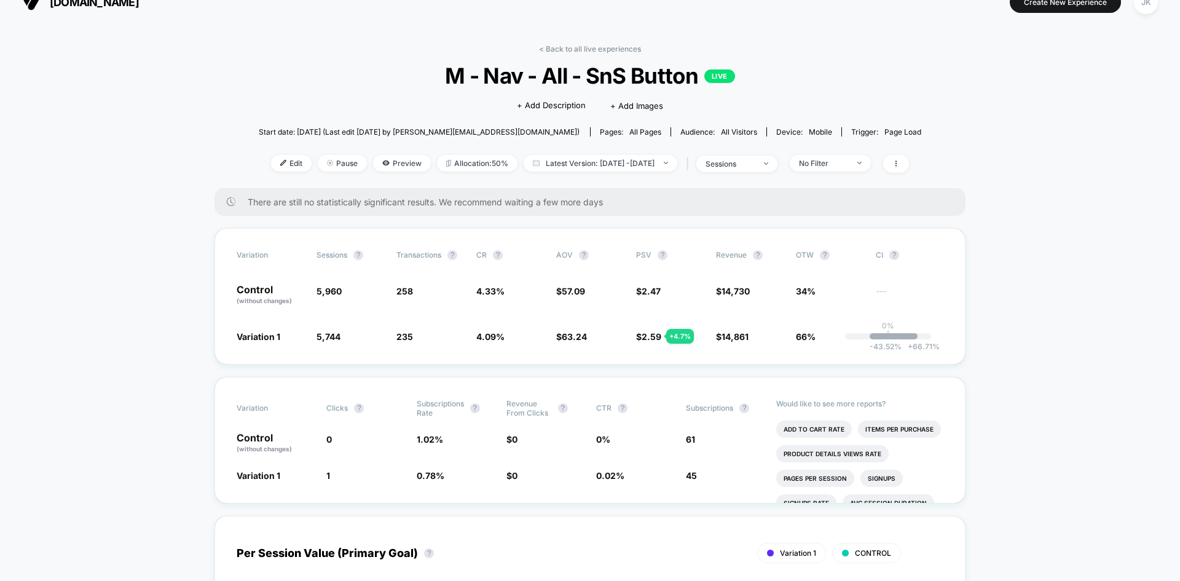
scroll to position [20, 0]
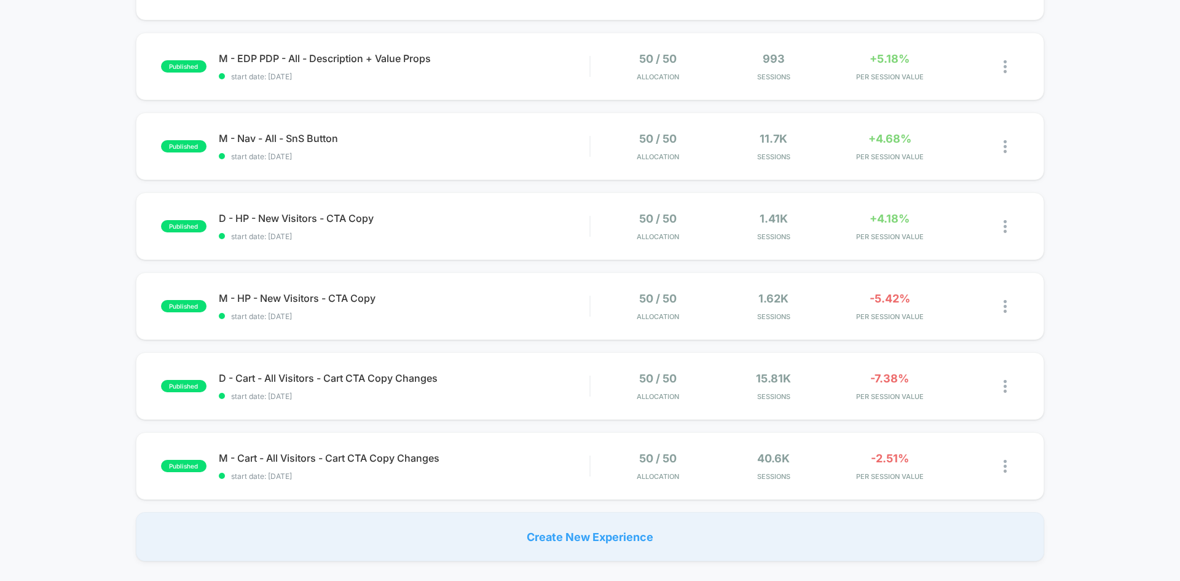
scroll to position [640, 0]
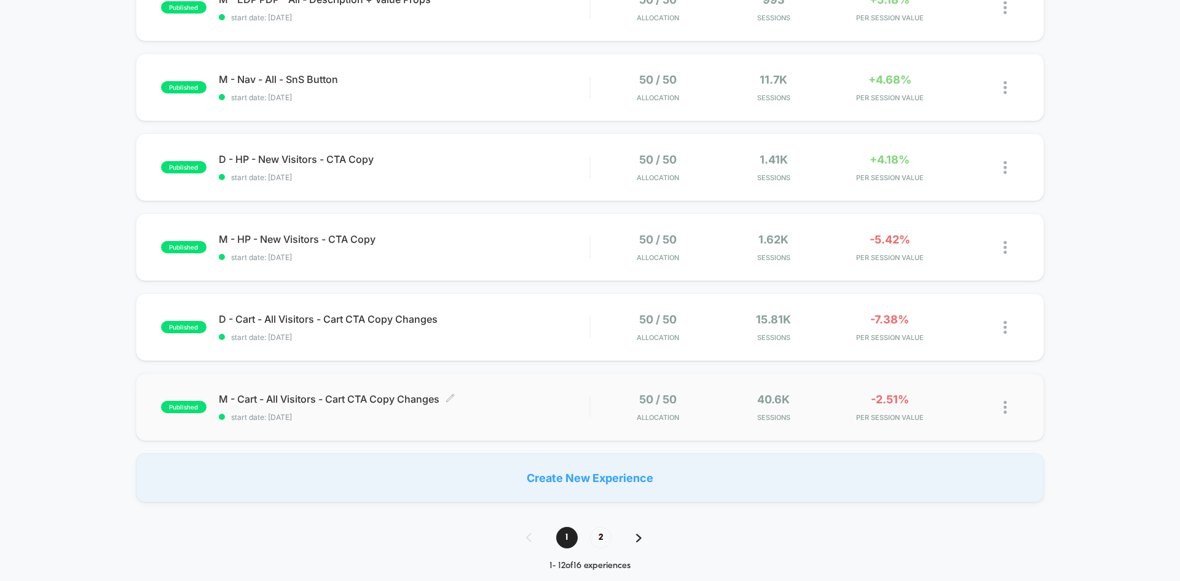
click at [392, 398] on span "M - Cart - All Visitors - Cart CTA Copy Changes Click to edit experience details" at bounding box center [404, 399] width 371 height 12
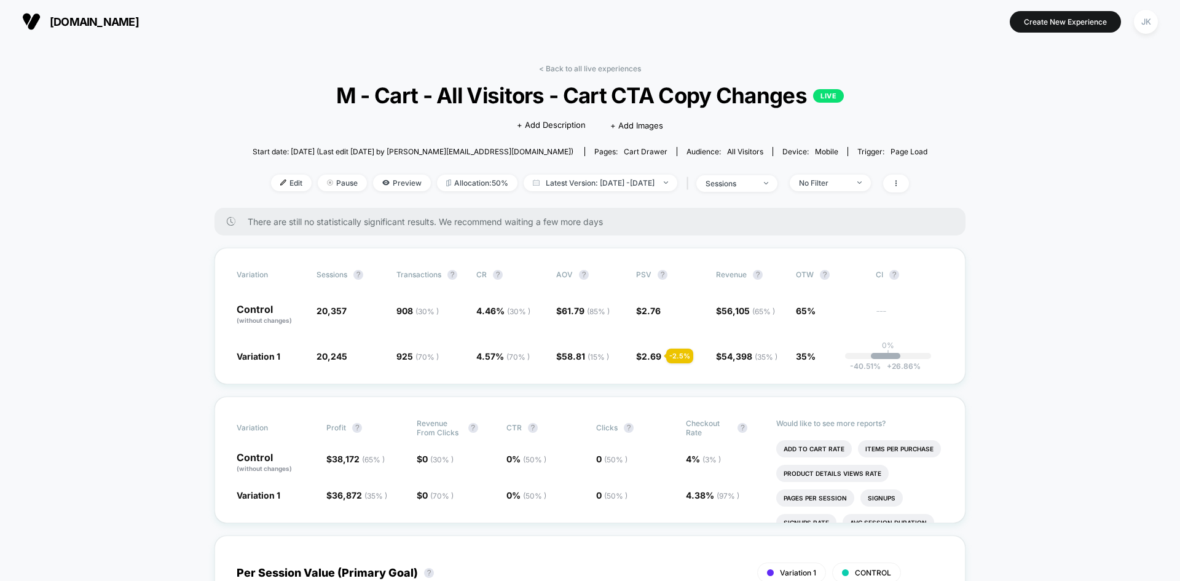
scroll to position [35, 0]
